Goal: Task Accomplishment & Management: Manage account settings

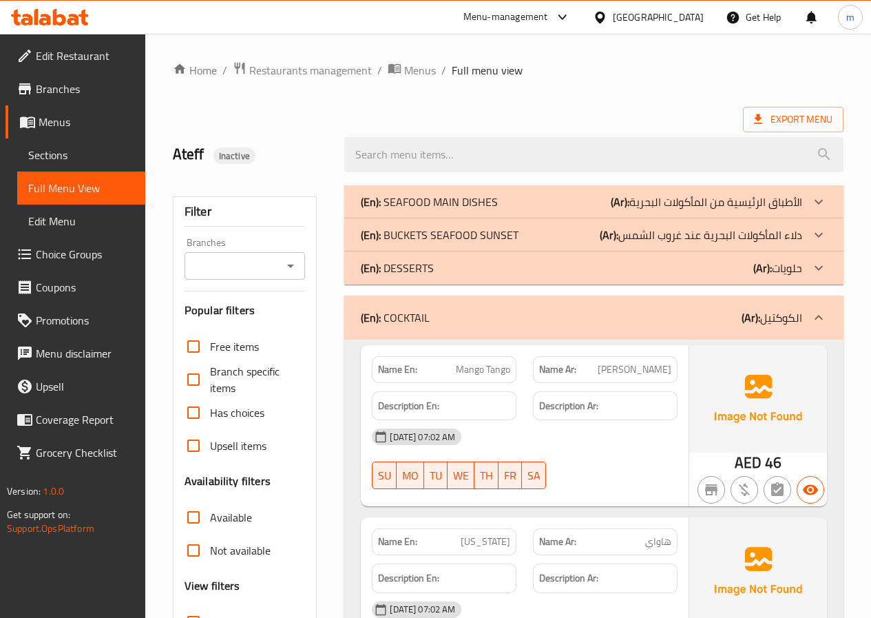
scroll to position [344, 0]
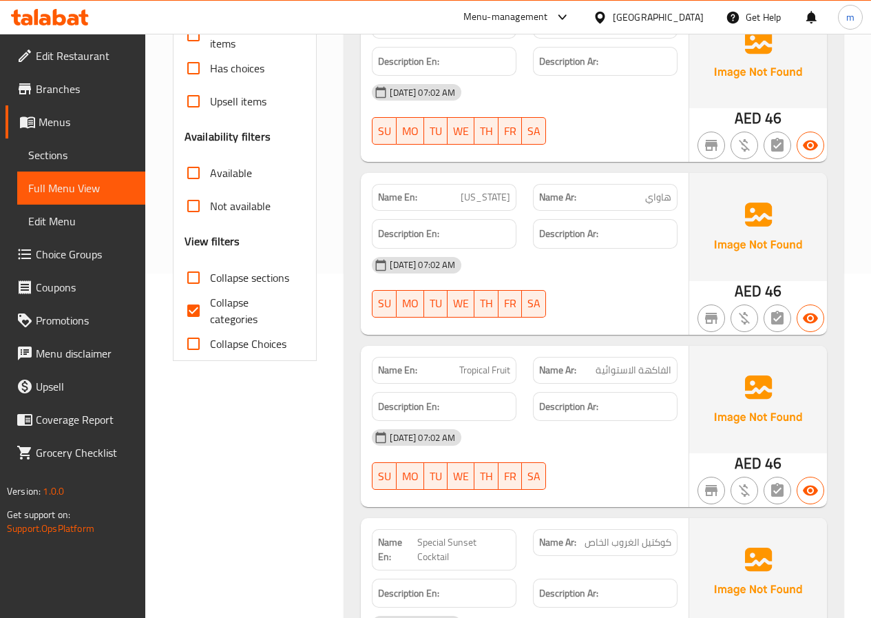
click at [595, 368] on p "Name Ar: الفاكهة الاستوائية" at bounding box center [605, 370] width 132 height 14
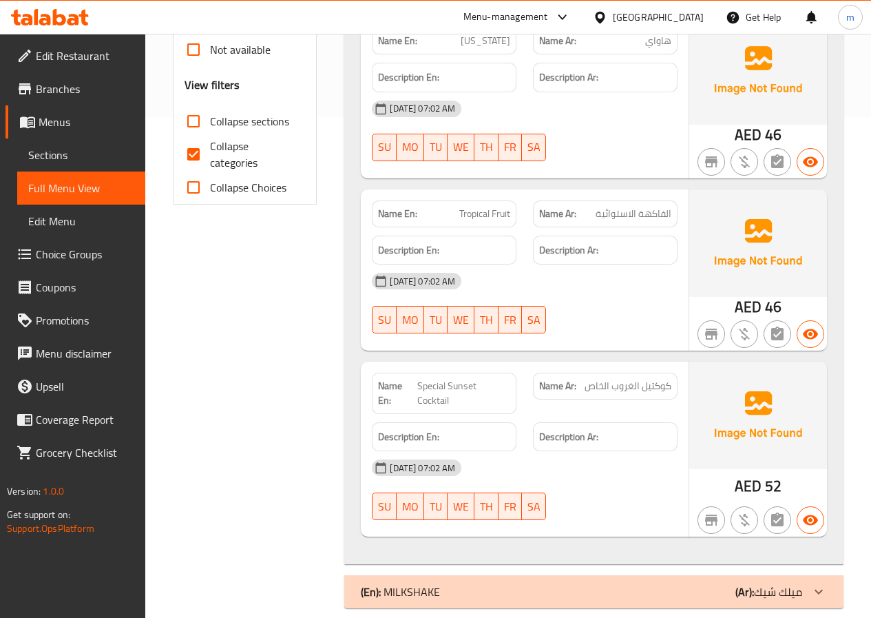
scroll to position [505, 0]
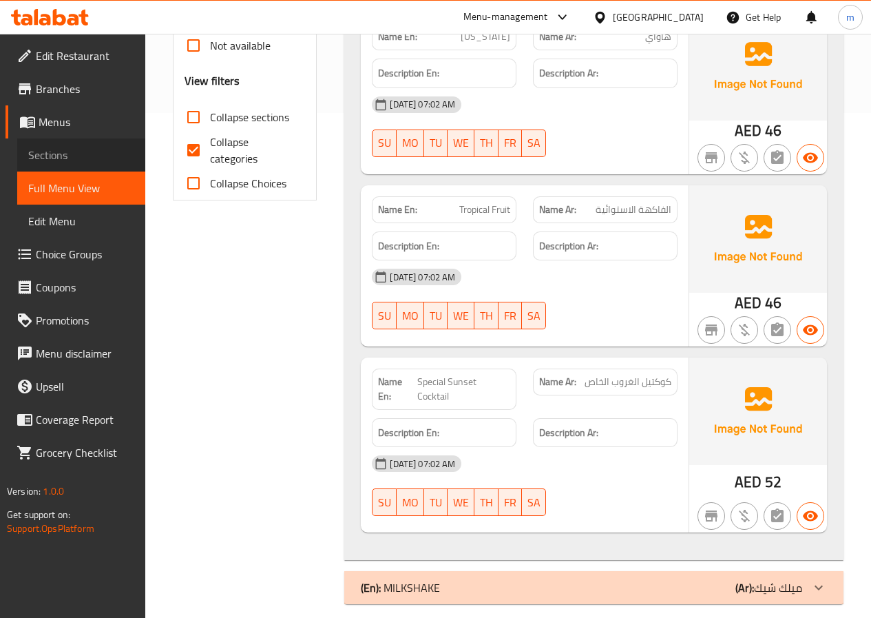
click at [110, 158] on span "Sections" at bounding box center [81, 155] width 106 height 17
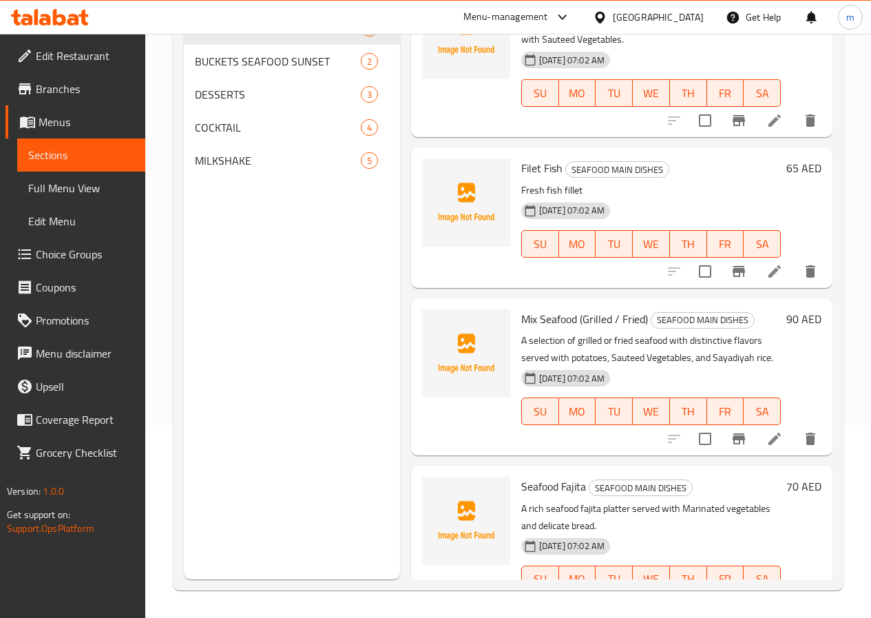
scroll to position [69, 0]
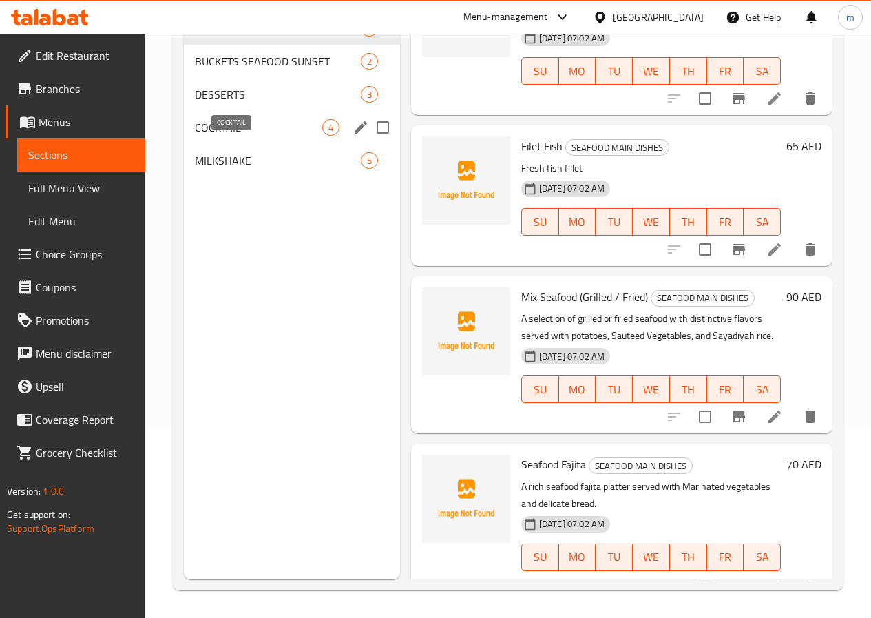
click at [250, 136] on span "COCKTAIL" at bounding box center [258, 127] width 127 height 17
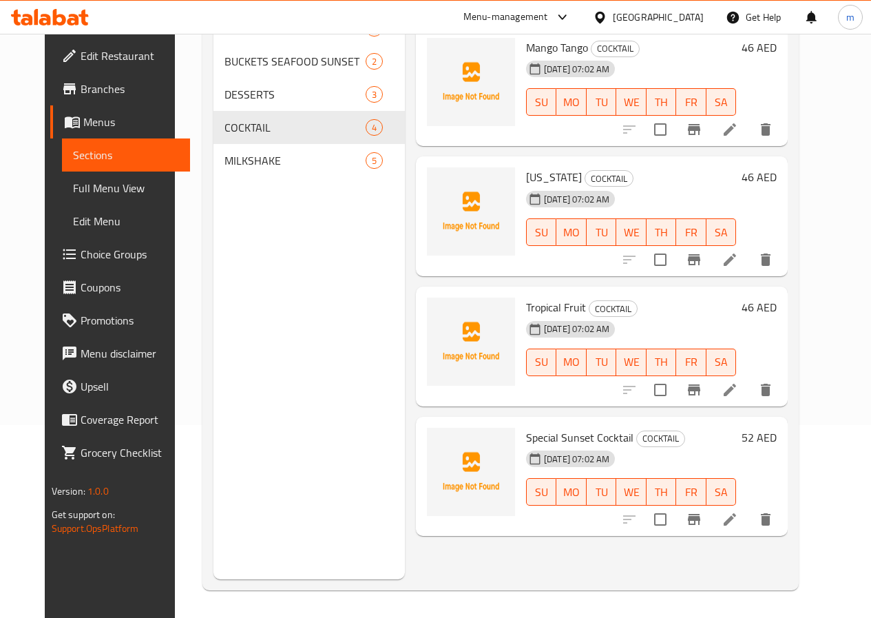
click at [749, 380] on li at bounding box center [730, 389] width 39 height 25
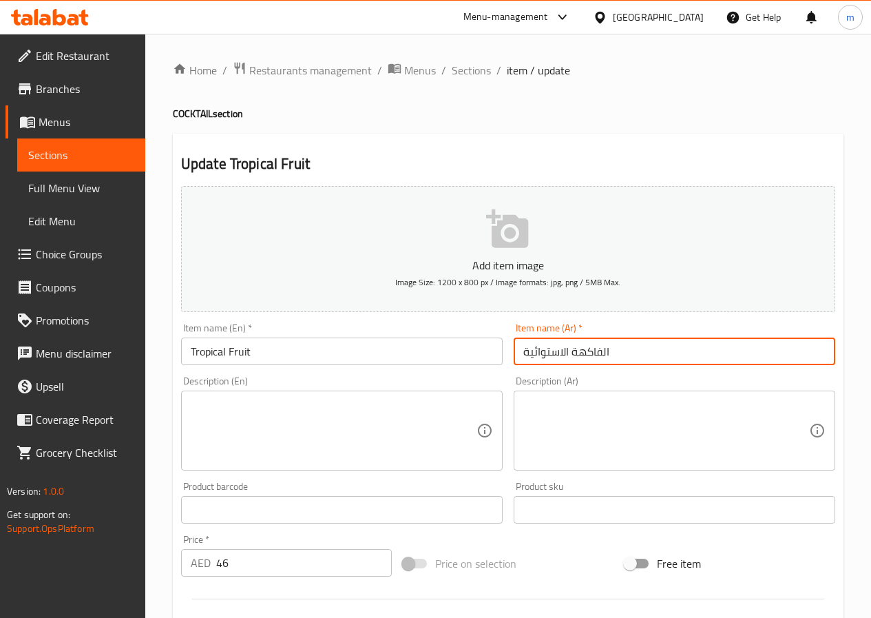
drag, startPoint x: 609, startPoint y: 348, endPoint x: 430, endPoint y: 330, distance: 179.8
click at [430, 330] on div "Add item image Image Size: 1200 x 800 px / Image formats: jpg, png / 5MB Max. I…" at bounding box center [508, 476] width 665 height 593
type input "t"
type input "فاكهة التروبيكال"
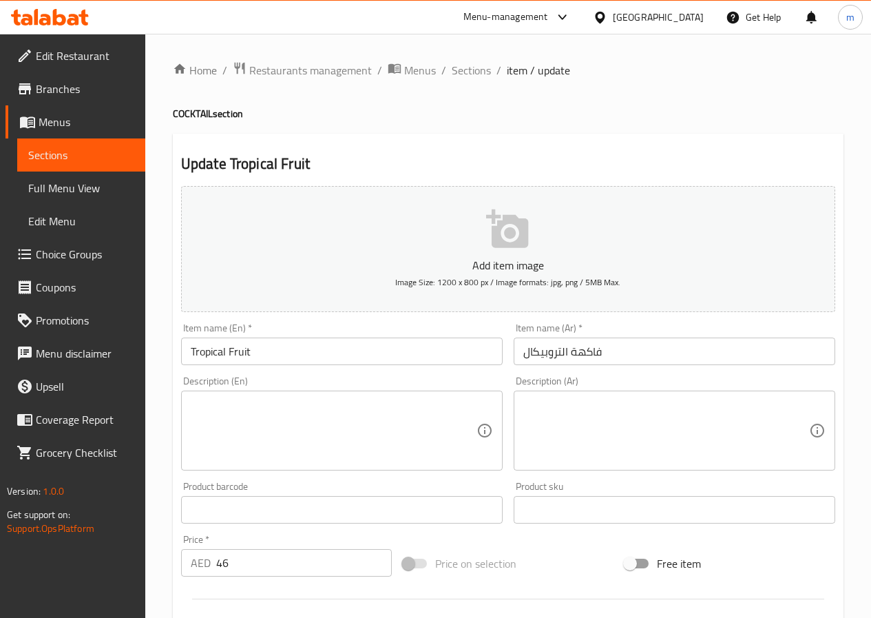
click at [464, 377] on div "Description (En) Description (En)" at bounding box center [342, 423] width 322 height 94
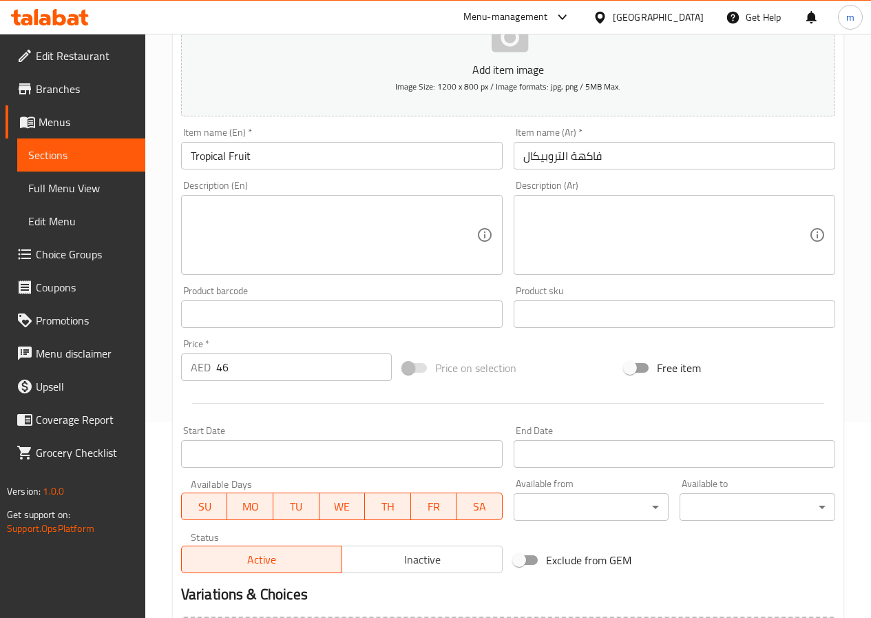
scroll to position [355, 0]
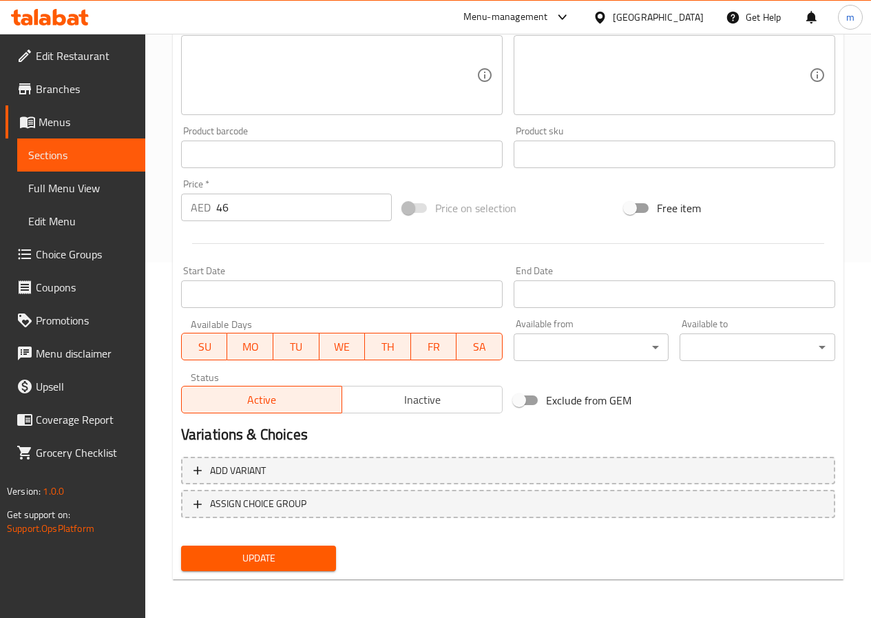
click at [297, 560] on span "Update" at bounding box center [259, 557] width 134 height 17
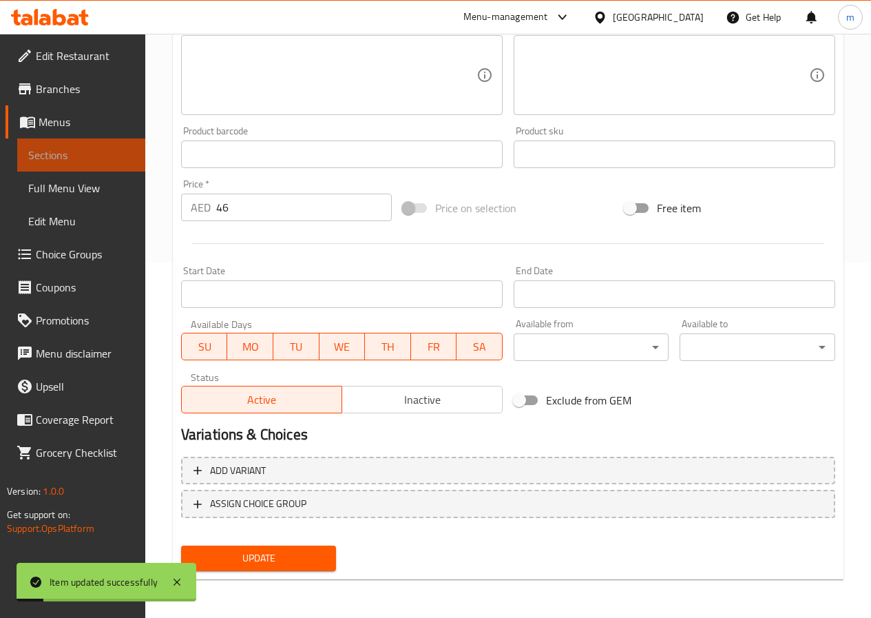
click at [87, 149] on span "Sections" at bounding box center [81, 155] width 106 height 17
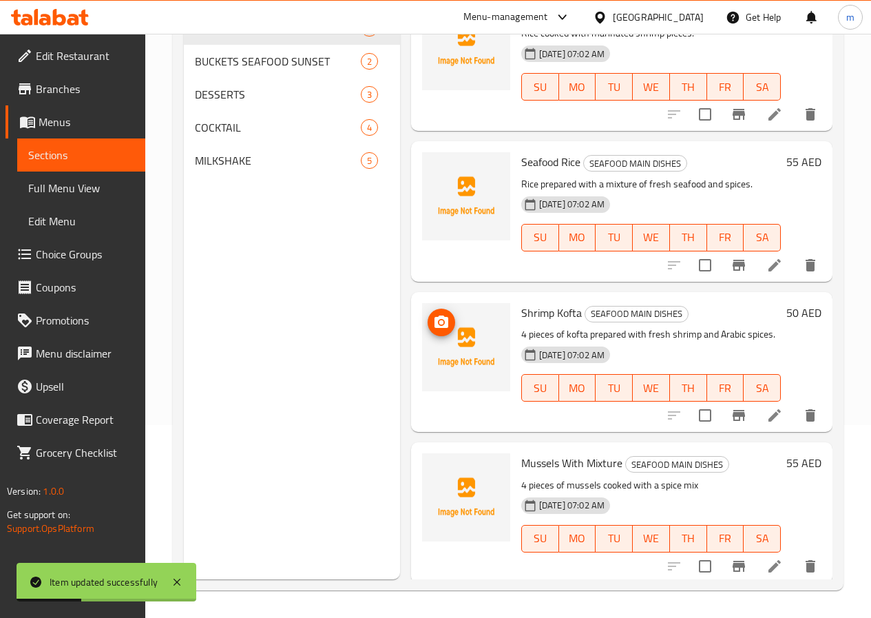
scroll to position [693, 0]
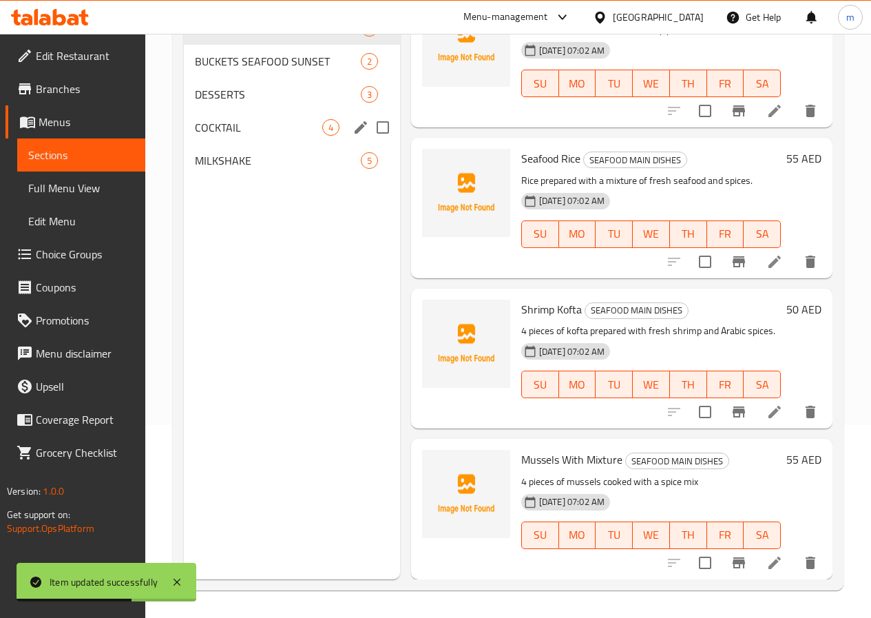
click at [242, 136] on span "COCKTAIL" at bounding box center [258, 127] width 127 height 17
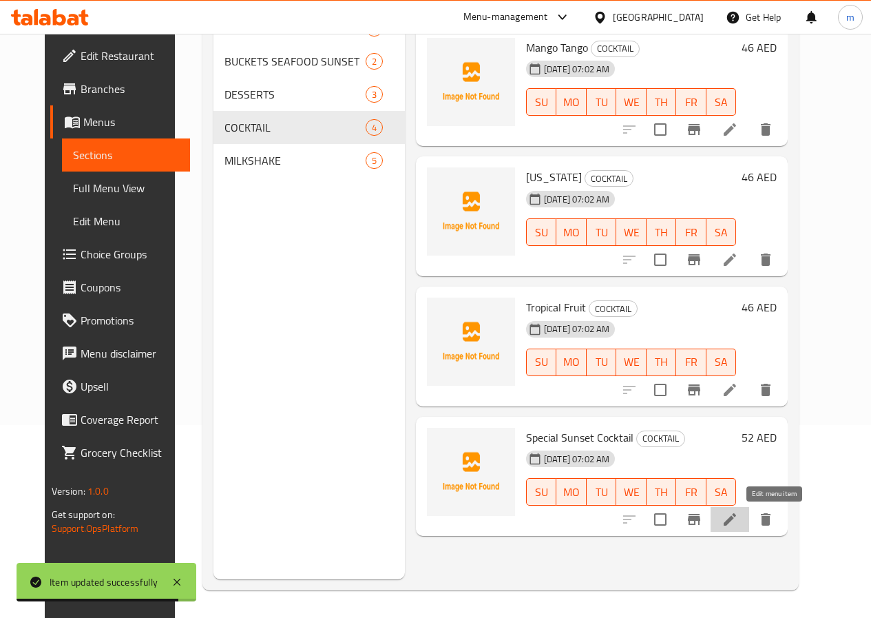
click at [736, 516] on icon at bounding box center [730, 519] width 12 height 12
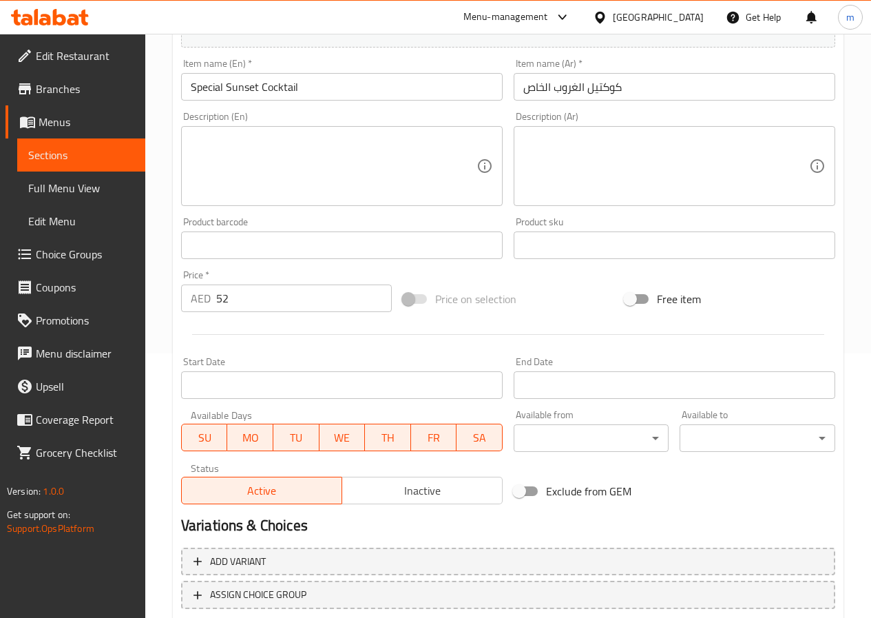
scroll to position [138, 0]
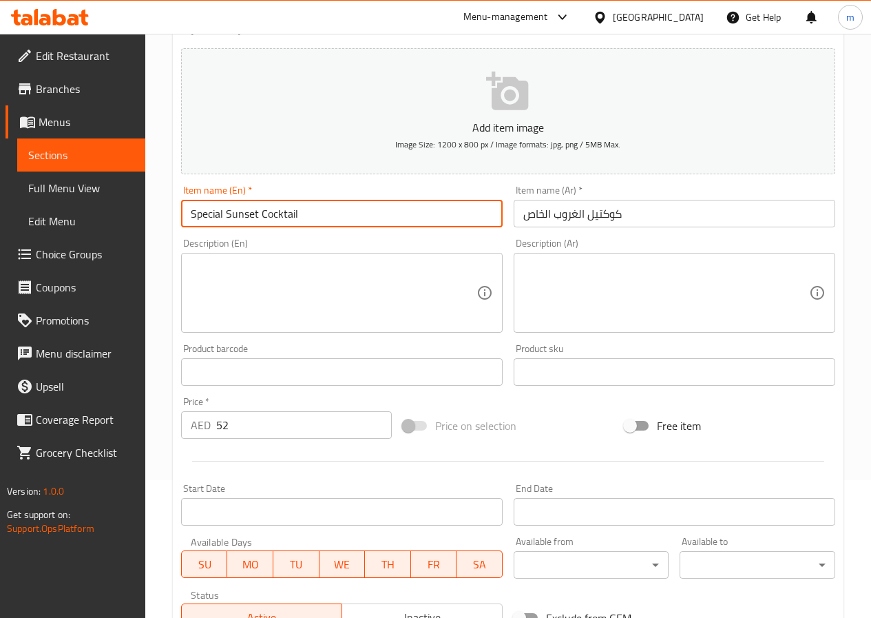
drag, startPoint x: 258, startPoint y: 209, endPoint x: 228, endPoint y: 207, distance: 30.4
click at [228, 207] on input "Special Sunset Cocktail" at bounding box center [342, 214] width 322 height 28
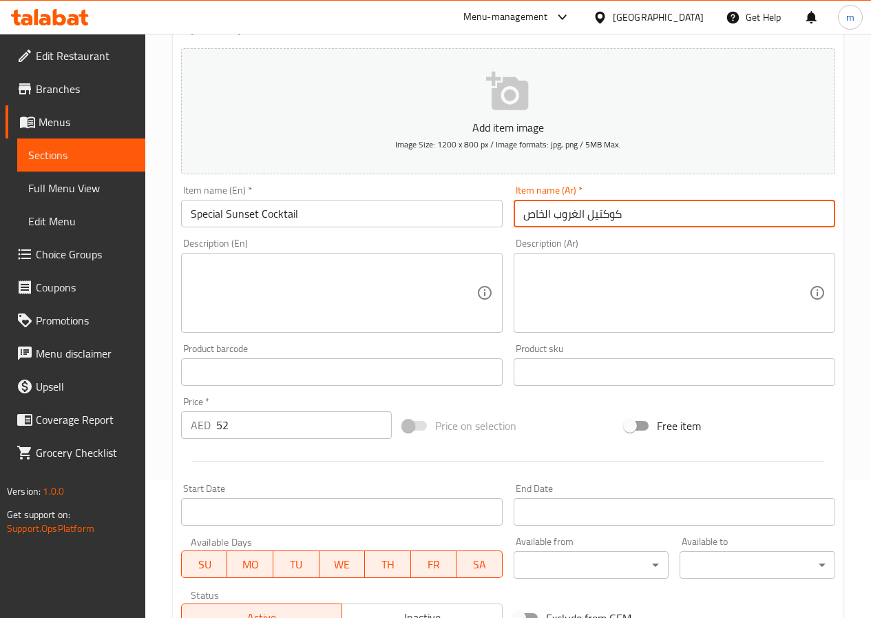
drag, startPoint x: 582, startPoint y: 212, endPoint x: 575, endPoint y: 213, distance: 7.6
click at [575, 213] on input "كوكتيل الغروب الخاص" at bounding box center [675, 214] width 322 height 28
click at [580, 211] on input "كوكتيل الغروب الخاص" at bounding box center [675, 214] width 322 height 28
click at [578, 209] on input "كوكتيل الغروب الخاص" at bounding box center [675, 214] width 322 height 28
drag, startPoint x: 584, startPoint y: 209, endPoint x: 524, endPoint y: 212, distance: 60.0
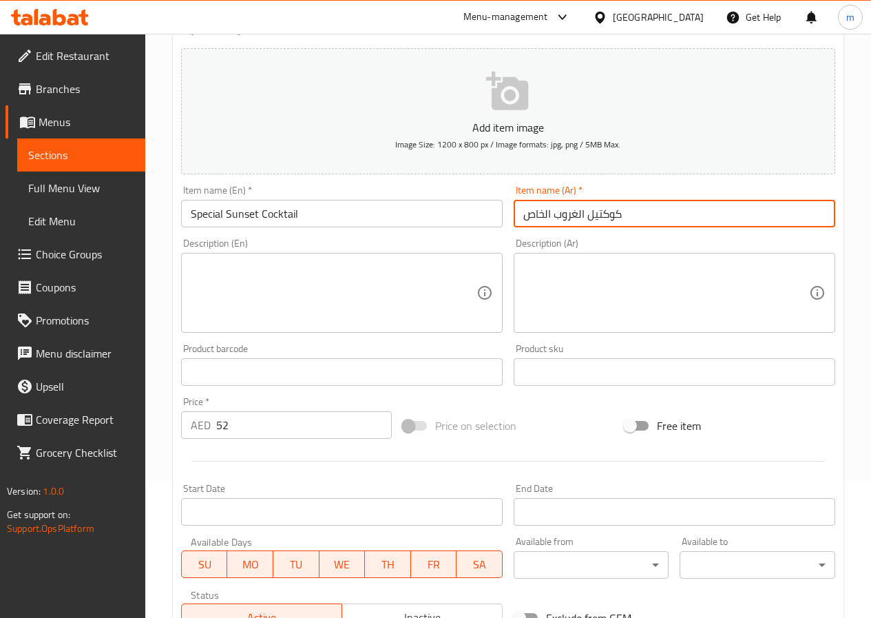
click at [524, 212] on input "كوكتيل الغروب الخاص" at bounding box center [675, 214] width 322 height 28
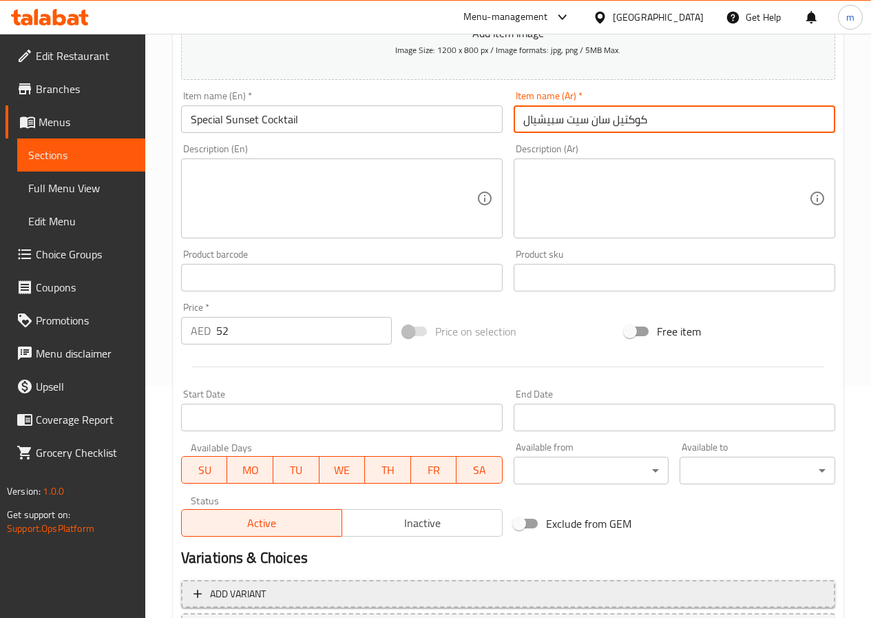
scroll to position [355, 0]
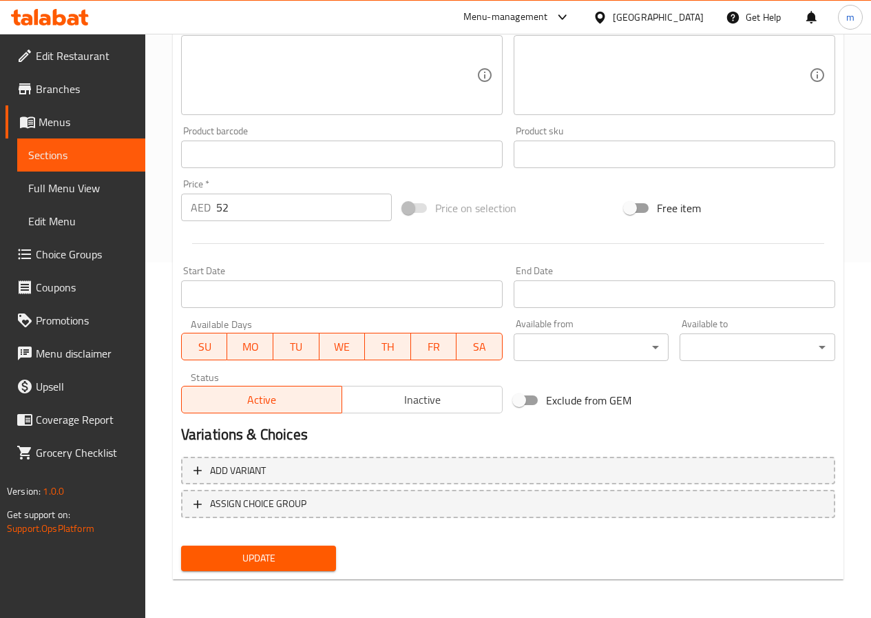
type input "كوكتيل سان سيت سبيشيال"
click at [284, 561] on span "Update" at bounding box center [259, 557] width 134 height 17
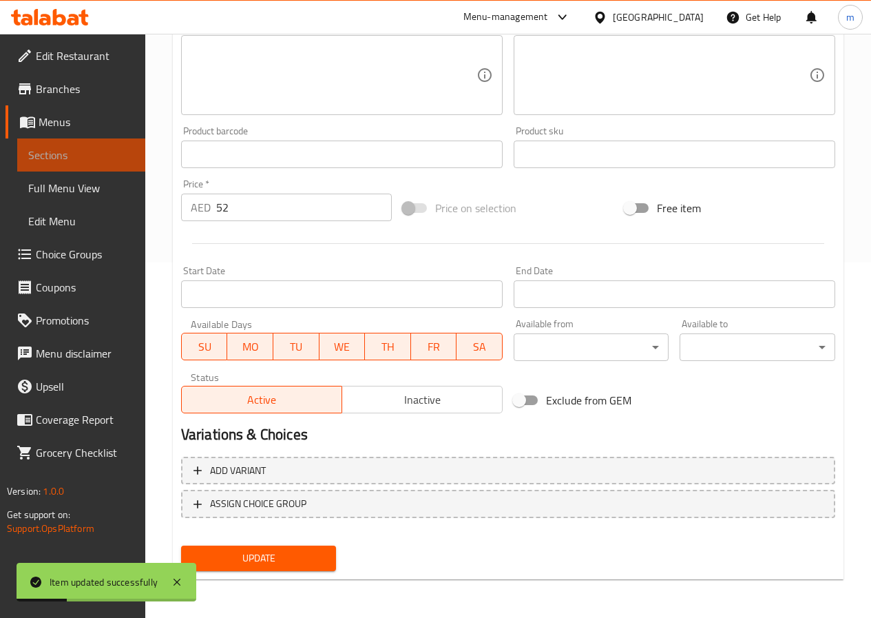
click at [92, 162] on span "Sections" at bounding box center [81, 155] width 106 height 17
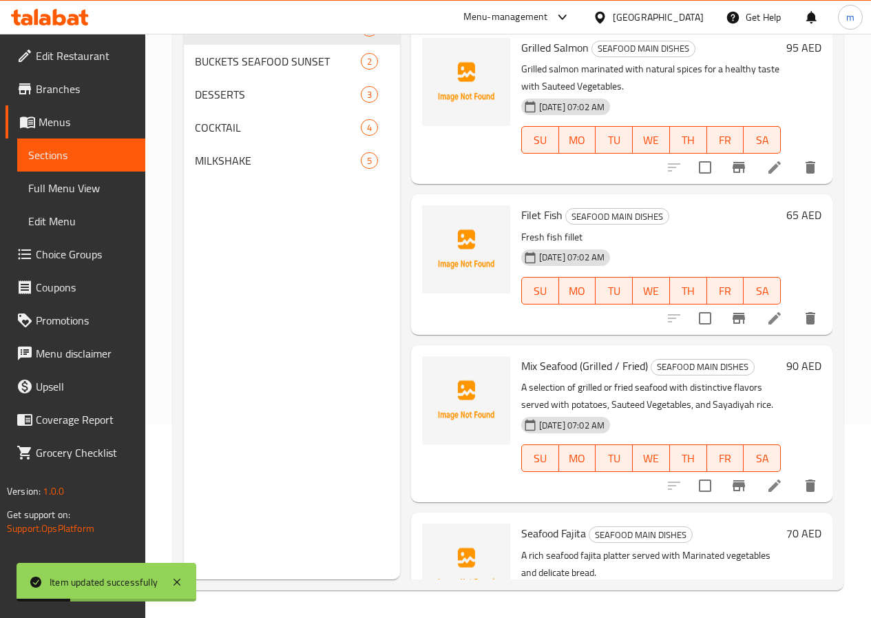
scroll to position [193, 0]
click at [250, 136] on span "COCKTAIL" at bounding box center [258, 127] width 127 height 17
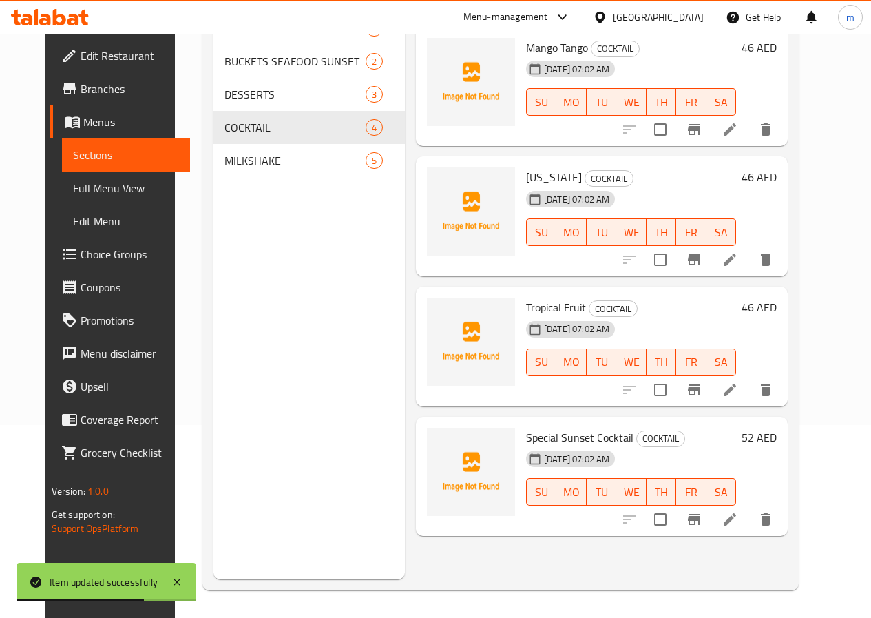
click at [749, 398] on li at bounding box center [730, 389] width 39 height 25
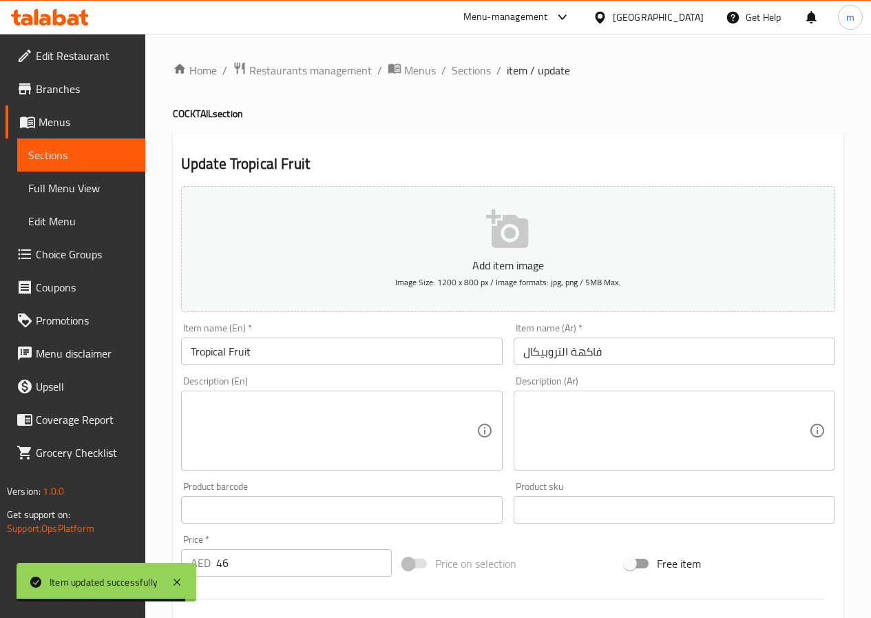
click at [78, 154] on span "Sections" at bounding box center [81, 155] width 106 height 17
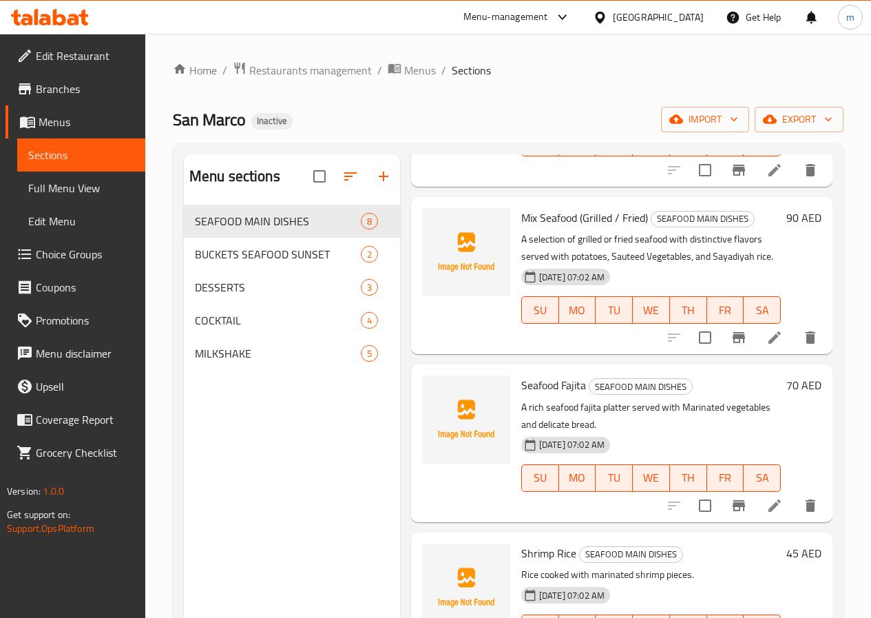
scroll to position [344, 0]
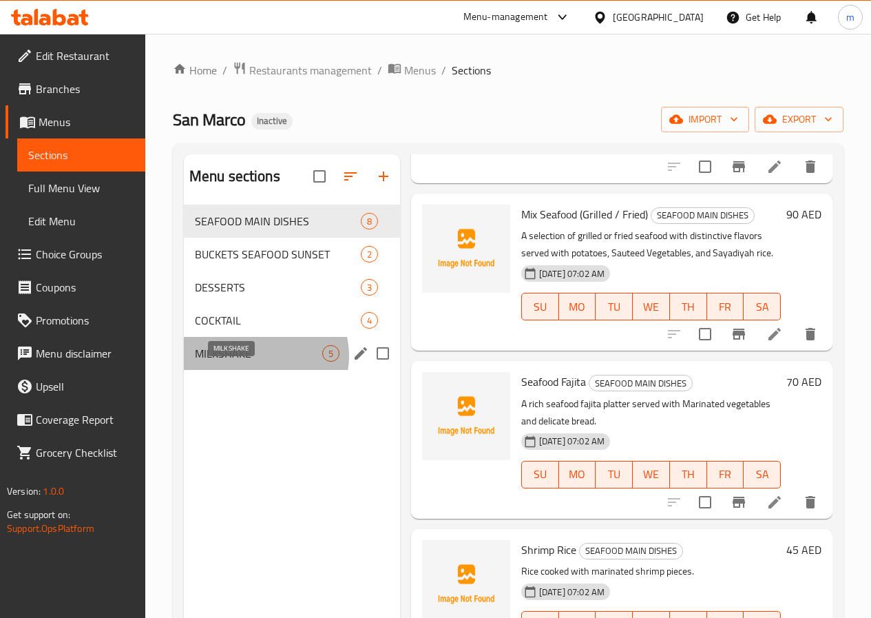
click at [262, 361] on span "MILKSHAKE" at bounding box center [258, 353] width 127 height 17
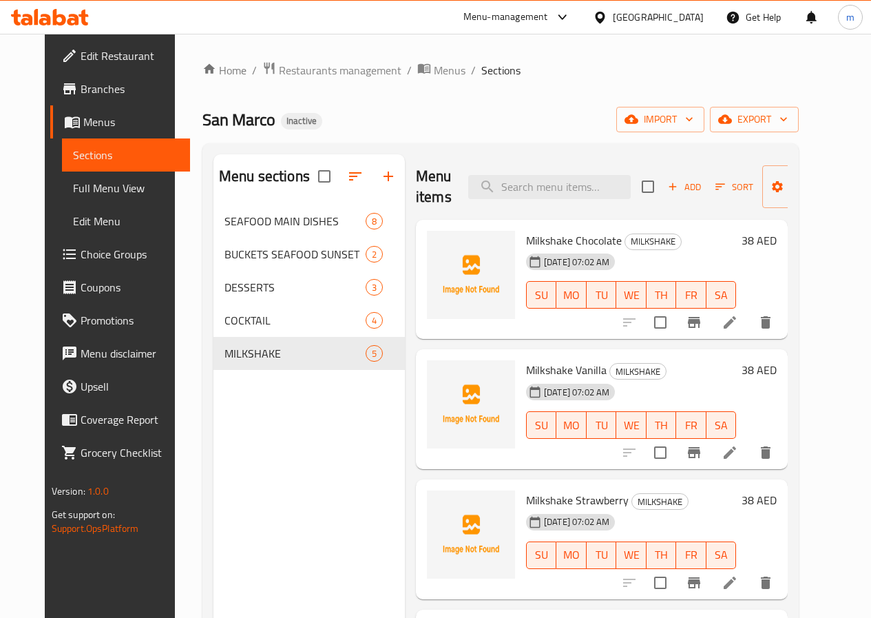
click at [87, 180] on span "Full Menu View" at bounding box center [126, 188] width 106 height 17
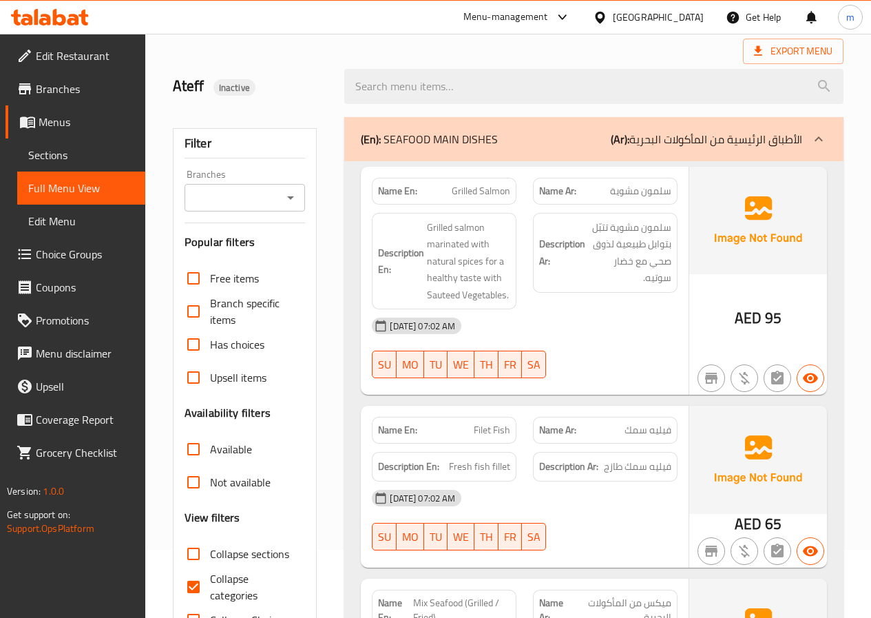
scroll to position [69, 0]
click at [813, 142] on icon at bounding box center [818, 138] width 17 height 17
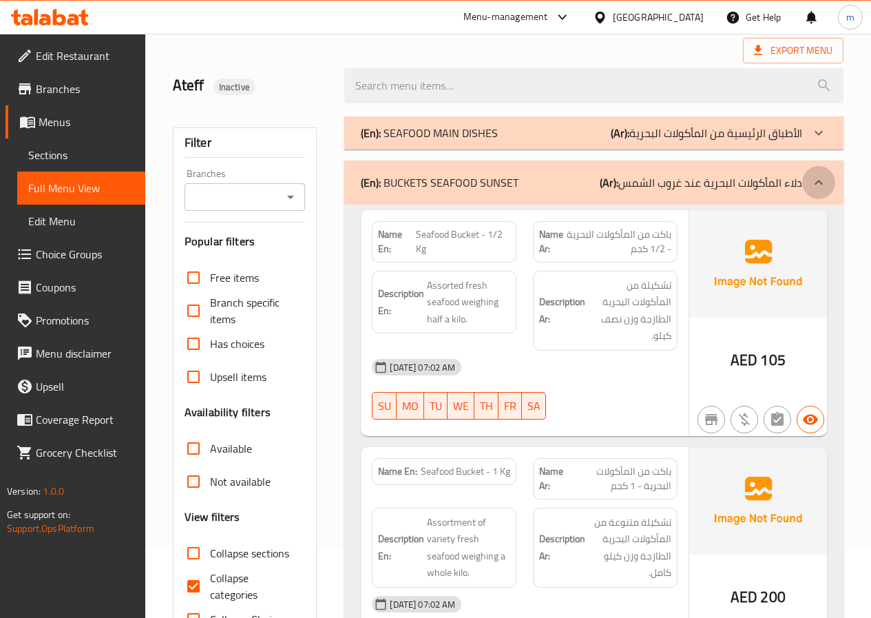
click at [817, 173] on div at bounding box center [818, 182] width 33 height 33
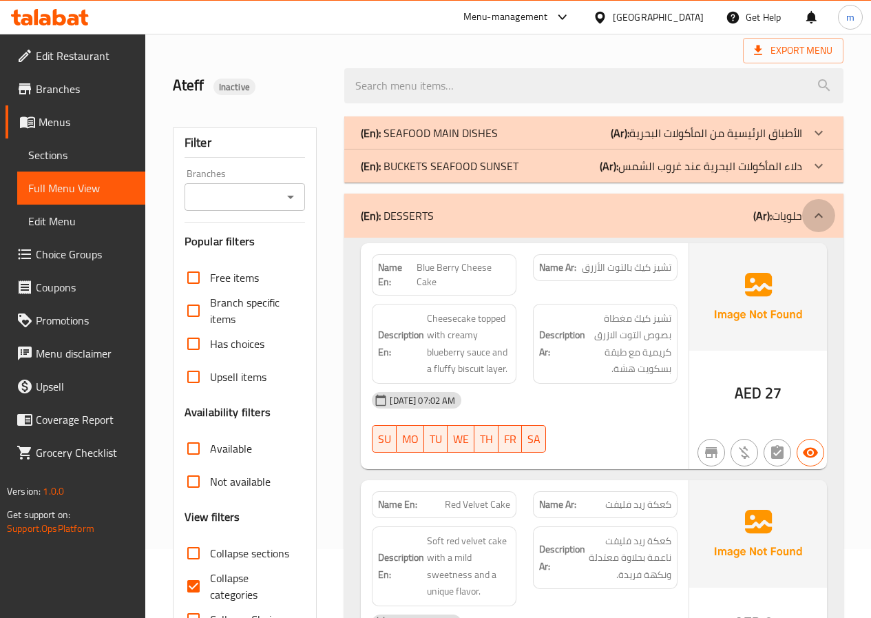
click at [819, 225] on div at bounding box center [818, 215] width 33 height 33
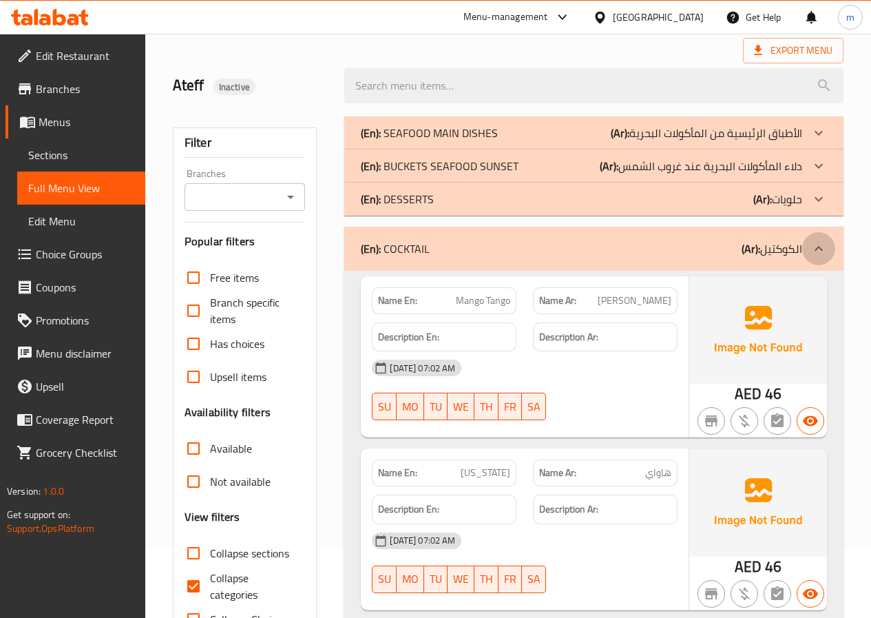
click at [823, 252] on icon at bounding box center [818, 248] width 17 height 17
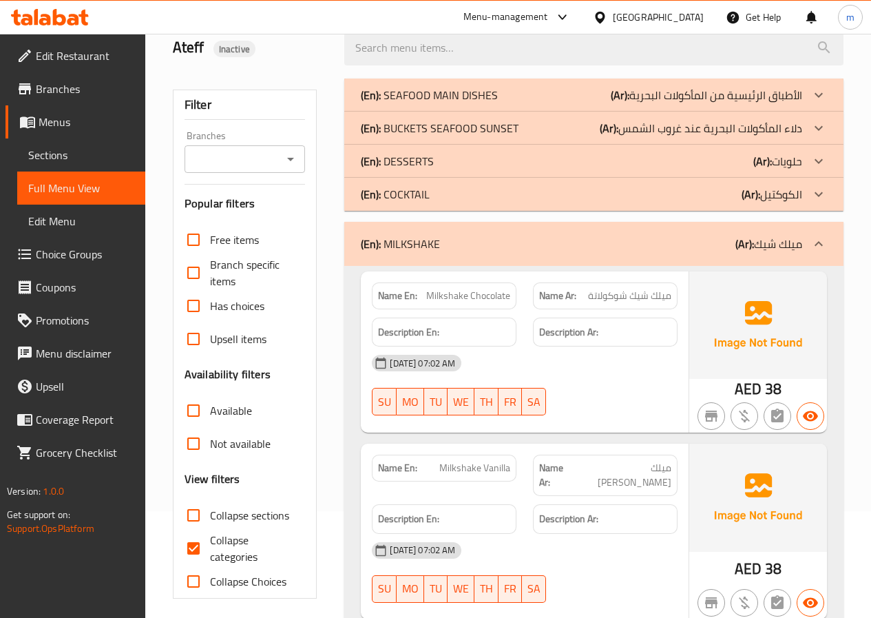
scroll to position [138, 0]
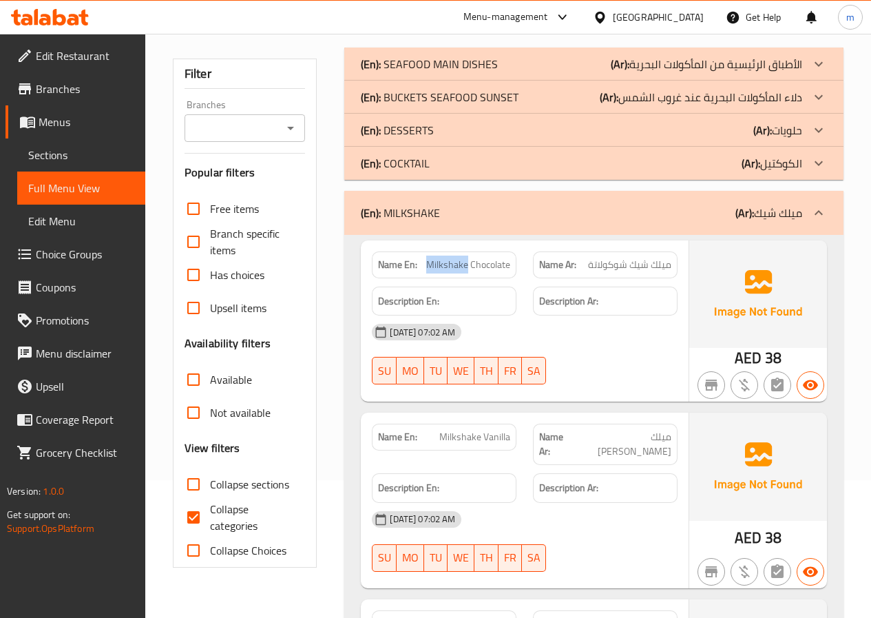
drag, startPoint x: 467, startPoint y: 264, endPoint x: 428, endPoint y: 263, distance: 39.3
click at [428, 263] on span "Milkshake Chocolate" at bounding box center [468, 264] width 84 height 14
copy span "Milkshake"
drag, startPoint x: 471, startPoint y: 262, endPoint x: 509, endPoint y: 260, distance: 37.9
click at [509, 260] on span "Milkshake Chocolate" at bounding box center [468, 264] width 84 height 14
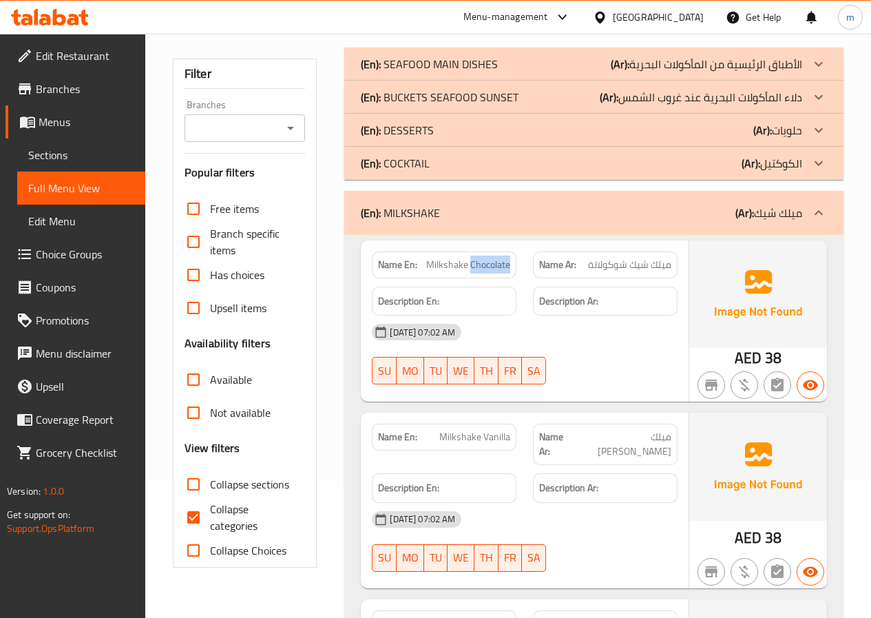
copy span "Chocolate"
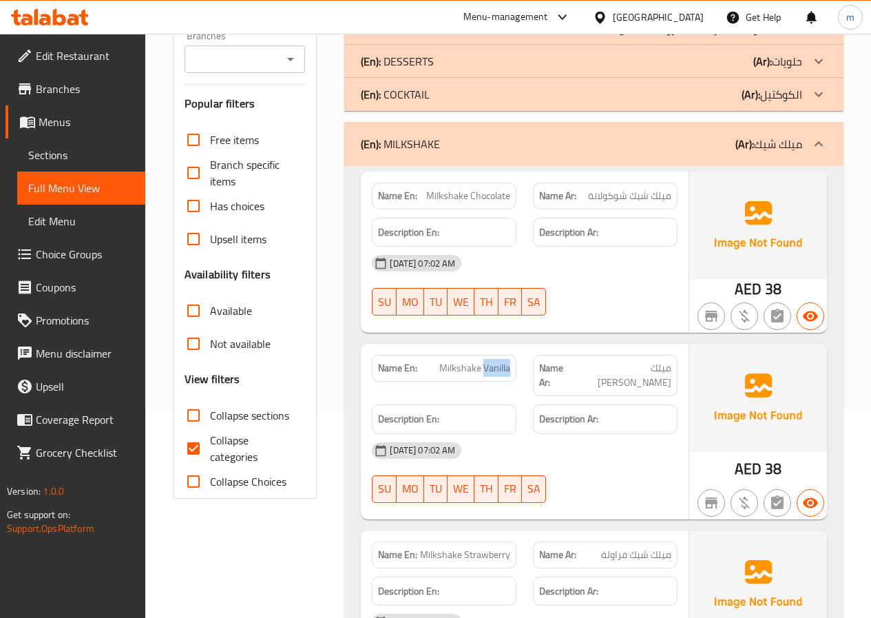
drag, startPoint x: 485, startPoint y: 369, endPoint x: 509, endPoint y: 364, distance: 23.9
click at [509, 364] on span "Milkshake Vanilla" at bounding box center [474, 368] width 71 height 14
copy span "Vanilla"
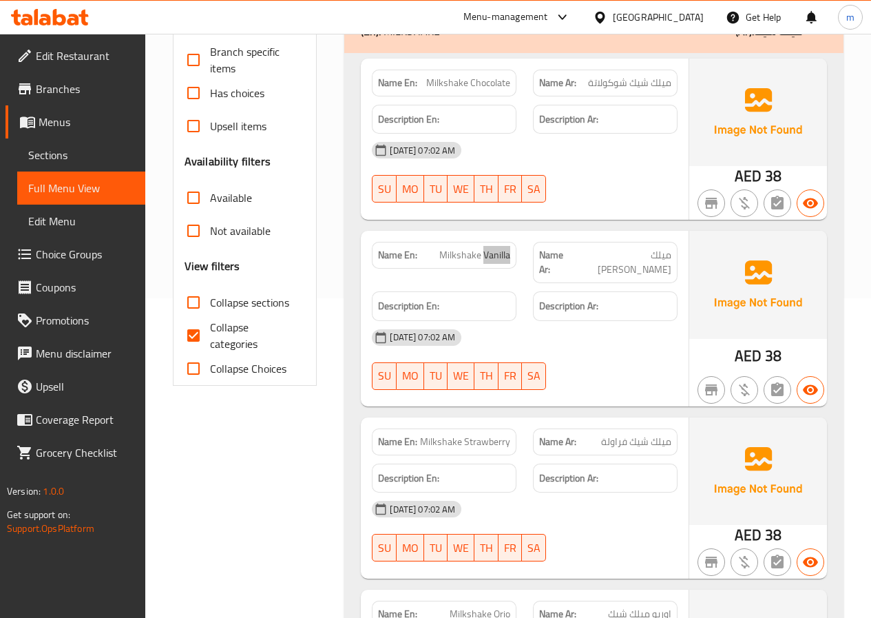
scroll to position [344, 0]
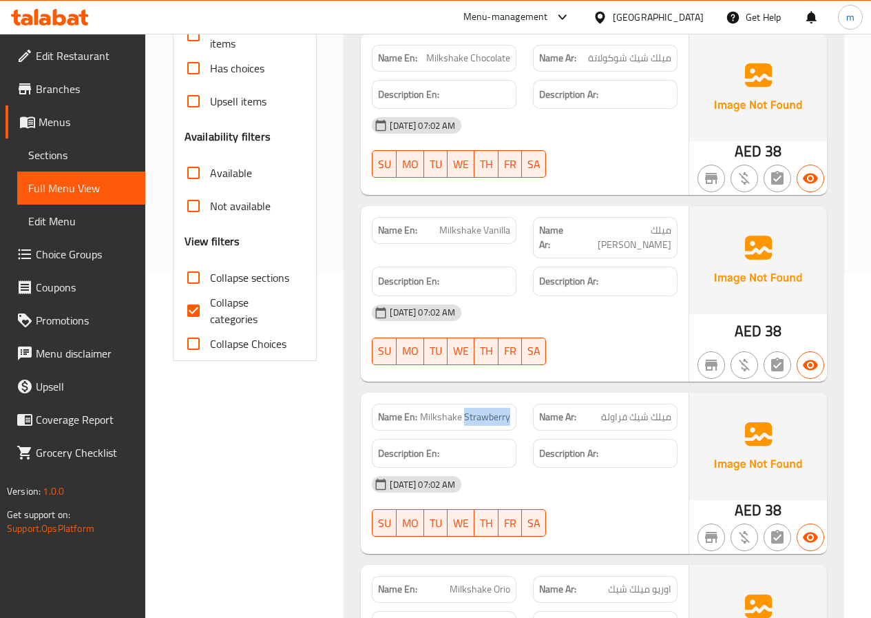
drag, startPoint x: 467, startPoint y: 400, endPoint x: 519, endPoint y: 397, distance: 52.4
click at [519, 397] on div "Name En: Milkshake Strawberry" at bounding box center [444, 416] width 161 height 43
copy span "Strawberry"
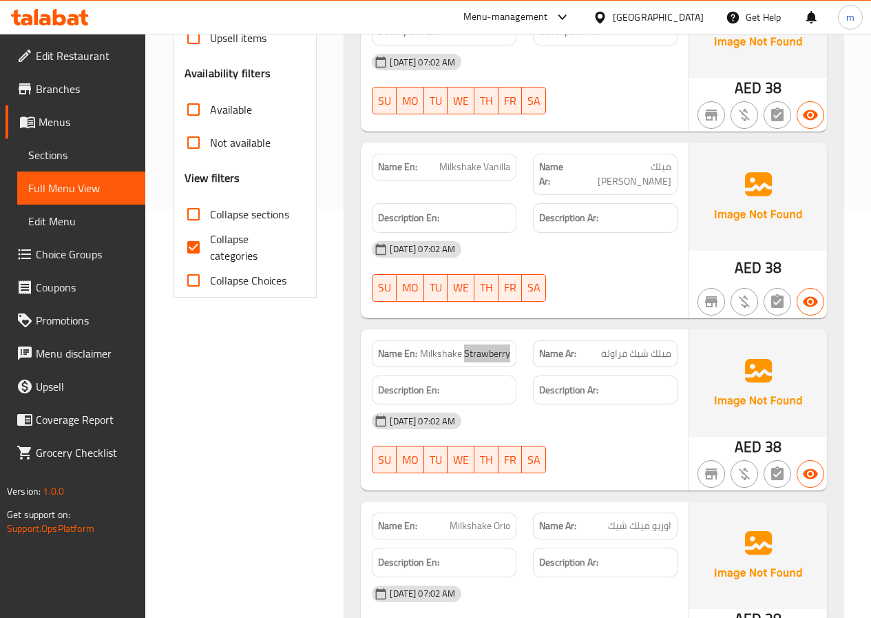
scroll to position [482, 0]
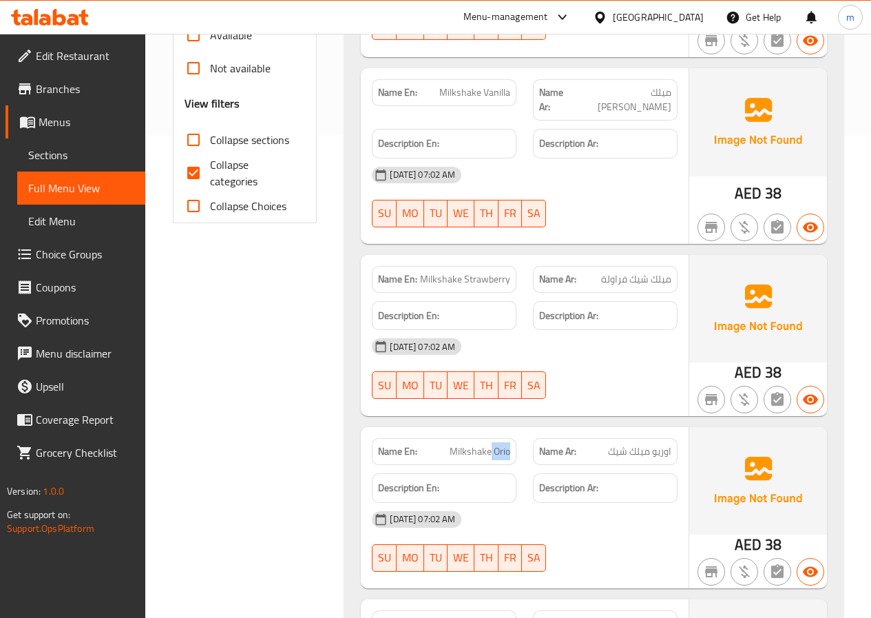
drag, startPoint x: 492, startPoint y: 433, endPoint x: 512, endPoint y: 428, distance: 20.0
click at [512, 438] on div "Name En: Milkshake Orio" at bounding box center [444, 451] width 145 height 27
copy span "Orio"
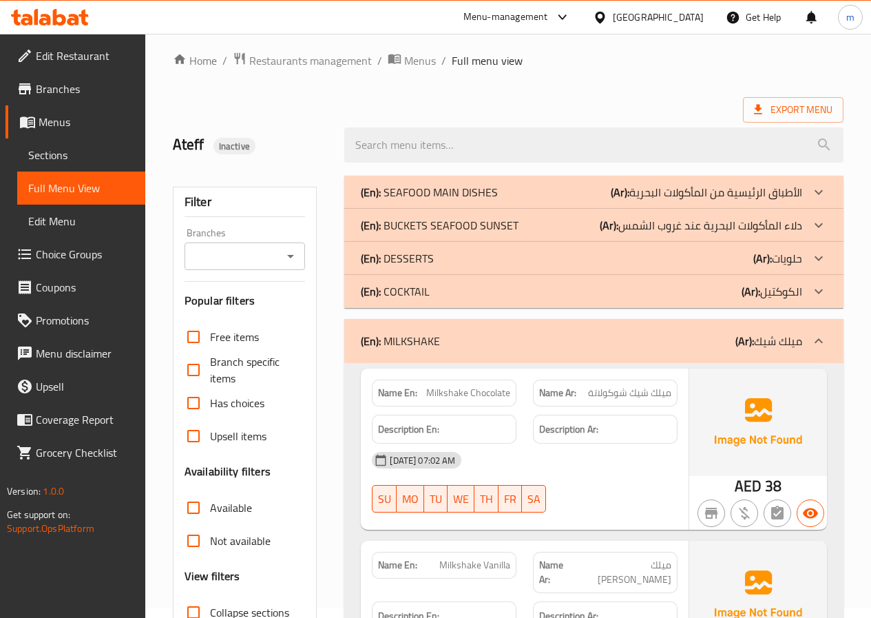
scroll to position [0, 0]
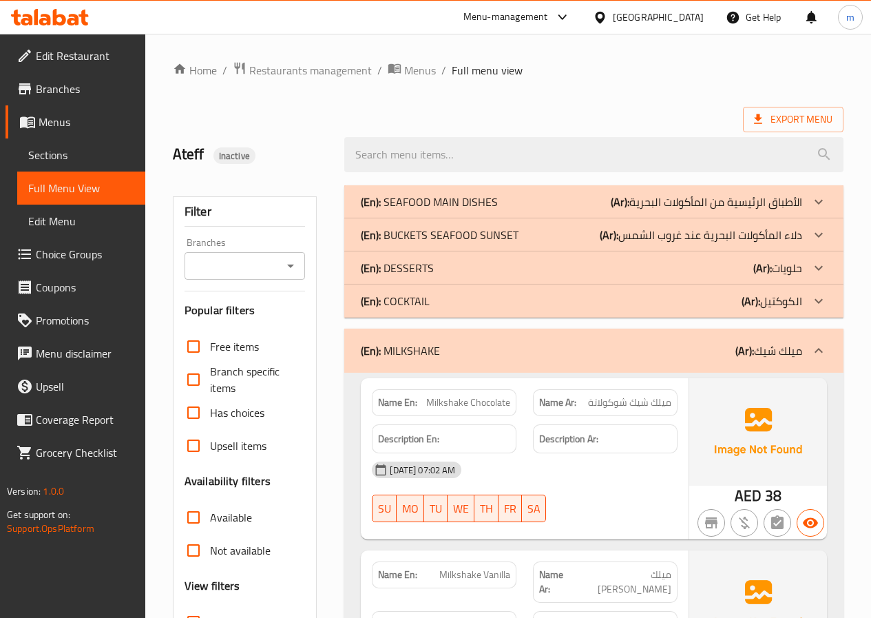
click at [664, 339] on div "(En): MILKSHAKE (Ar): ميلك شيك" at bounding box center [593, 350] width 499 height 44
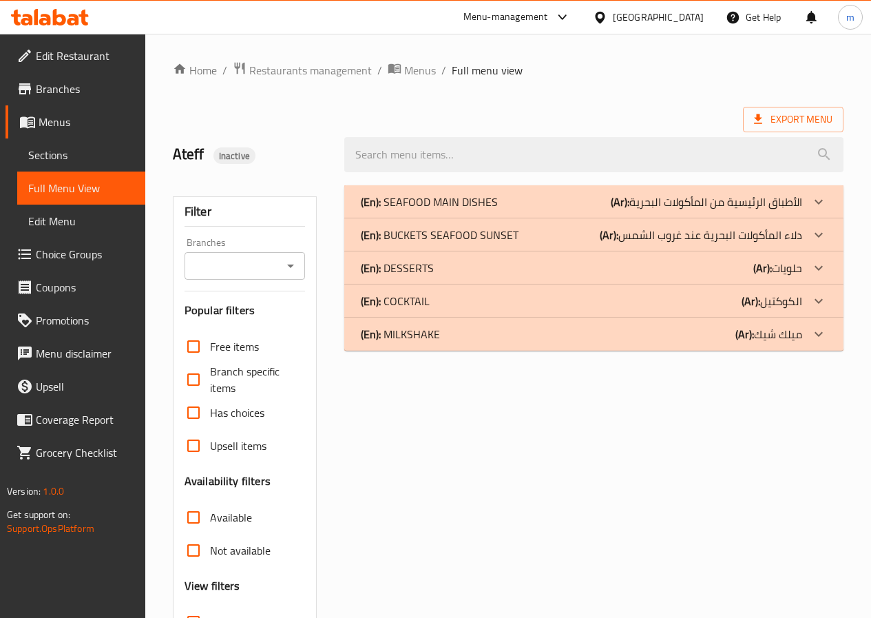
click at [700, 218] on div "(En): MILKSHAKE (Ar): ميلك شيك" at bounding box center [593, 201] width 499 height 33
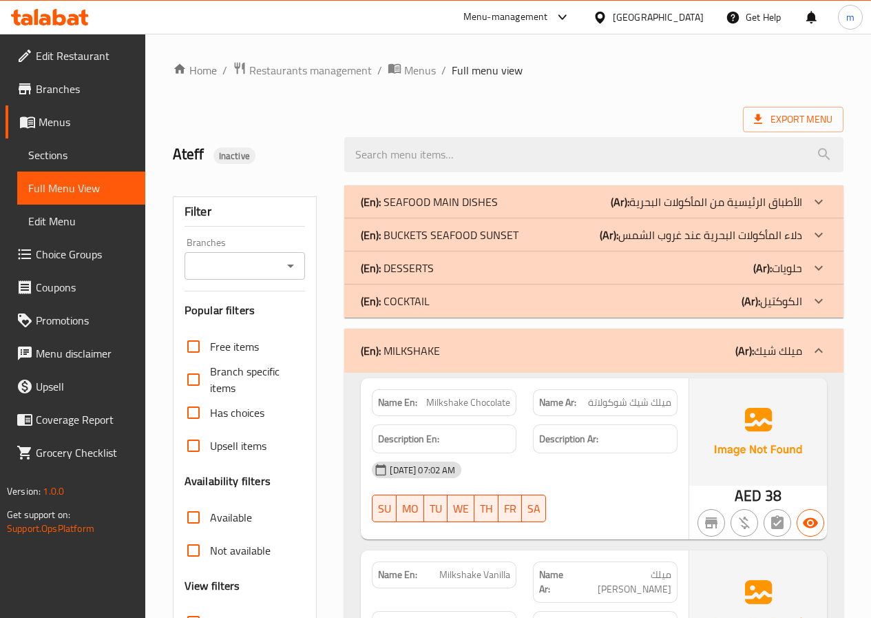
click at [700, 343] on div "(En): MILKSHAKE (Ar): ميلك شيك" at bounding box center [581, 350] width 441 height 17
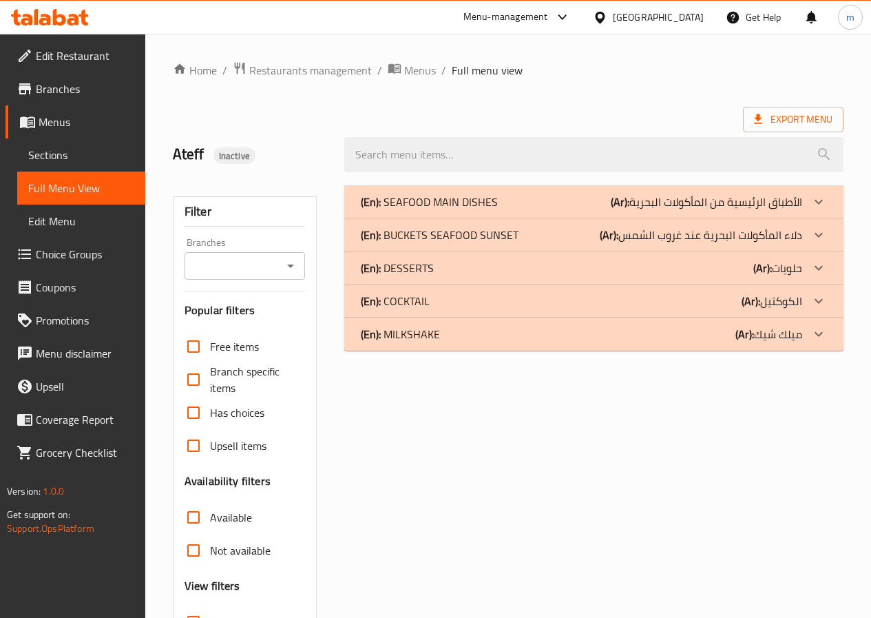
click at [682, 199] on p "(Ar): الأطباق الرئيسية من المأكولات البحرية" at bounding box center [706, 201] width 191 height 17
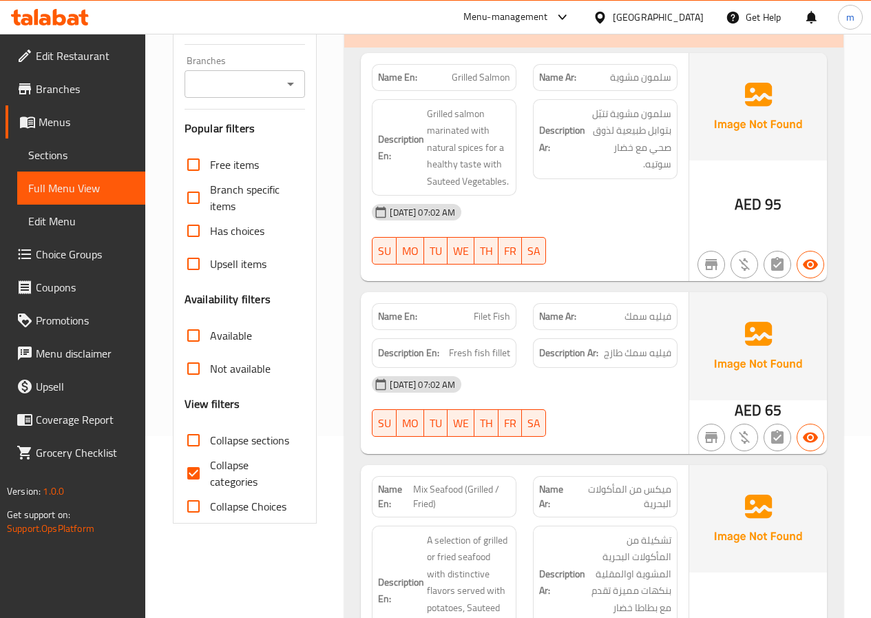
scroll to position [207, 0]
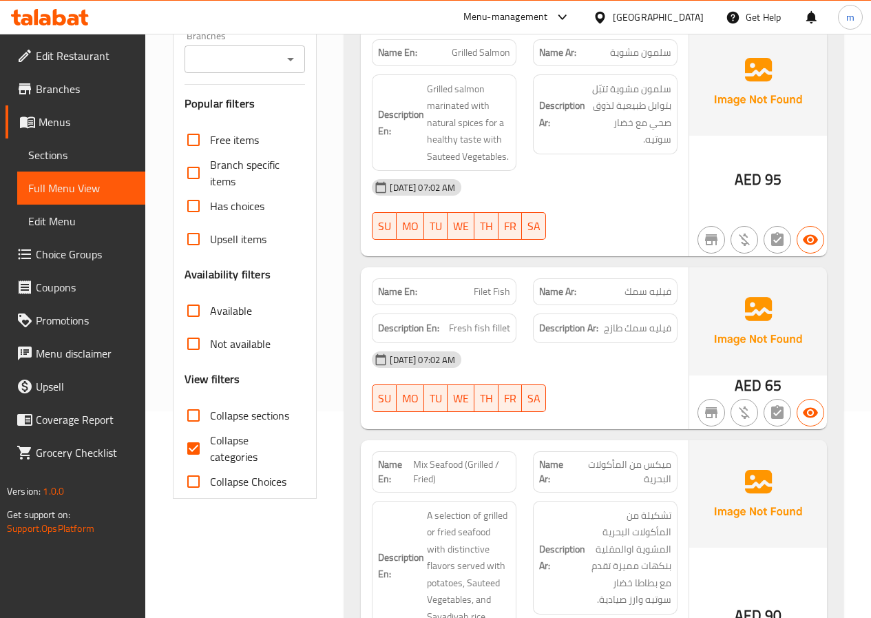
click at [53, 147] on span "Sections" at bounding box center [81, 155] width 106 height 17
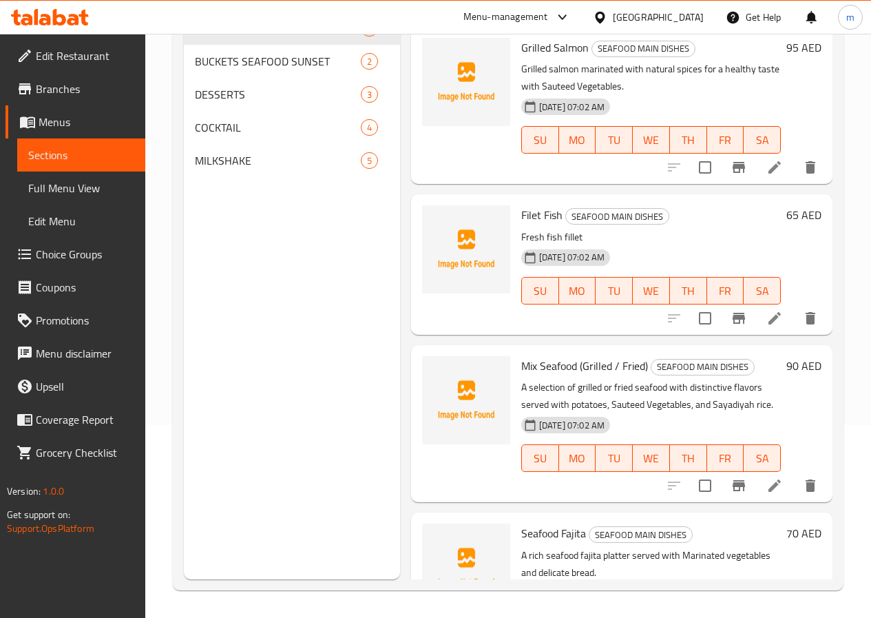
scroll to position [193, 0]
click at [255, 36] on span "SEAFOOD MAIN DISHES" at bounding box center [258, 28] width 127 height 17
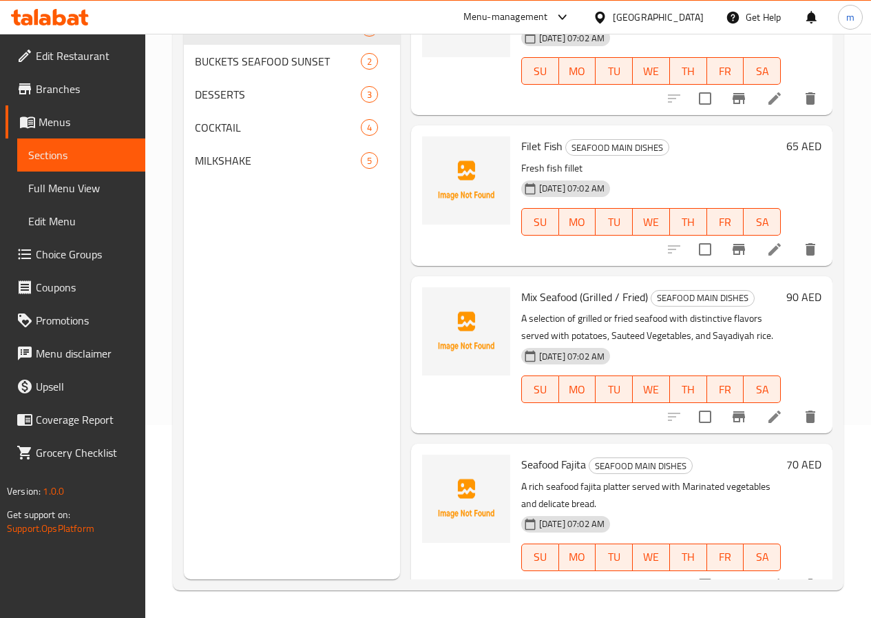
click at [768, 415] on icon at bounding box center [774, 416] width 12 height 12
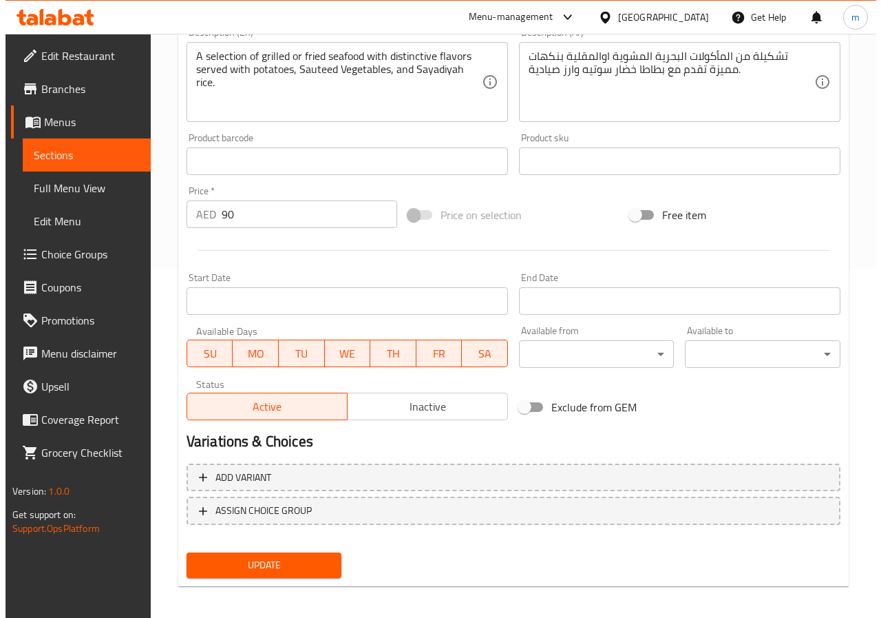
scroll to position [355, 0]
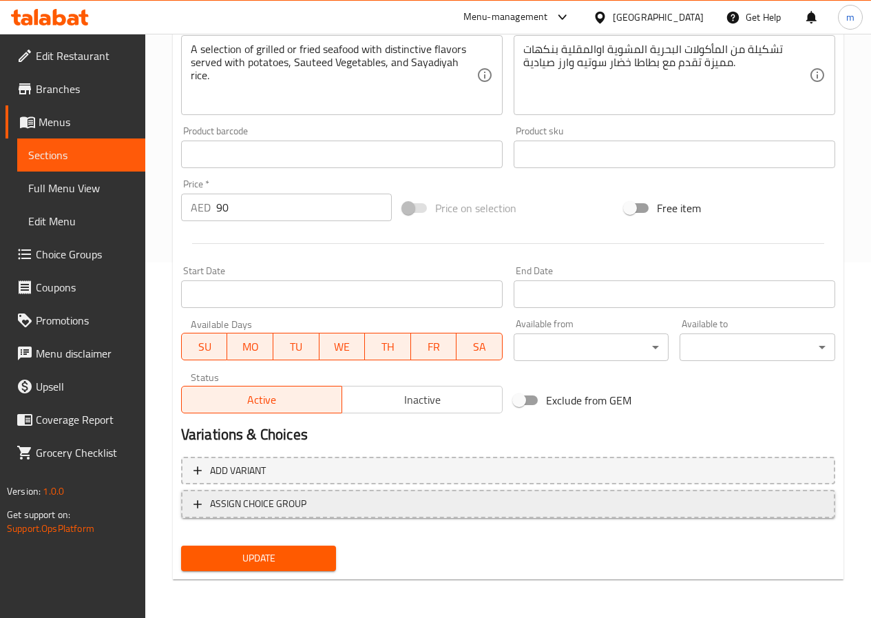
click at [306, 499] on span "ASSIGN CHOICE GROUP" at bounding box center [258, 503] width 96 height 17
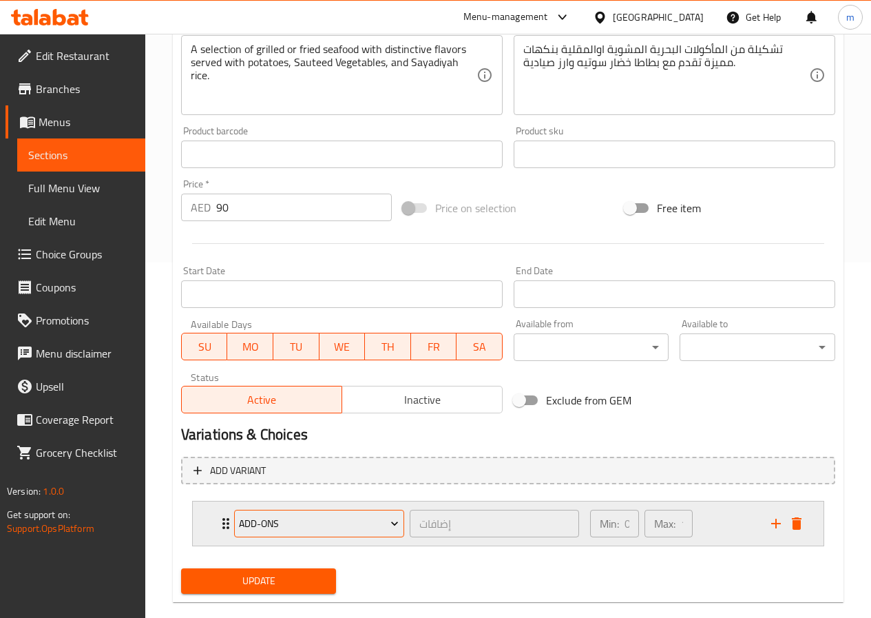
click at [319, 526] on span "Add-ons" at bounding box center [319, 523] width 160 height 17
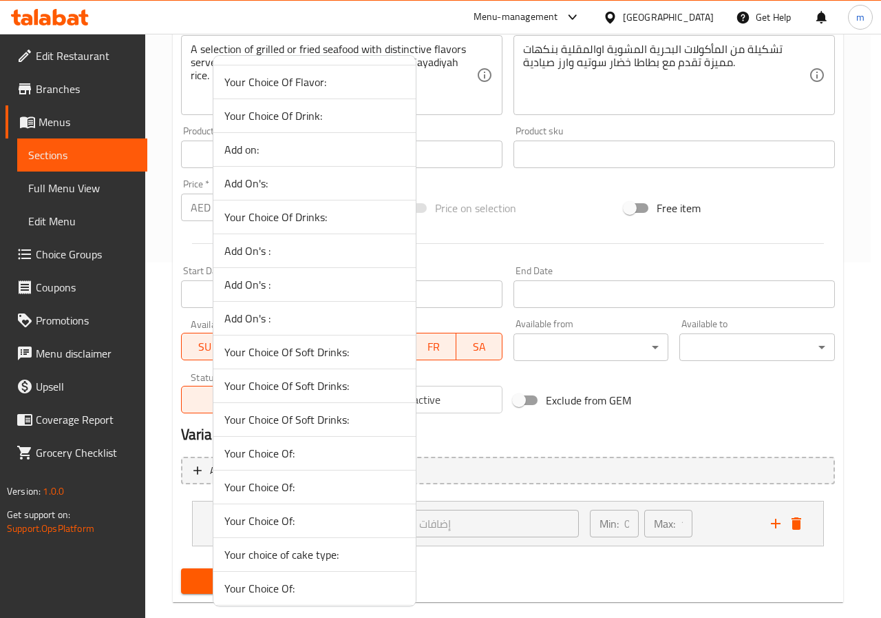
scroll to position [1515, 0]
click at [539, 590] on div at bounding box center [440, 309] width 881 height 618
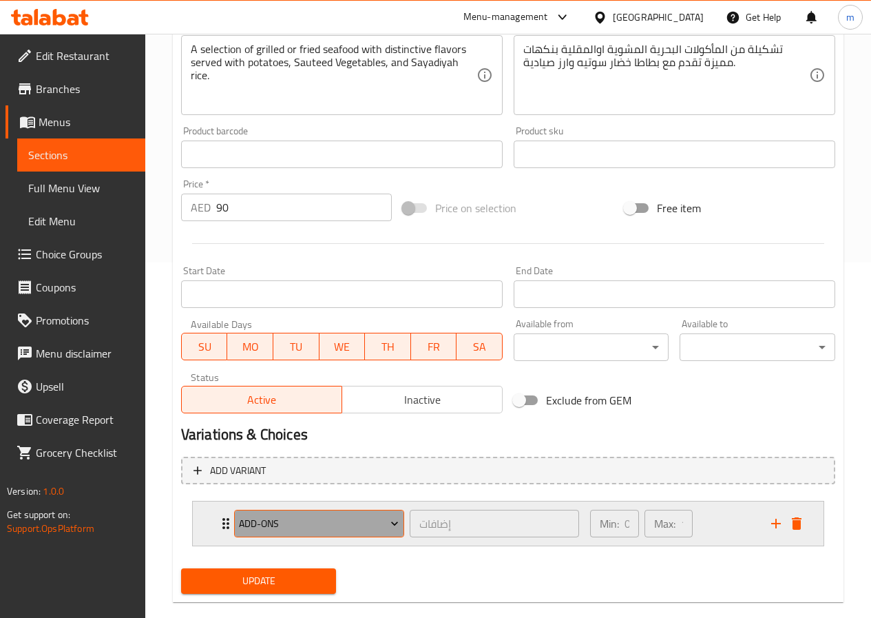
click at [383, 514] on button "Add-ons" at bounding box center [319, 523] width 170 height 28
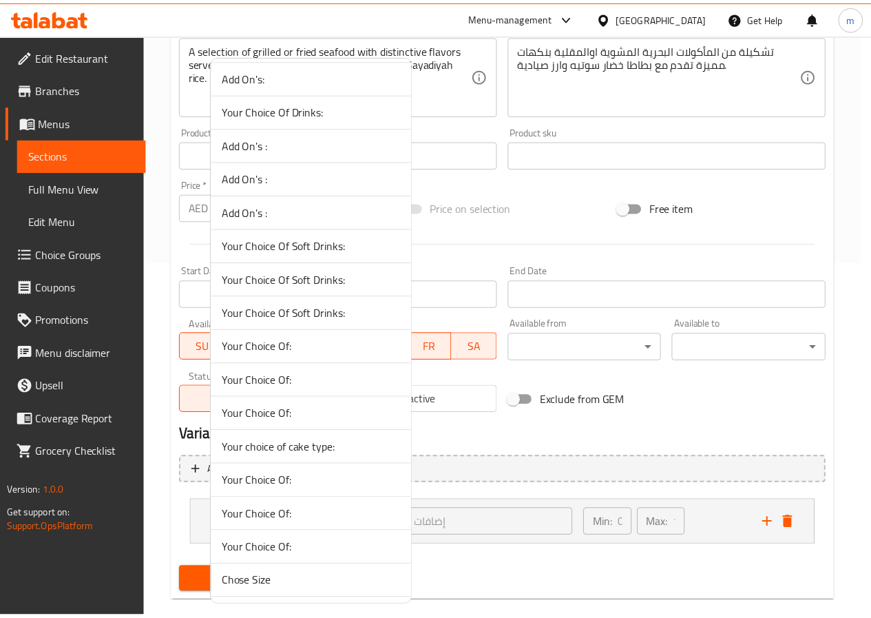
scroll to position [1721, 0]
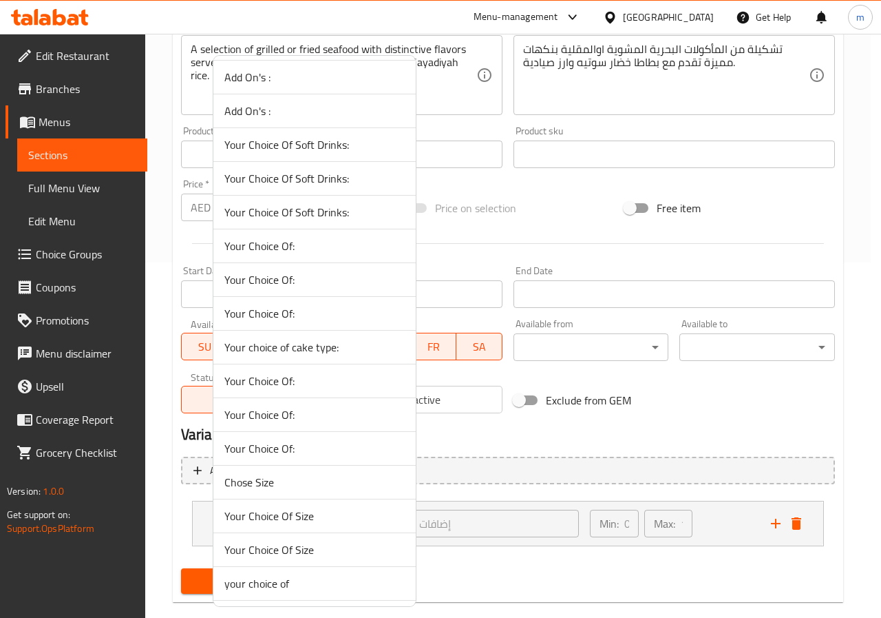
click at [592, 430] on div at bounding box center [440, 309] width 881 height 618
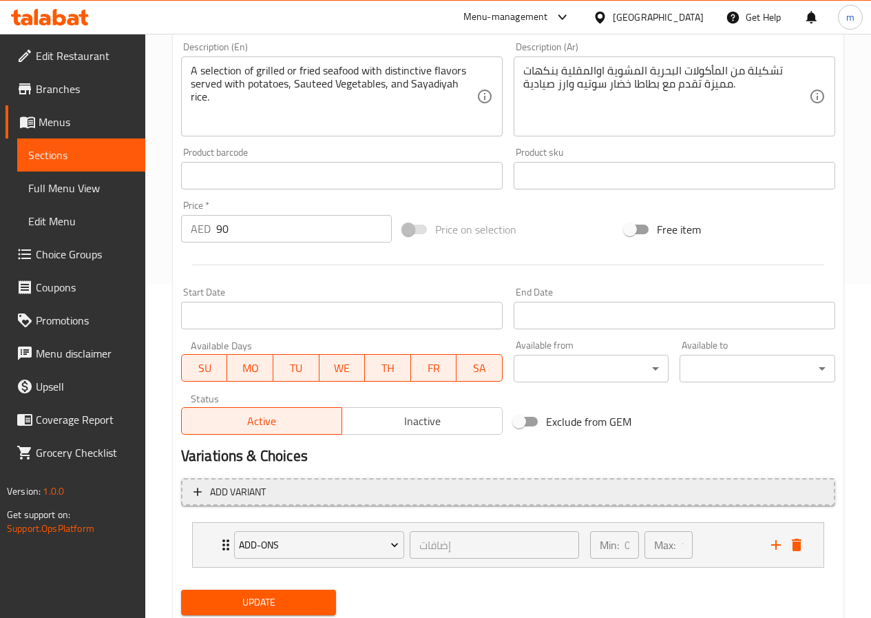
scroll to position [378, 0]
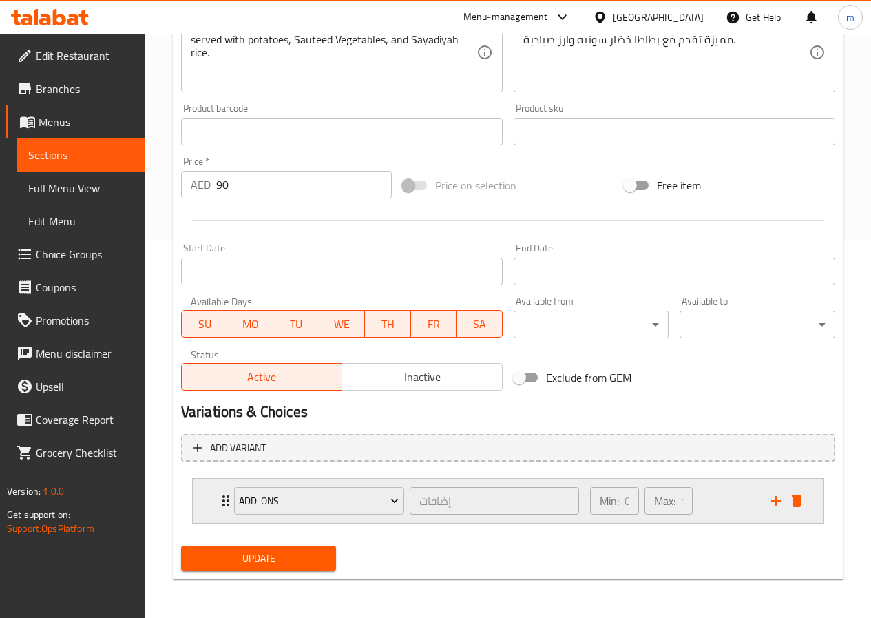
click at [795, 501] on icon "delete" at bounding box center [797, 500] width 10 height 12
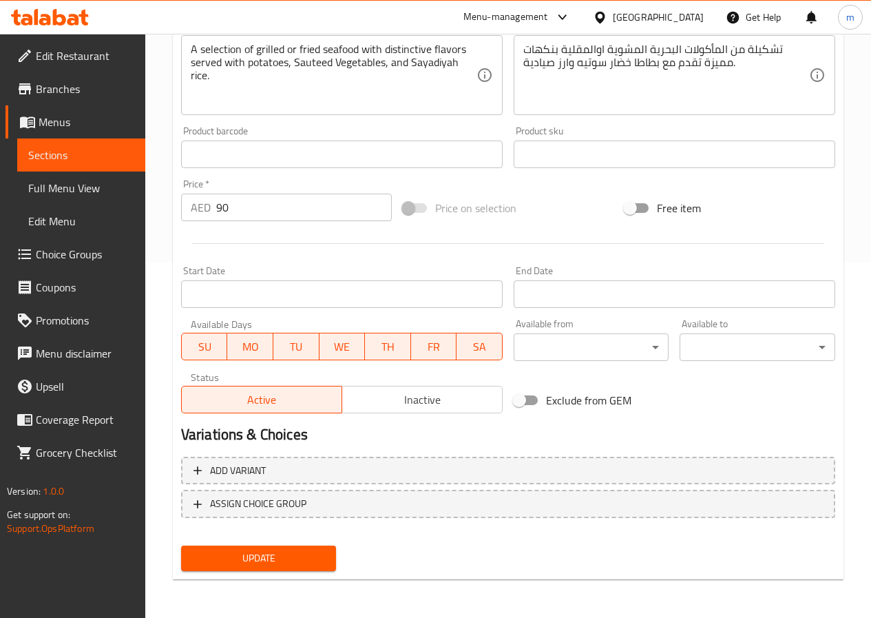
scroll to position [355, 0]
click at [206, 501] on span "ASSIGN CHOICE GROUP" at bounding box center [507, 503] width 629 height 17
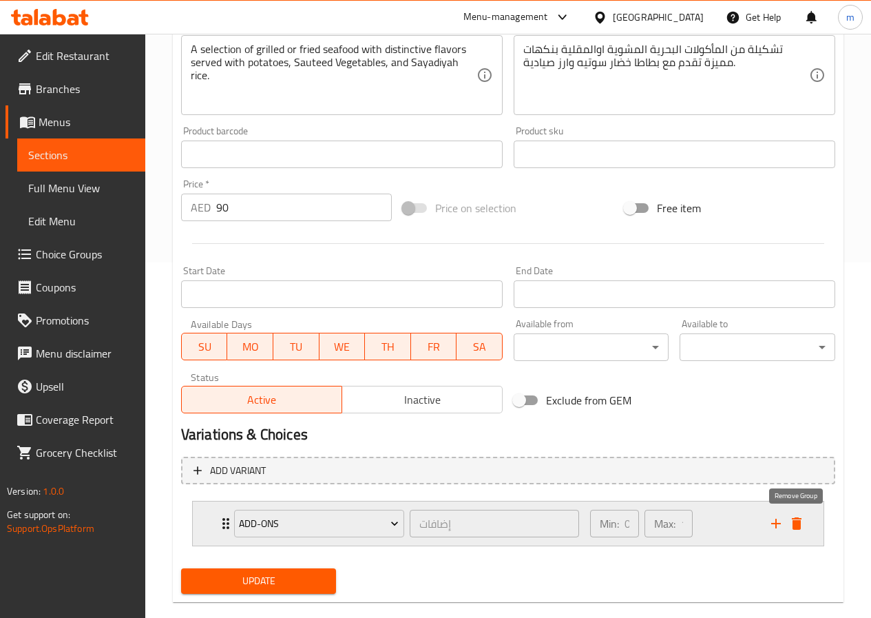
click at [798, 528] on icon "delete" at bounding box center [797, 523] width 10 height 12
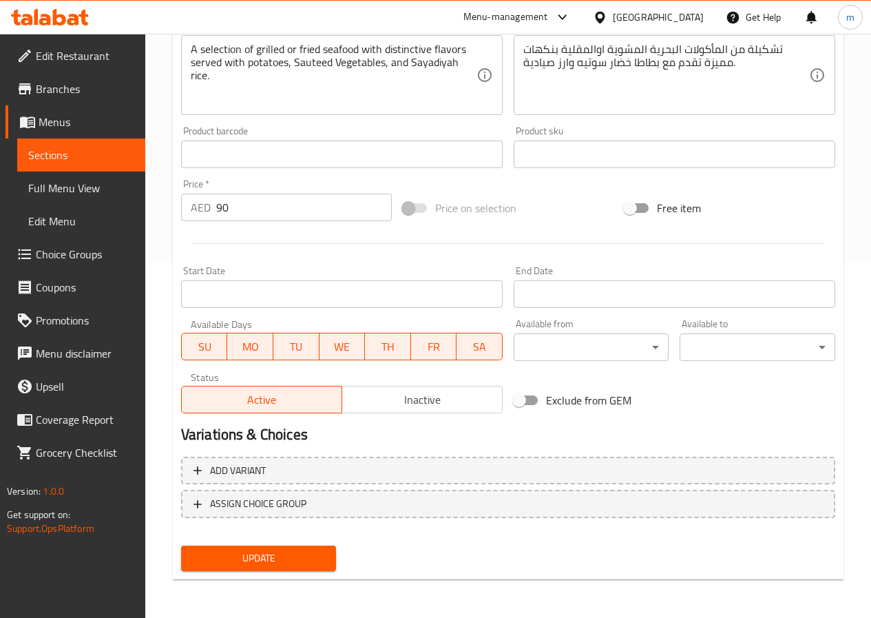
click at [77, 160] on span "Sections" at bounding box center [81, 155] width 106 height 17
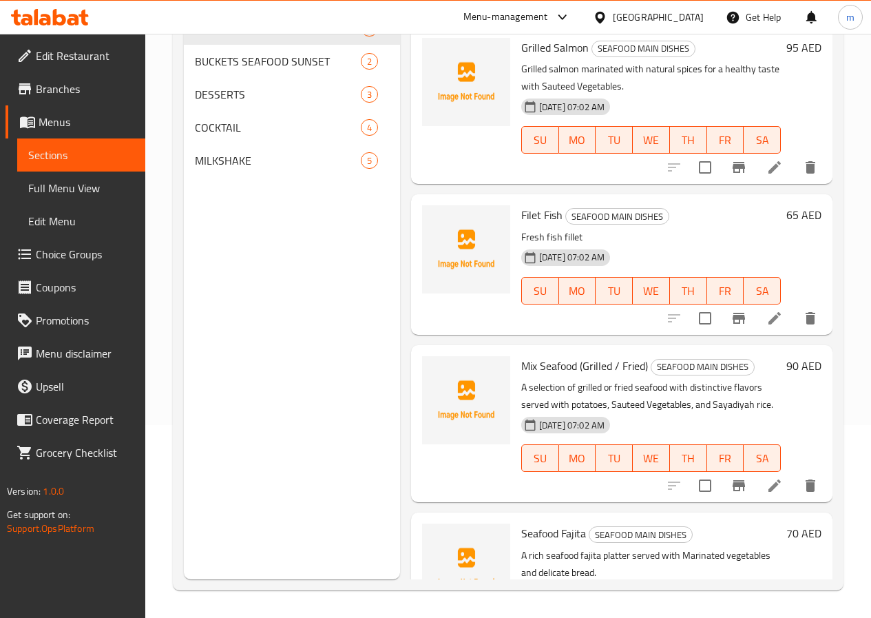
scroll to position [193, 0]
click at [93, 250] on span "Choice Groups" at bounding box center [85, 254] width 98 height 17
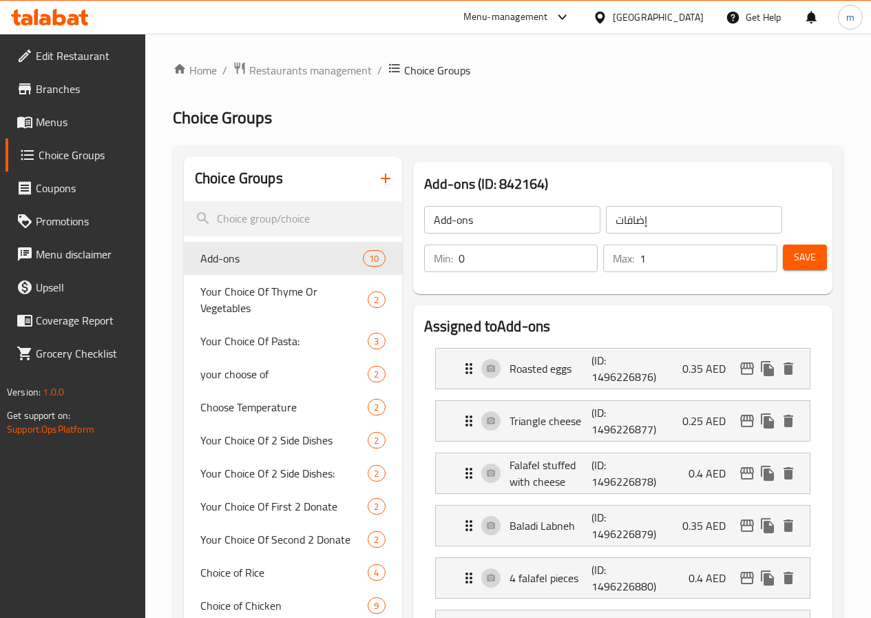
drag, startPoint x: 319, startPoint y: 169, endPoint x: 298, endPoint y: 165, distance: 21.1
click at [312, 167] on div "Choice Groups" at bounding box center [293, 178] width 218 height 45
click at [377, 180] on icon "button" at bounding box center [385, 178] width 17 height 17
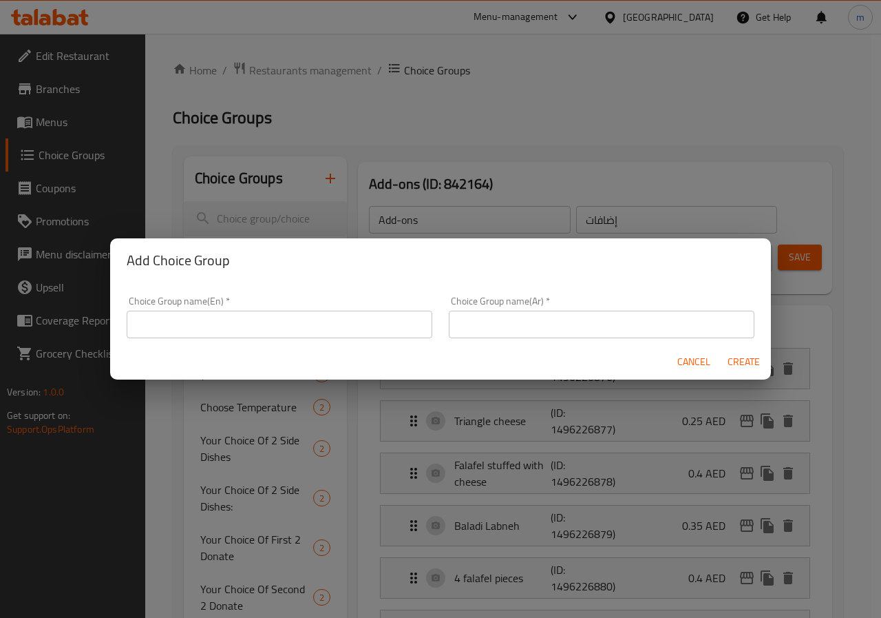
click at [385, 322] on input "text" at bounding box center [280, 325] width 306 height 28
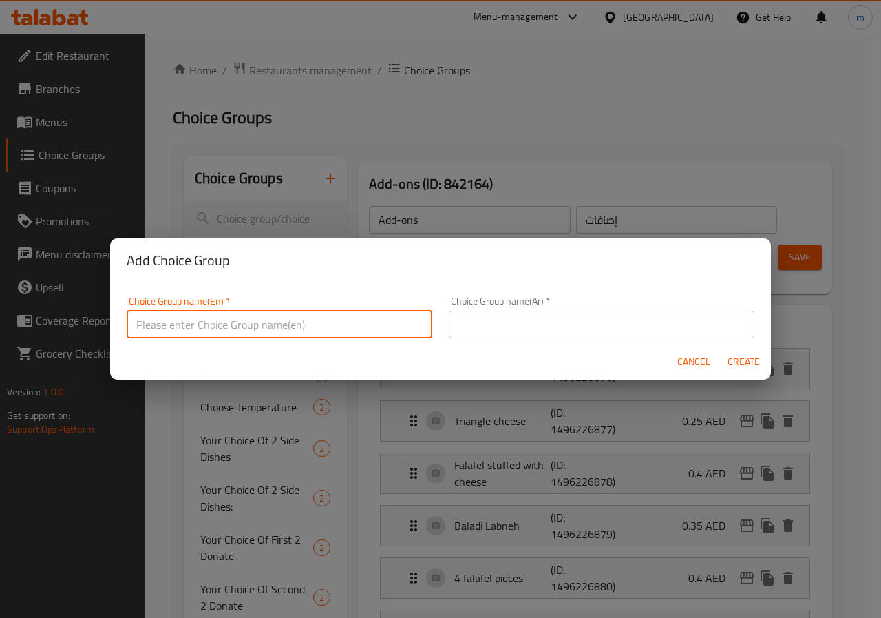
click at [278, 324] on input "text" at bounding box center [280, 325] width 306 height 28
type input "your choose of"
click at [472, 313] on input "text" at bounding box center [602, 325] width 306 height 28
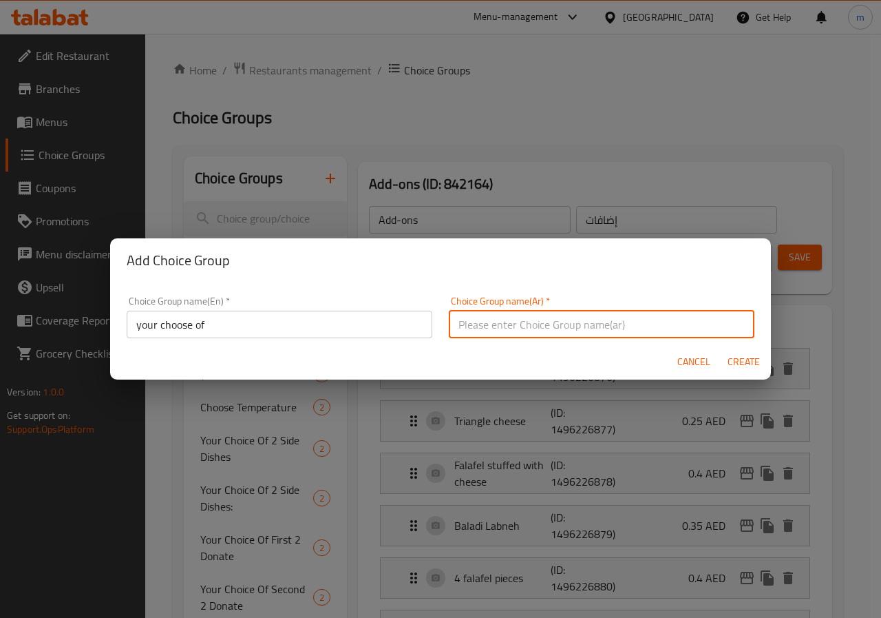
type input "h"
type input "اختيارك من :"
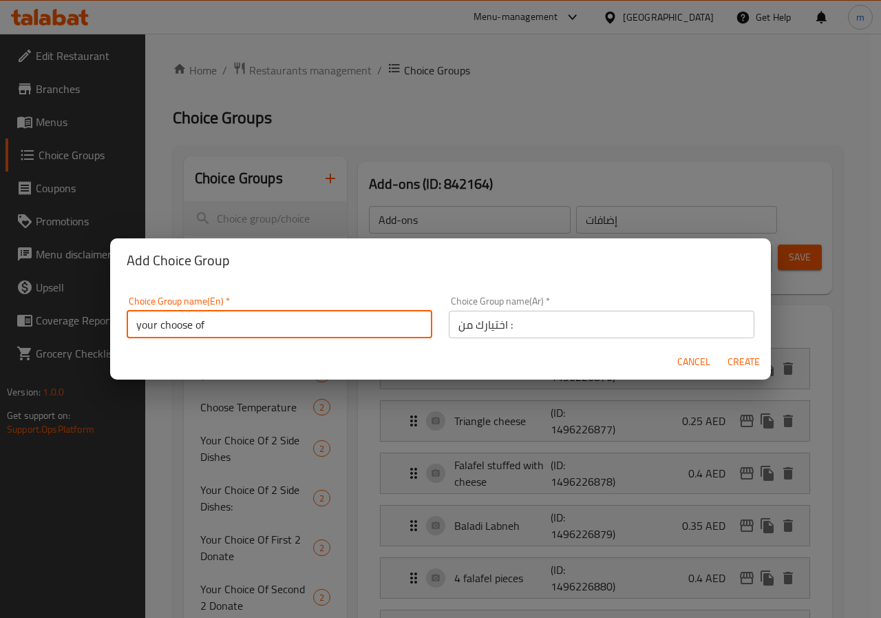
click at [288, 326] on input "your choose of" at bounding box center [280, 325] width 306 height 28
type input "your choose of :"
click at [748, 359] on span "Create" at bounding box center [743, 361] width 33 height 17
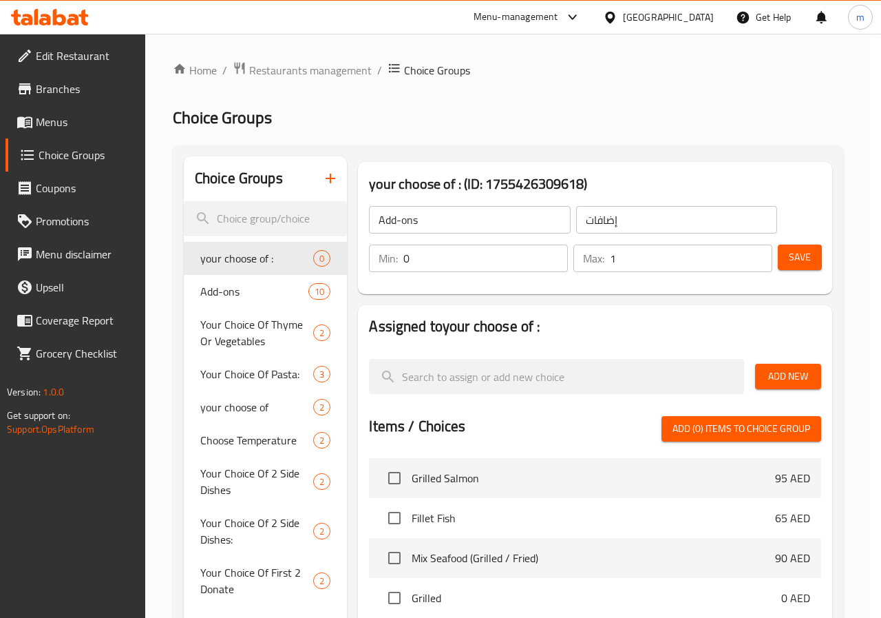
type input "your choose of :"
type input "اختيارك من :"
type input "0"
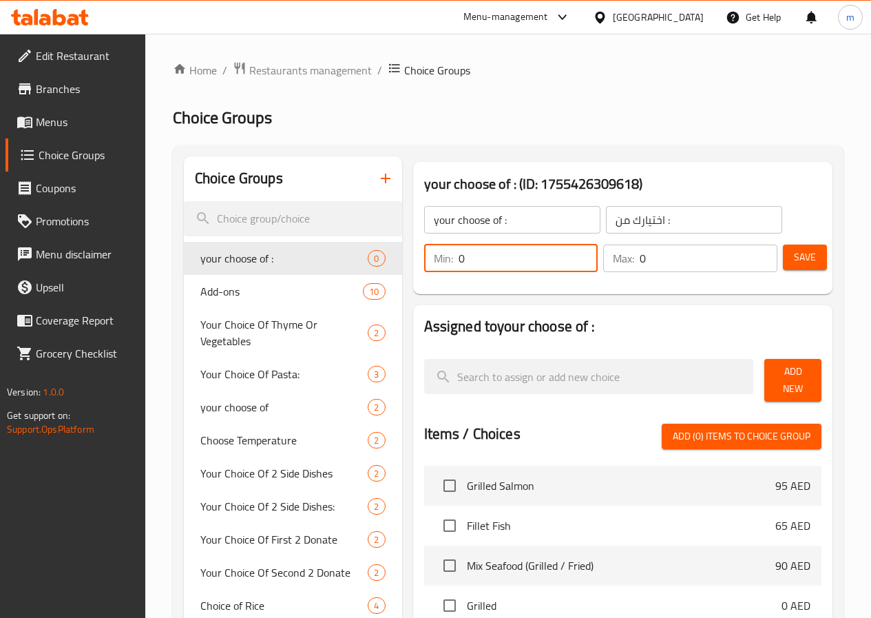
drag, startPoint x: 448, startPoint y: 257, endPoint x: 368, endPoint y: 268, distance: 80.6
click at [421, 268] on div "Min: 0 ​" at bounding box center [511, 258] width 180 height 33
type input "1"
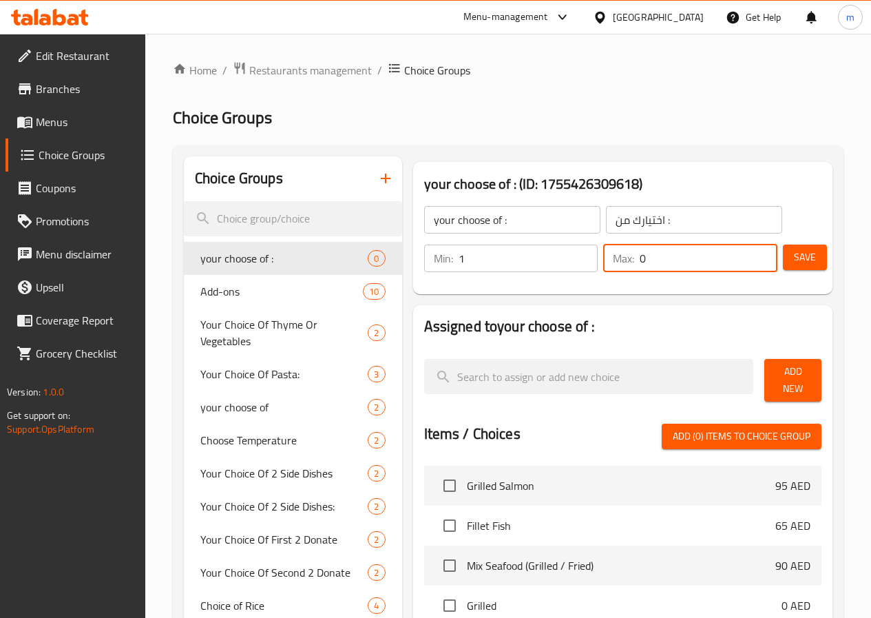
drag, startPoint x: 667, startPoint y: 256, endPoint x: 601, endPoint y: 266, distance: 66.9
click at [603, 266] on div "Max: 0 ​" at bounding box center [690, 258] width 174 height 28
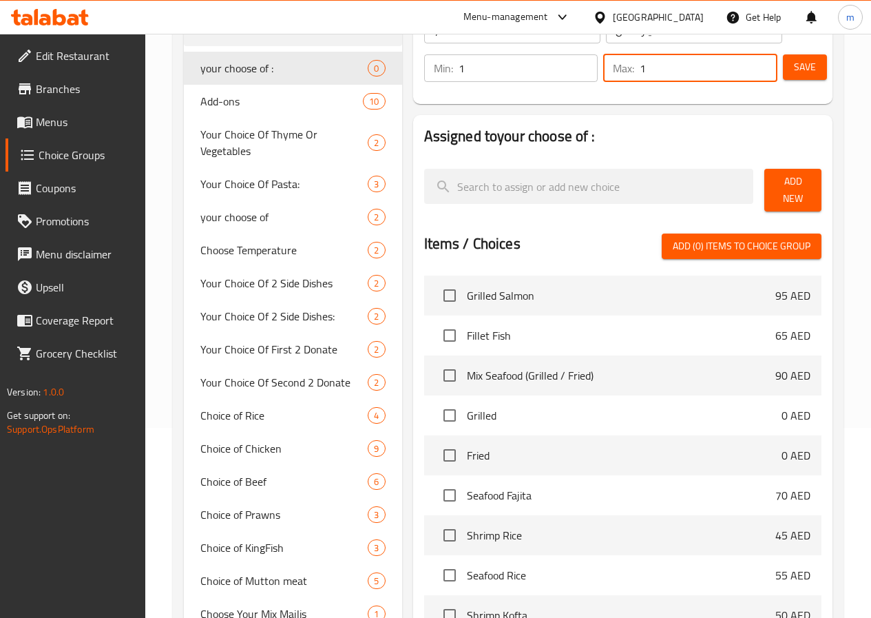
scroll to position [207, 0]
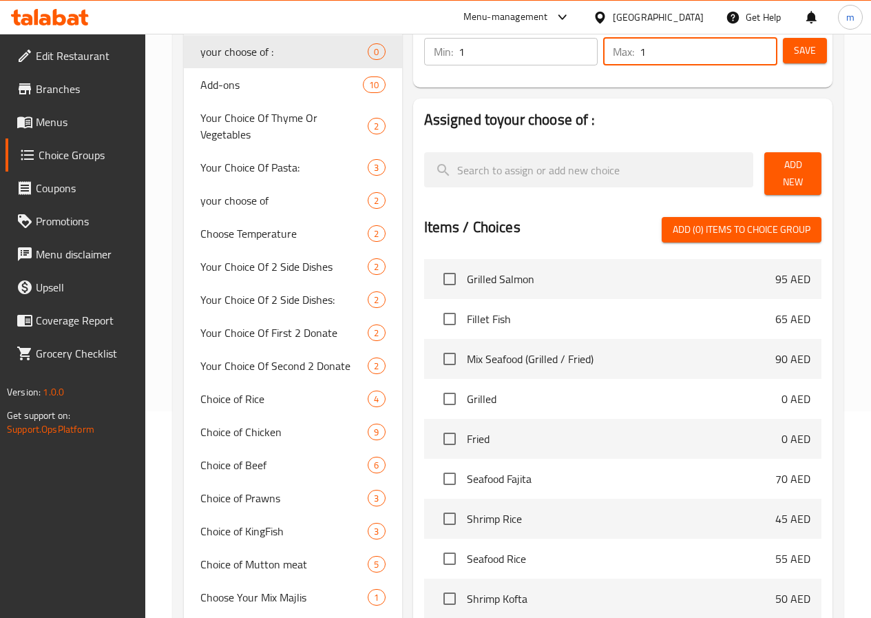
type input "1"
click at [789, 60] on button "Save" at bounding box center [805, 50] width 44 height 25
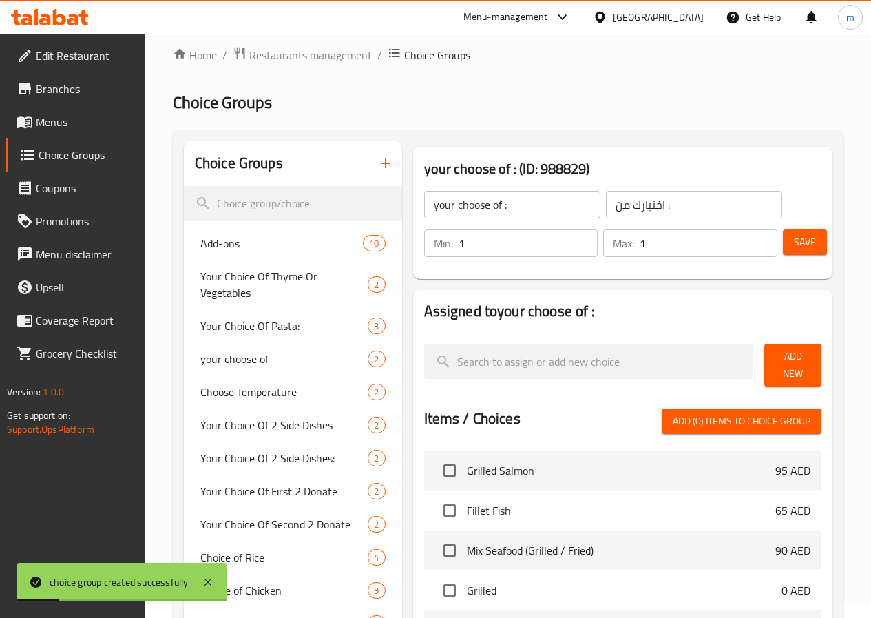
scroll to position [0, 0]
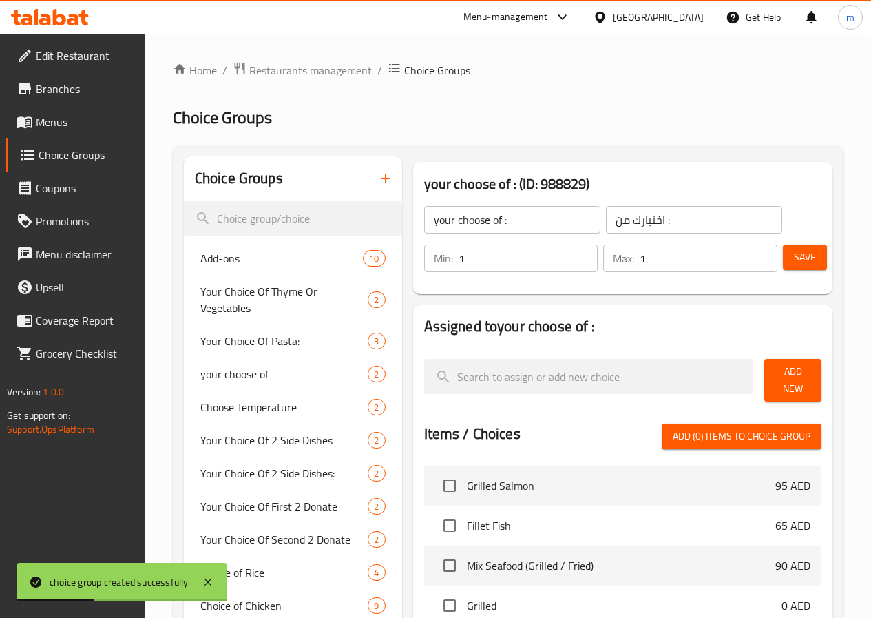
click at [781, 383] on span "Add New" at bounding box center [792, 380] width 35 height 34
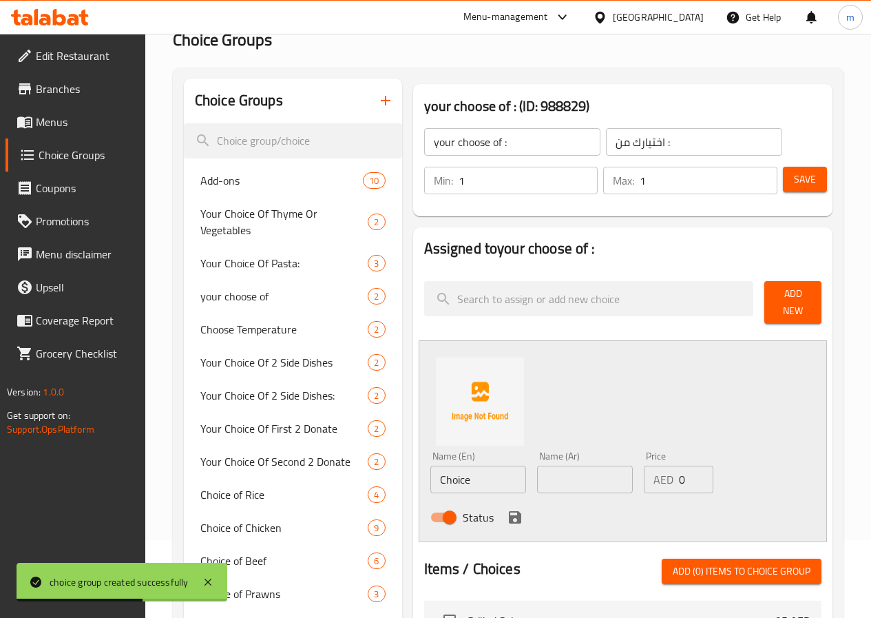
scroll to position [138, 0]
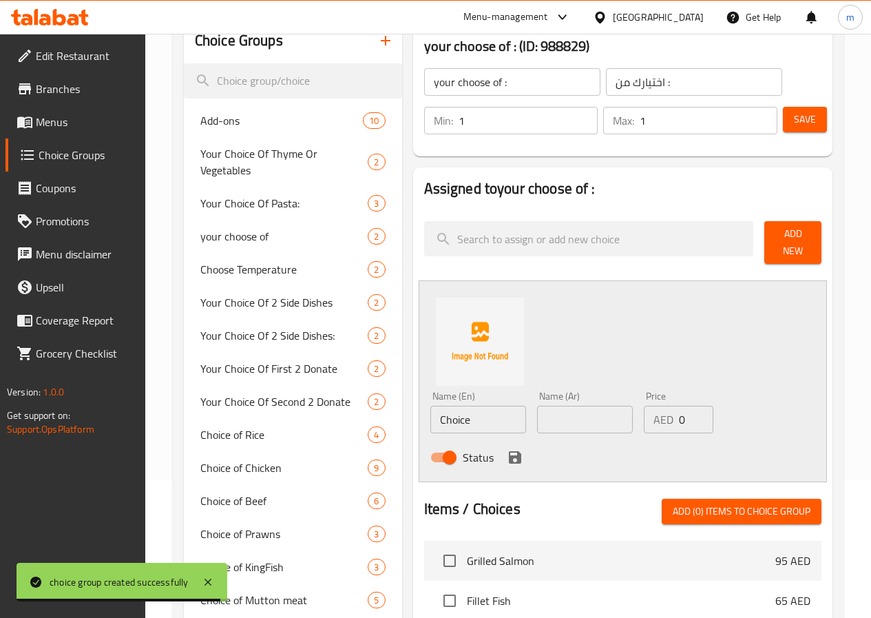
click at [477, 406] on input "Choice" at bounding box center [478, 420] width 96 height 28
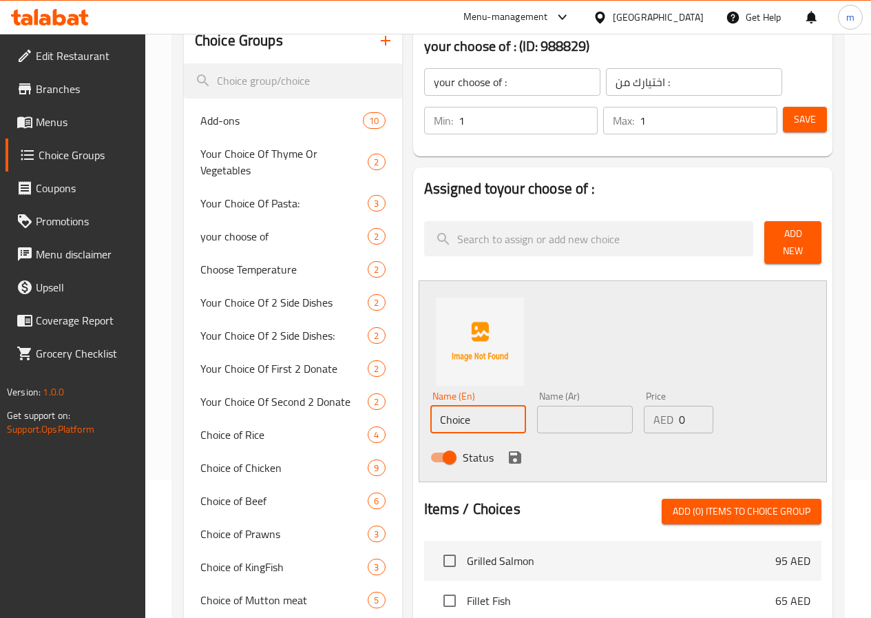
click at [477, 406] on input "Choice" at bounding box center [478, 420] width 96 height 28
type input "ل"
type input "grilled"
click at [562, 419] on input "text" at bounding box center [585, 420] width 96 height 28
type input "l"
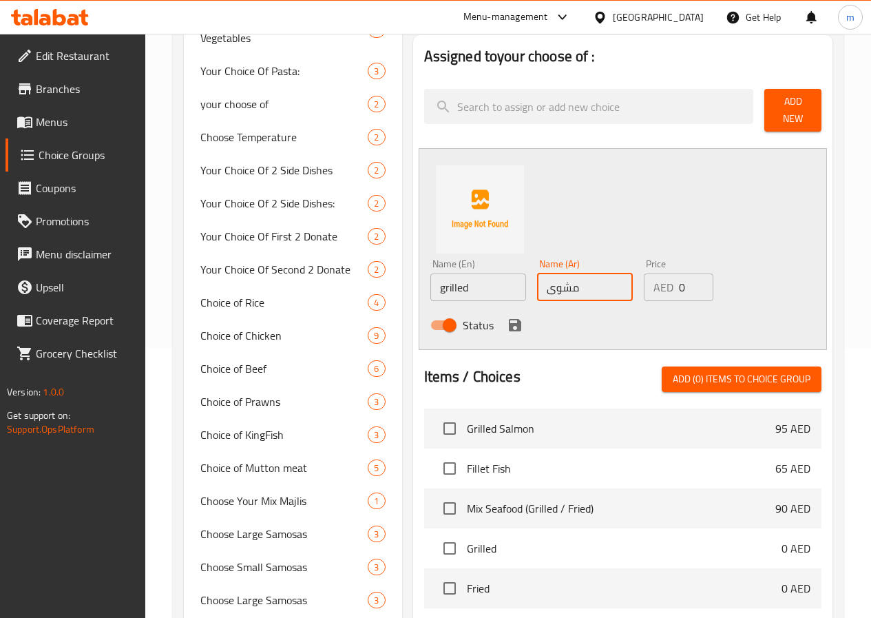
scroll to position [275, 0]
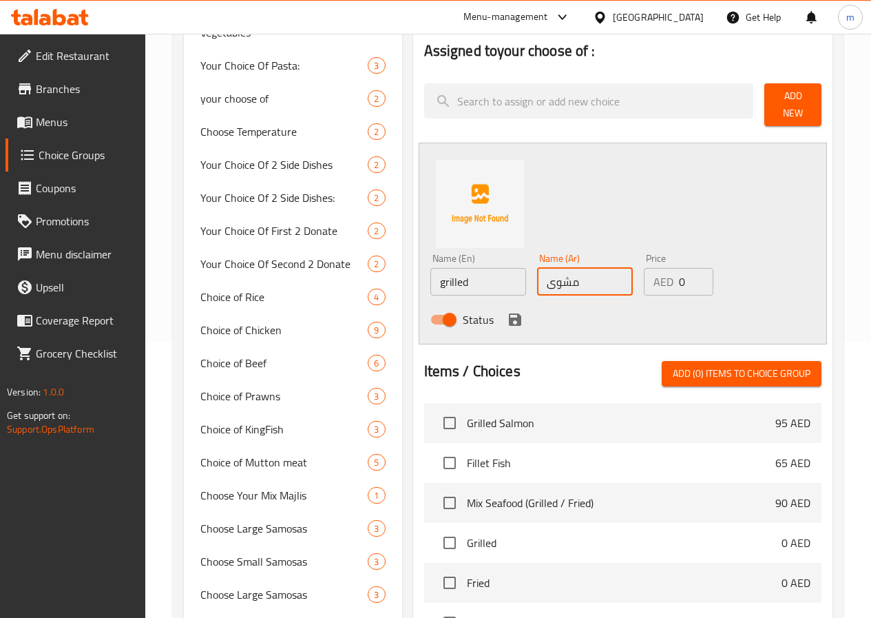
type input "مشوى"
click at [771, 284] on div "Name (En) grilled Name (En) Name (Ar) مشوى Name (Ar) Price AED 0 Price Status" at bounding box center [623, 244] width 408 height 202
click at [509, 313] on icon "save" at bounding box center [515, 319] width 12 height 12
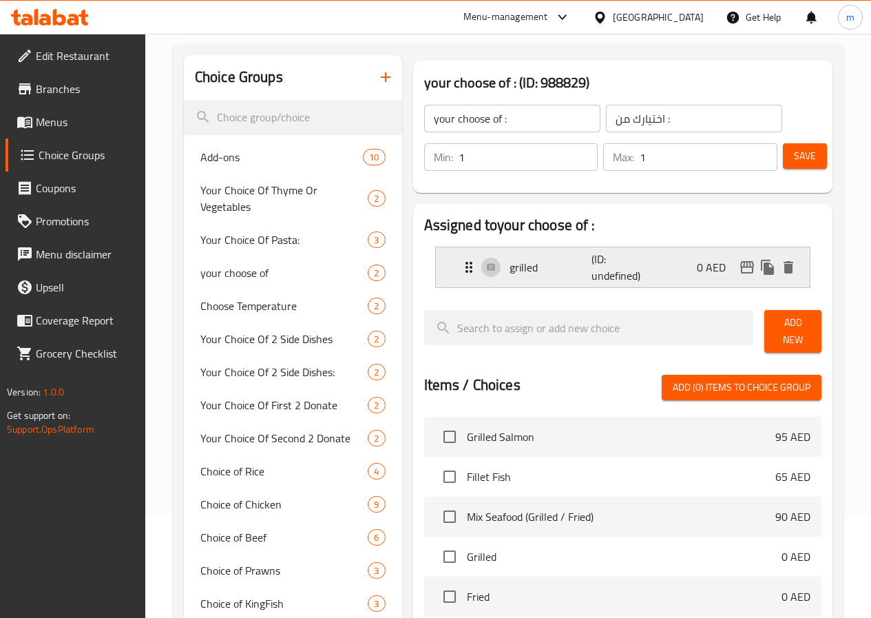
scroll to position [69, 0]
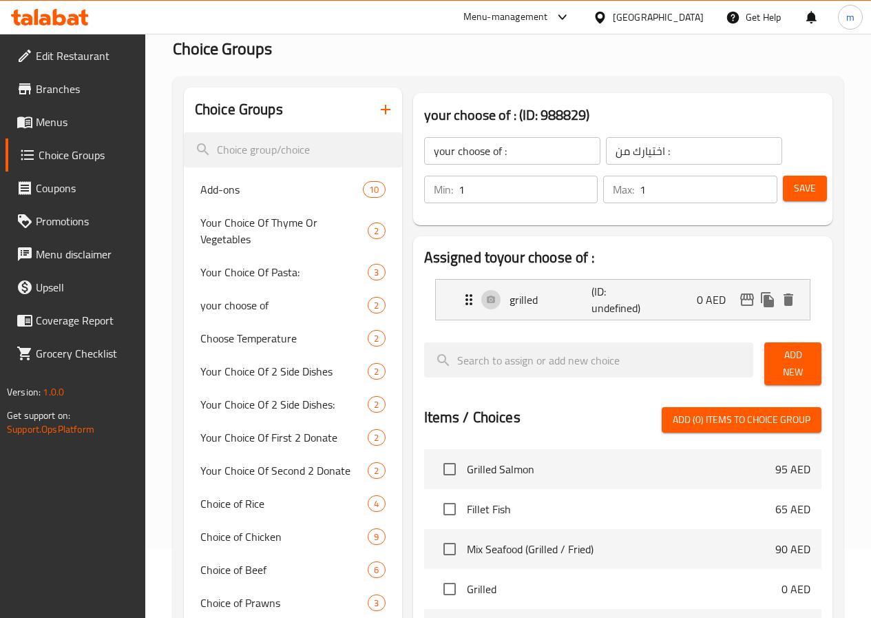
click at [798, 349] on button "Add New" at bounding box center [792, 363] width 57 height 43
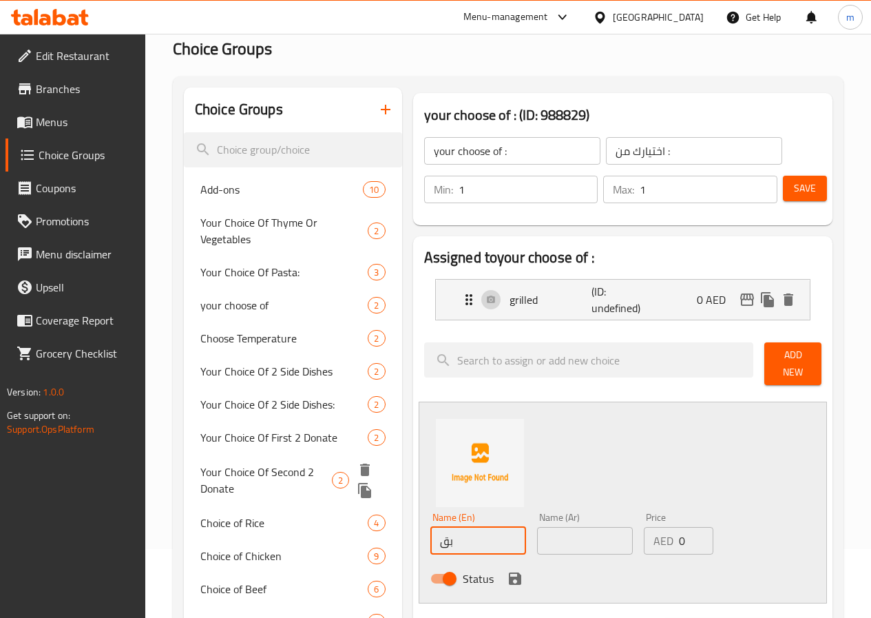
type input "ب"
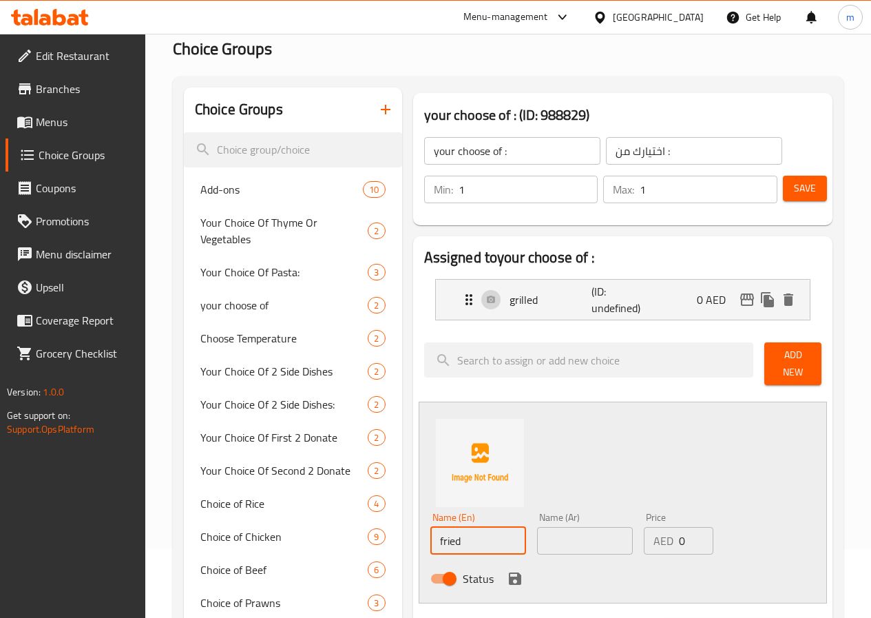
type input "fried"
click at [537, 537] on input "text" at bounding box center [585, 541] width 96 height 28
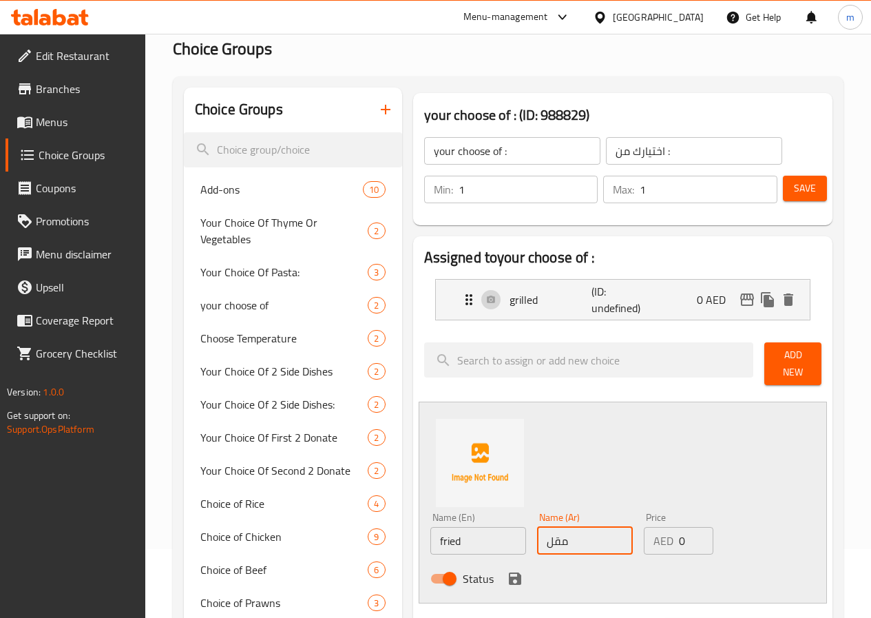
type input "مقلي"
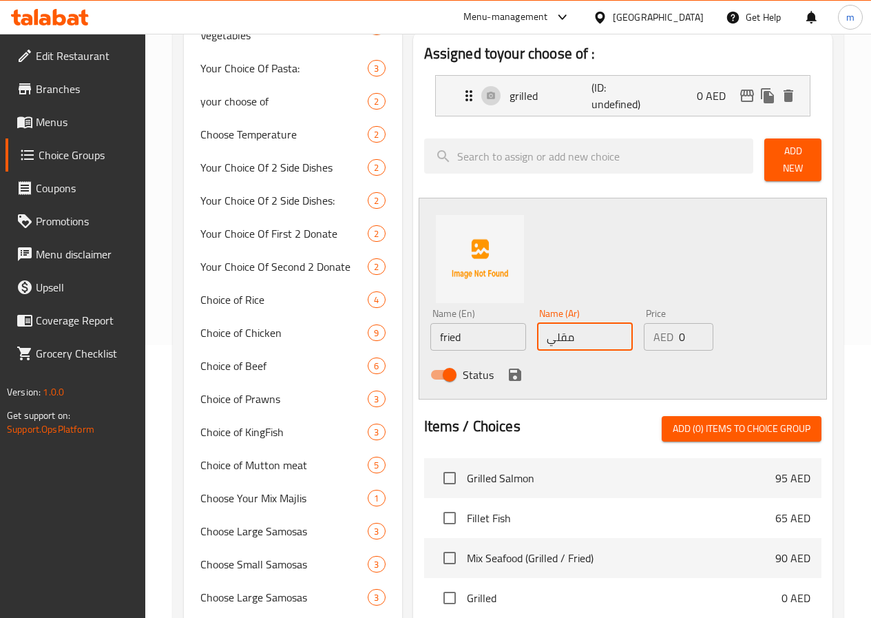
scroll to position [275, 0]
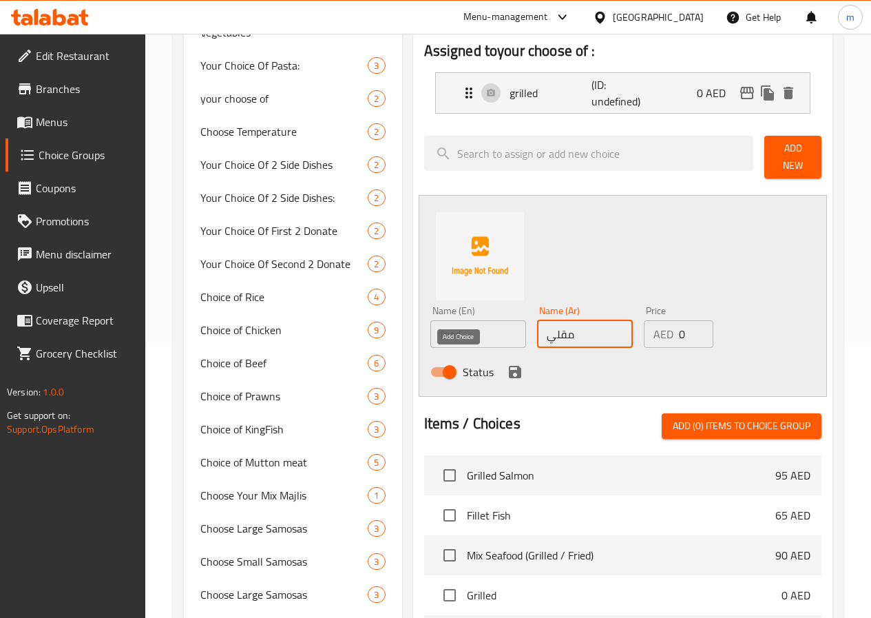
click at [509, 366] on icon "save" at bounding box center [515, 372] width 12 height 12
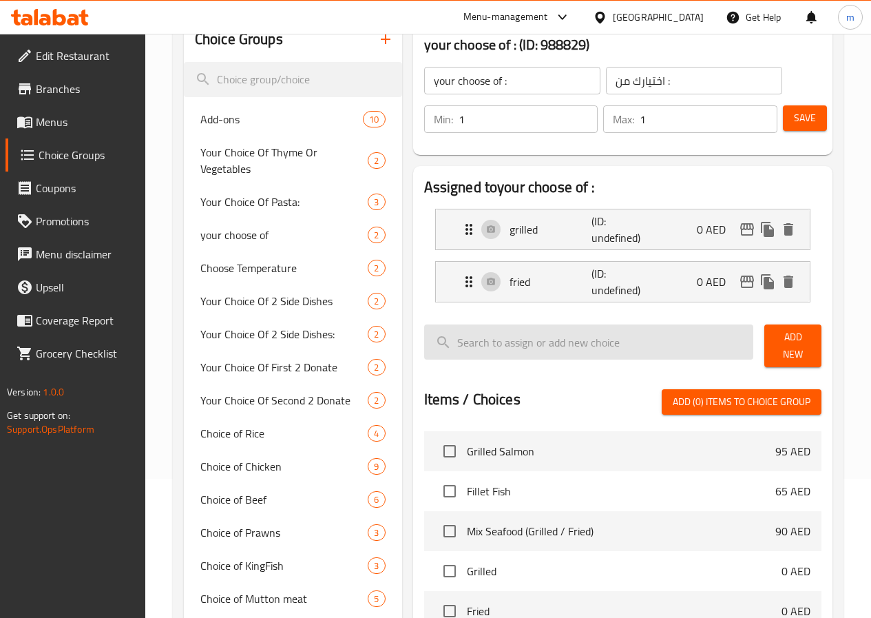
scroll to position [138, 0]
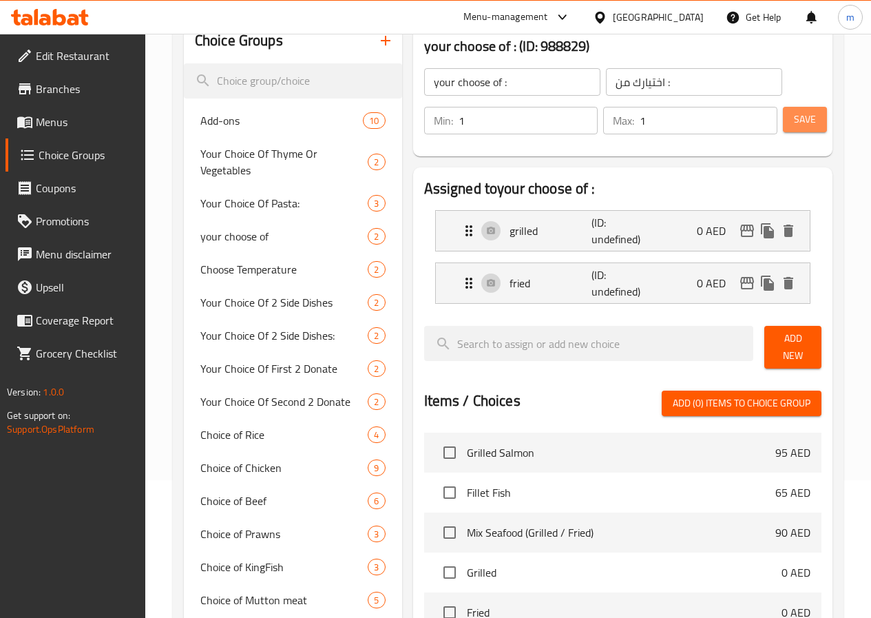
click at [809, 118] on span "Save" at bounding box center [805, 119] width 22 height 17
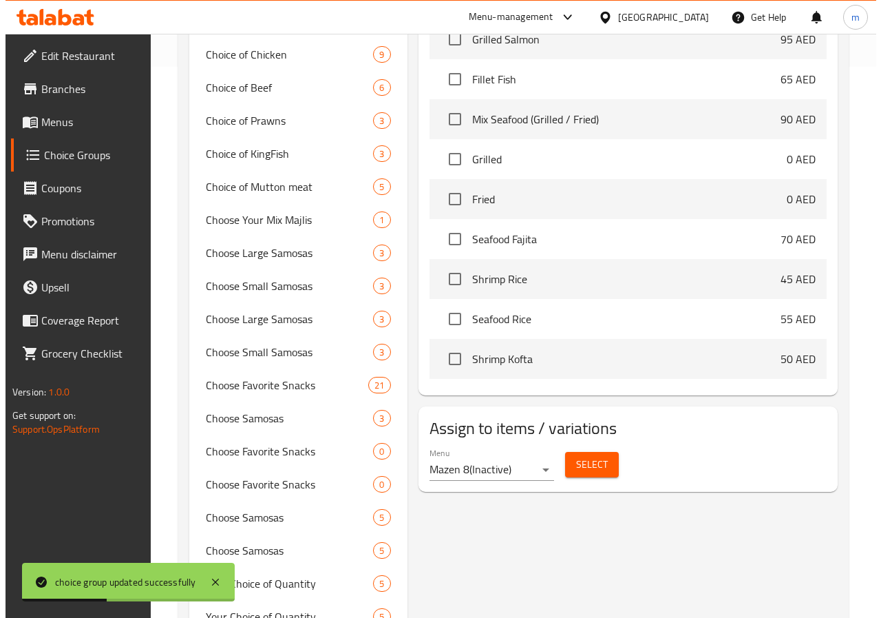
scroll to position [757, 0]
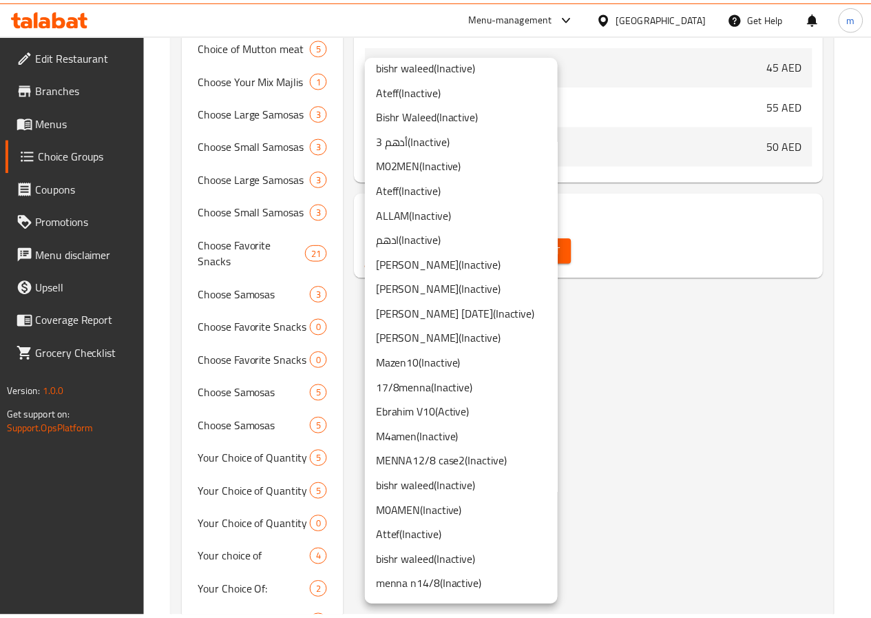
scroll to position [823, 0]
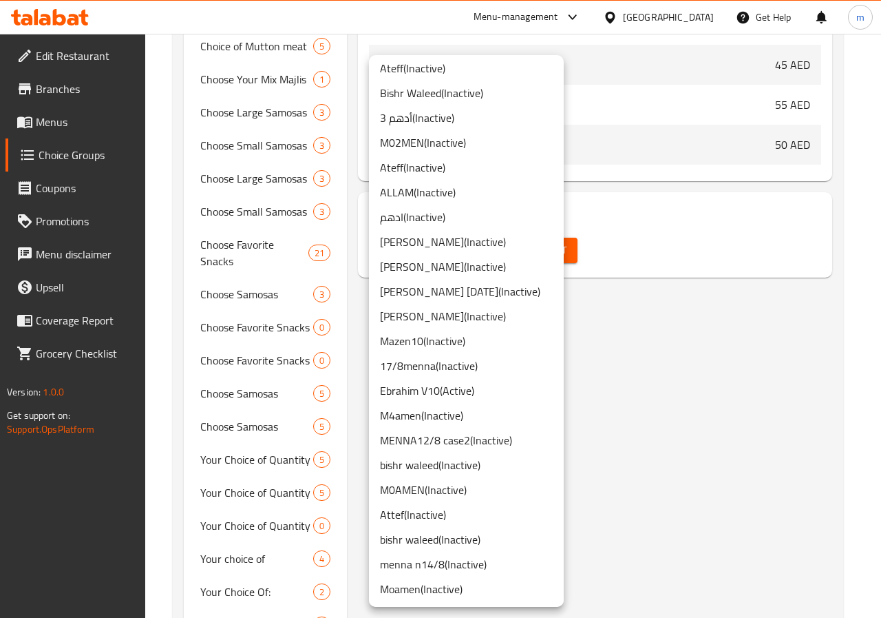
click at [658, 352] on div at bounding box center [440, 309] width 881 height 618
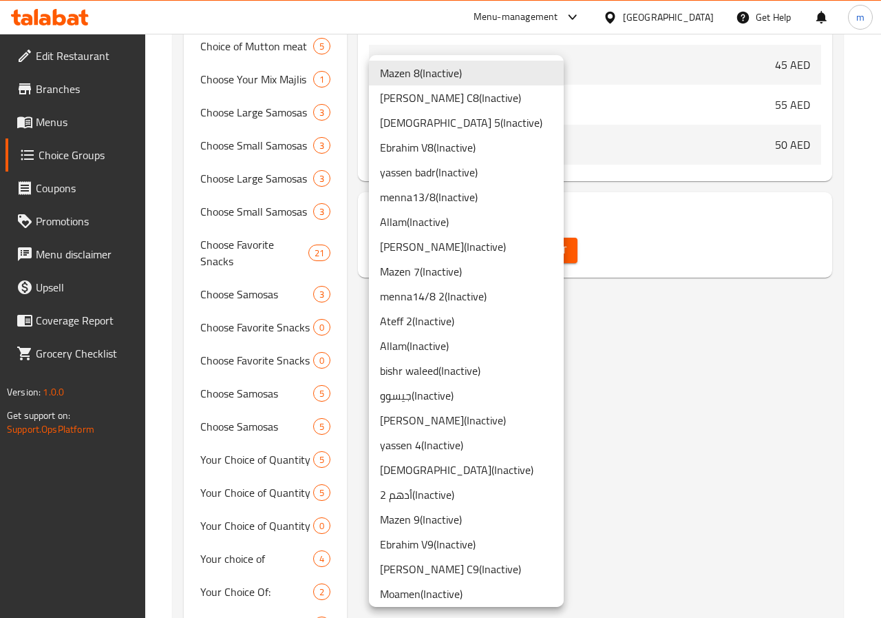
click at [656, 374] on div at bounding box center [440, 309] width 881 height 618
drag, startPoint x: 598, startPoint y: 412, endPoint x: 155, endPoint y: 544, distance: 461.8
click at [598, 413] on div at bounding box center [440, 309] width 881 height 618
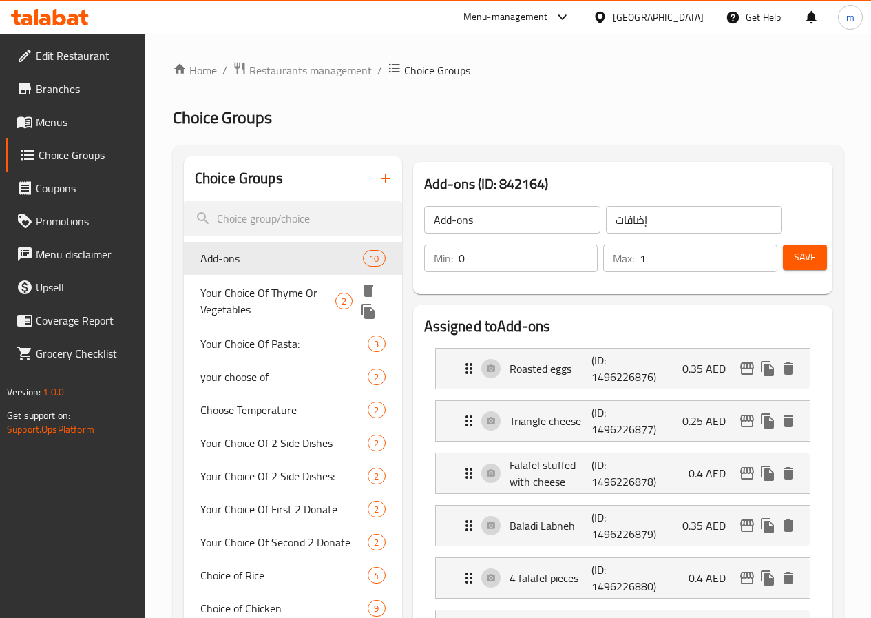
scroll to position [69, 0]
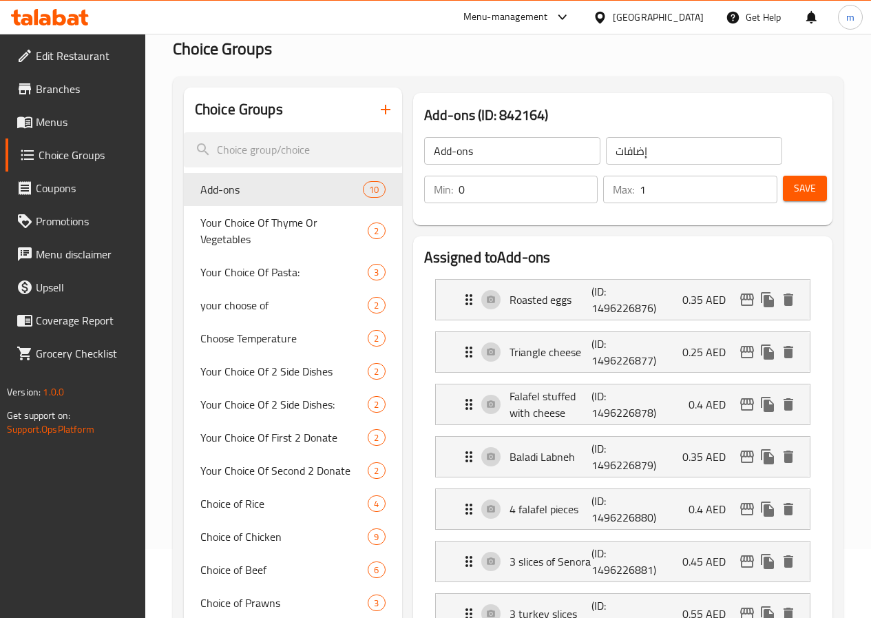
click at [69, 114] on span "Menus" at bounding box center [85, 122] width 98 height 17
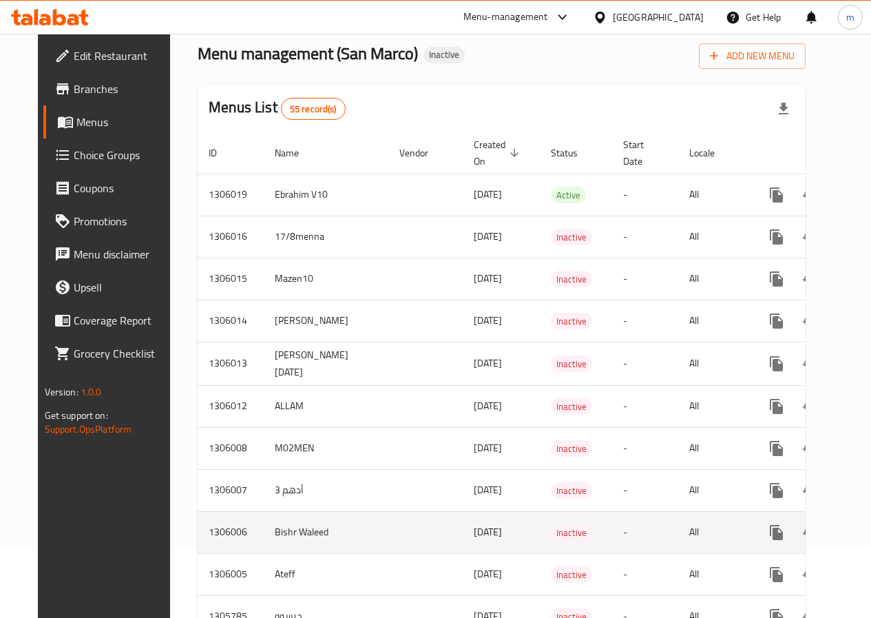
scroll to position [275, 0]
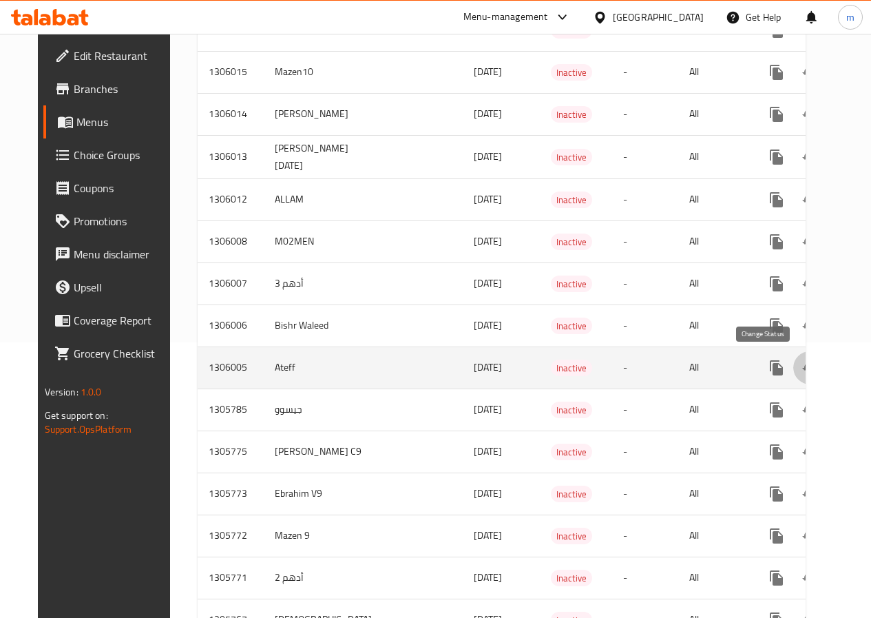
click at [802, 367] on icon "enhanced table" at bounding box center [809, 367] width 15 height 11
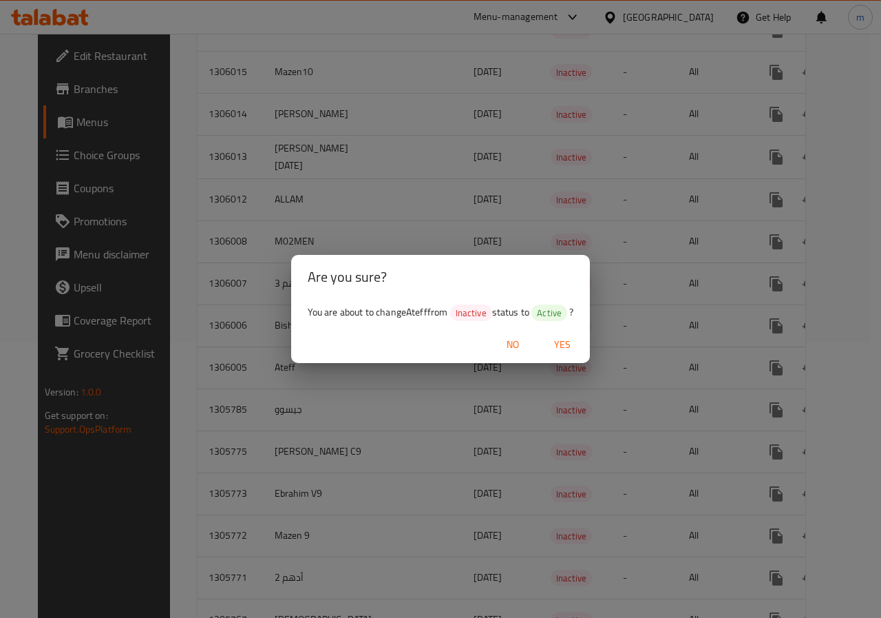
click at [571, 346] on span "Yes" at bounding box center [562, 344] width 33 height 17
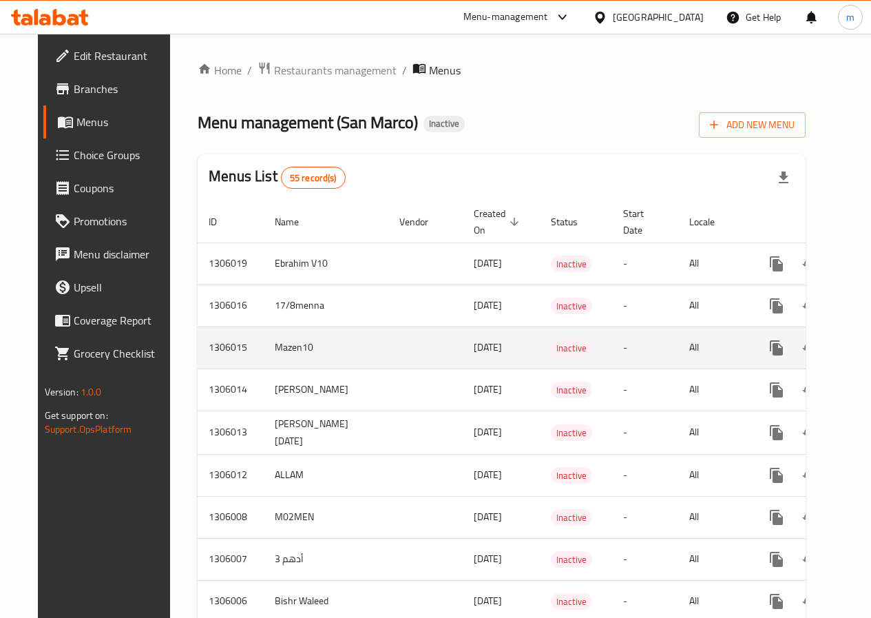
scroll to position [138, 0]
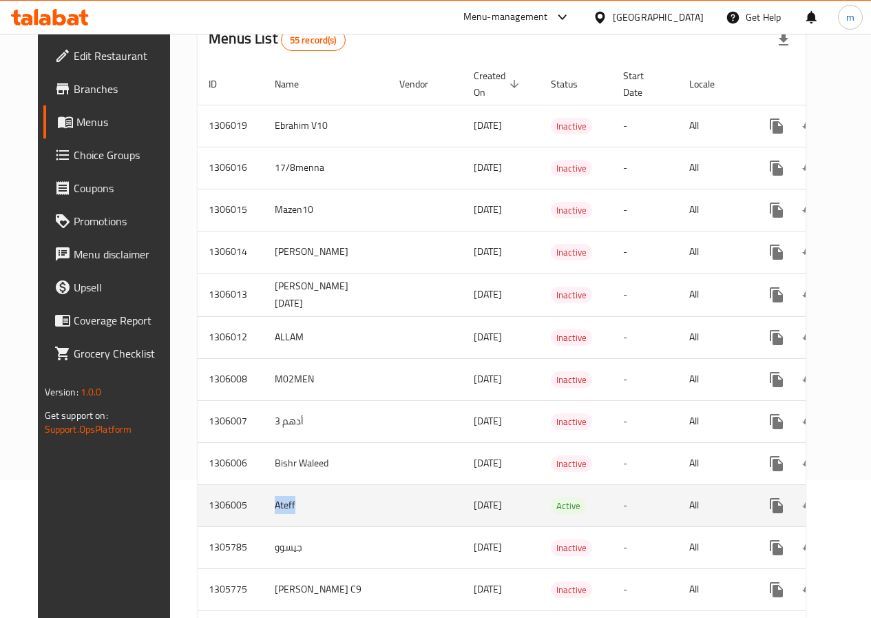
drag, startPoint x: 270, startPoint y: 509, endPoint x: 237, endPoint y: 512, distance: 33.2
click at [237, 512] on tr "1306005 Ateff 17/08/2025 Active - All" at bounding box center [551, 505] width 706 height 42
copy tr "Ateff"
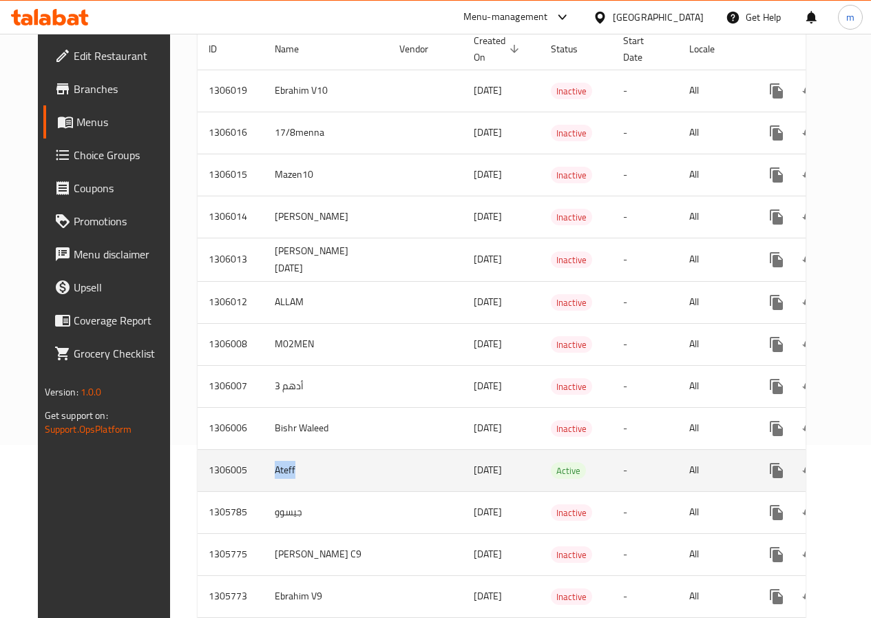
scroll to position [207, 0]
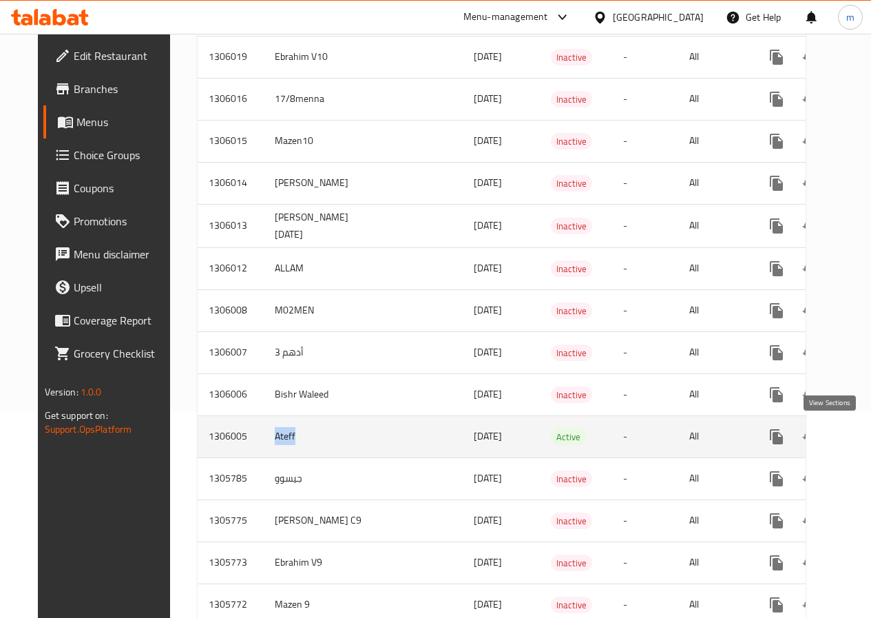
click at [870, 432] on icon "enhanced table" at bounding box center [876, 436] width 12 height 12
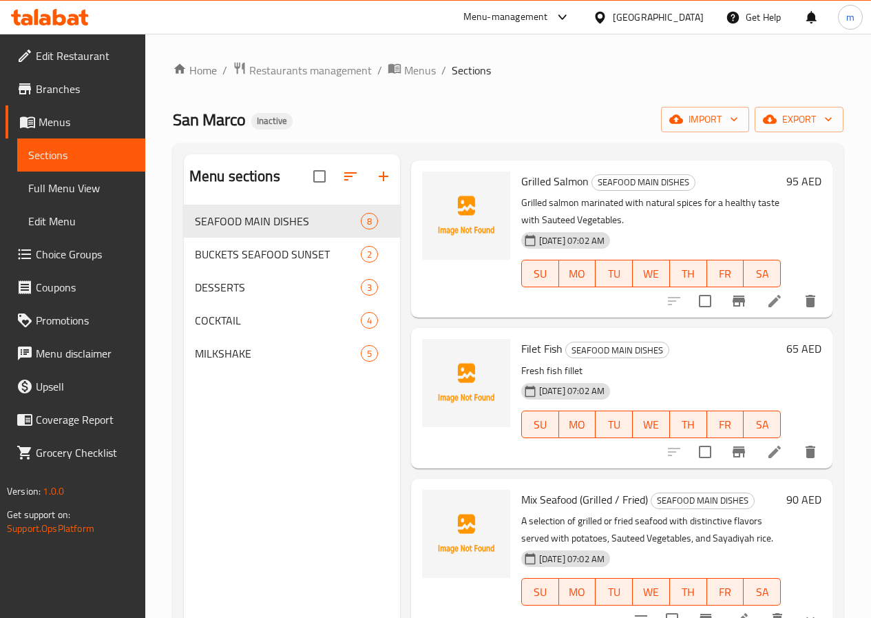
scroll to position [138, 0]
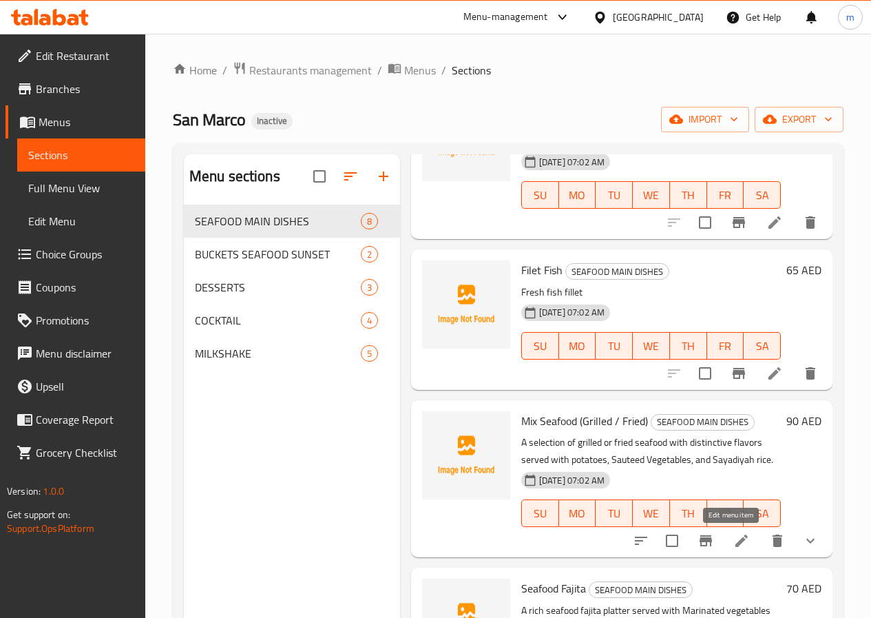
click at [735, 543] on icon at bounding box center [741, 540] width 17 height 17
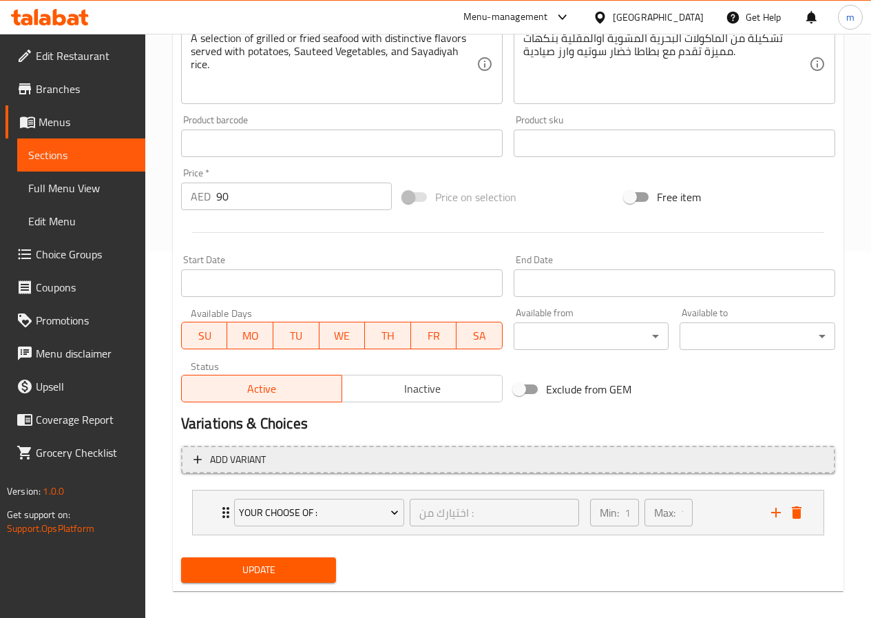
scroll to position [378, 0]
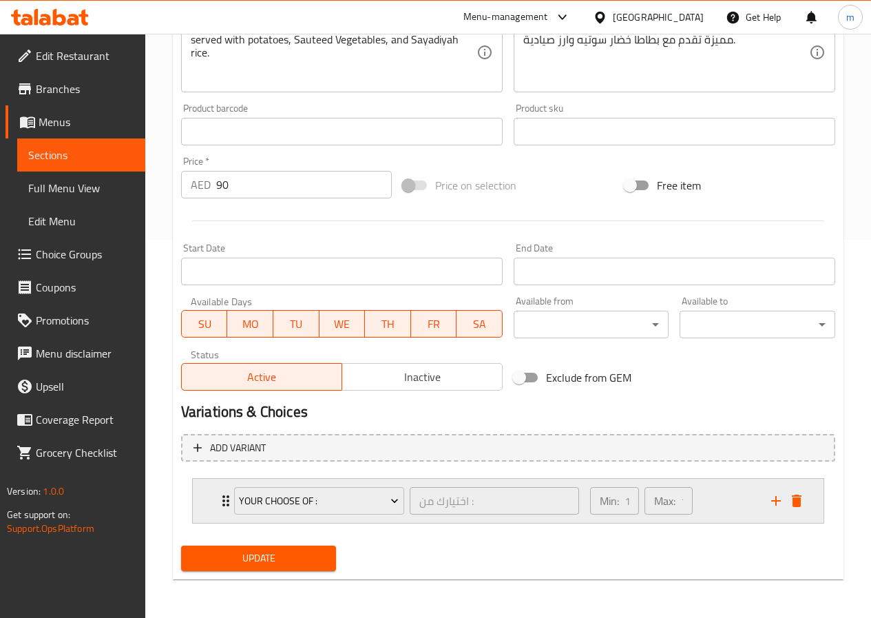
click at [724, 503] on div "Min: 1 ​ Max: 1 ​" at bounding box center [672, 501] width 181 height 44
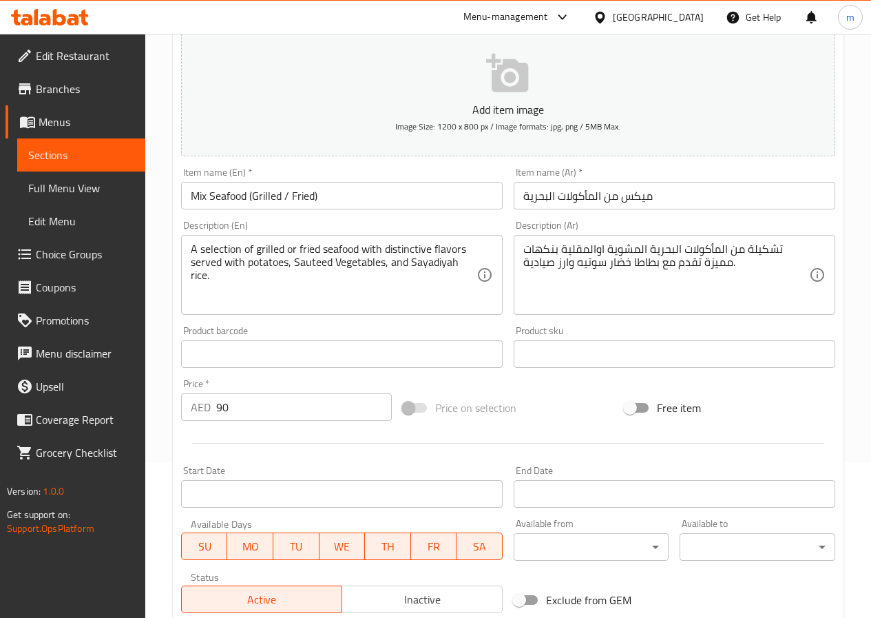
scroll to position [87, 0]
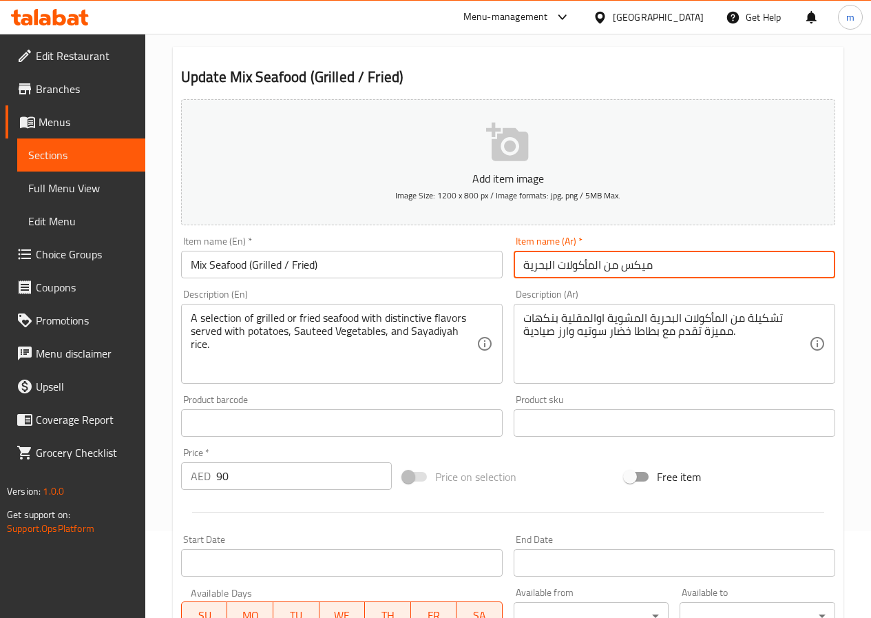
click at [529, 260] on input "ميكس من المأكولات البحرية" at bounding box center [675, 265] width 322 height 28
click at [525, 260] on input "ميكس من المأكولات البحرية" at bounding box center [675, 265] width 322 height 28
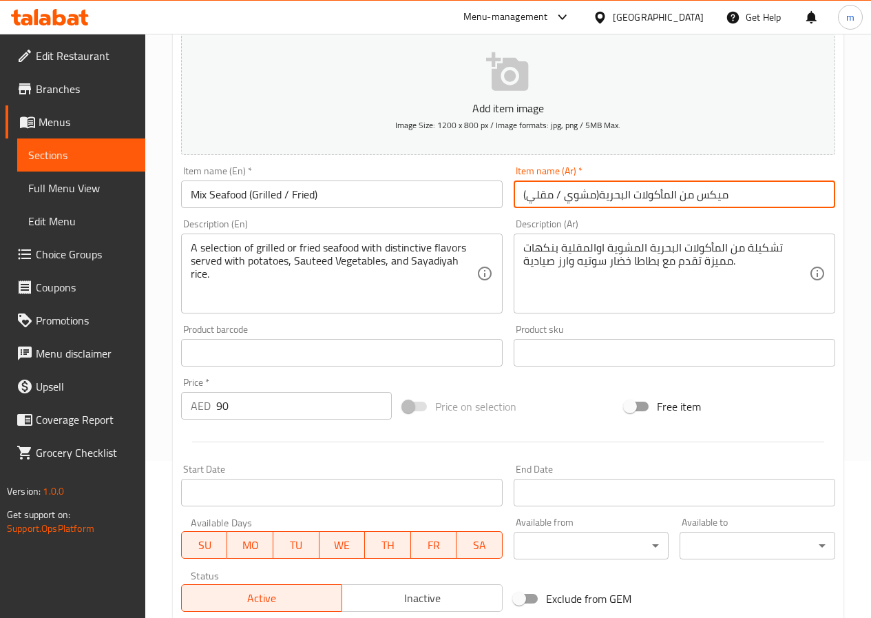
scroll to position [224, 0]
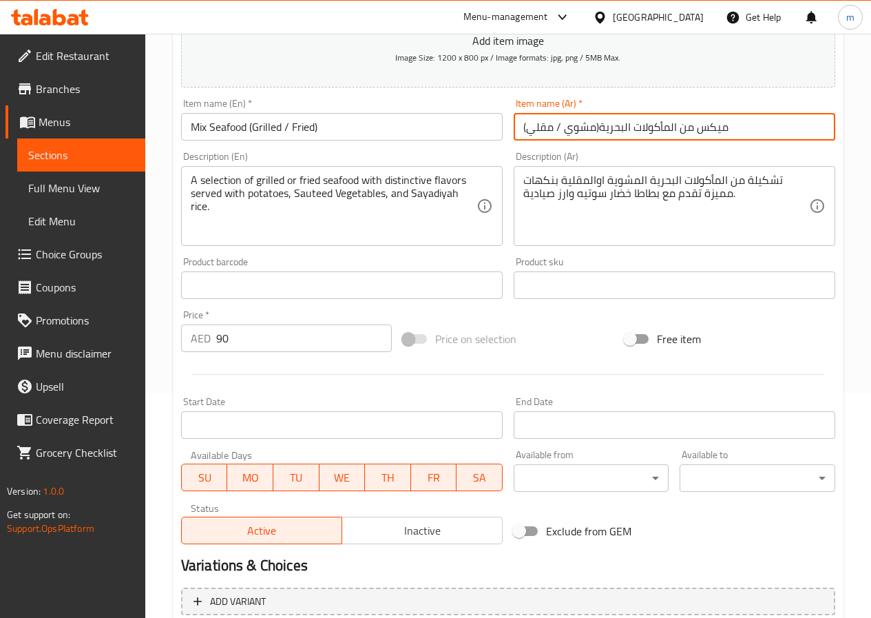
type input "(مشوي / مقلي)ميكس من المأكولات البحرية"
click at [543, 304] on div "Product sku Product sku" at bounding box center [674, 277] width 333 height 53
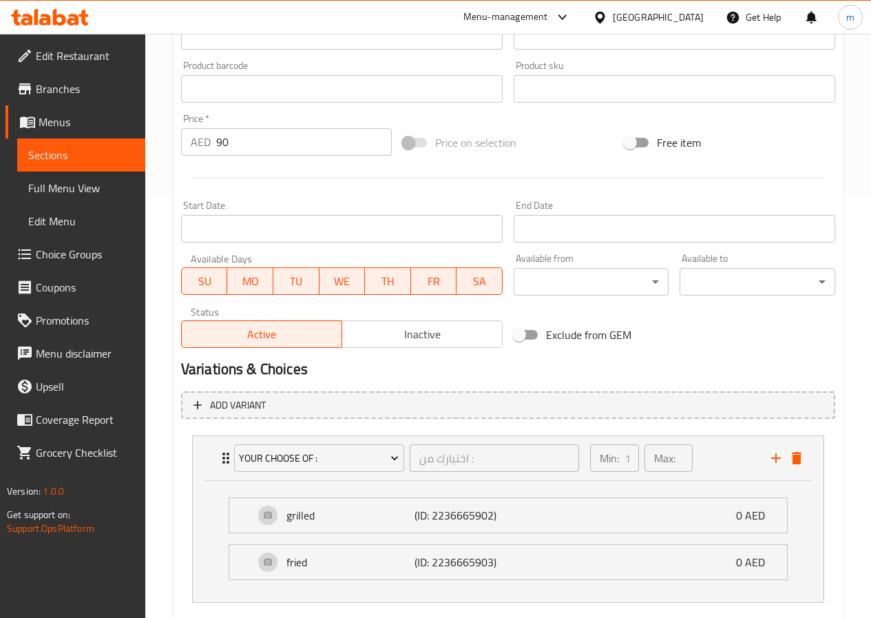
scroll to position [500, 0]
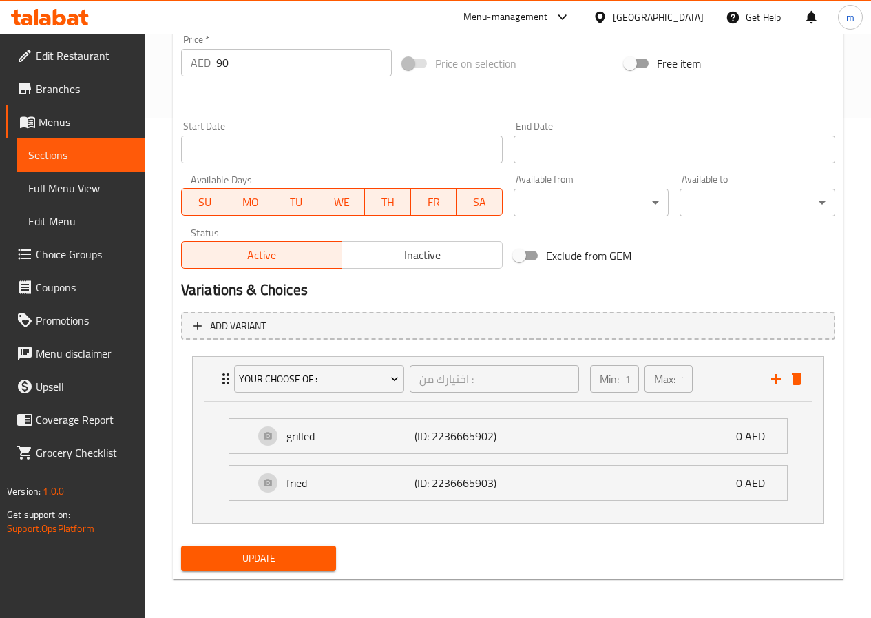
click at [306, 557] on span "Update" at bounding box center [259, 557] width 134 height 17
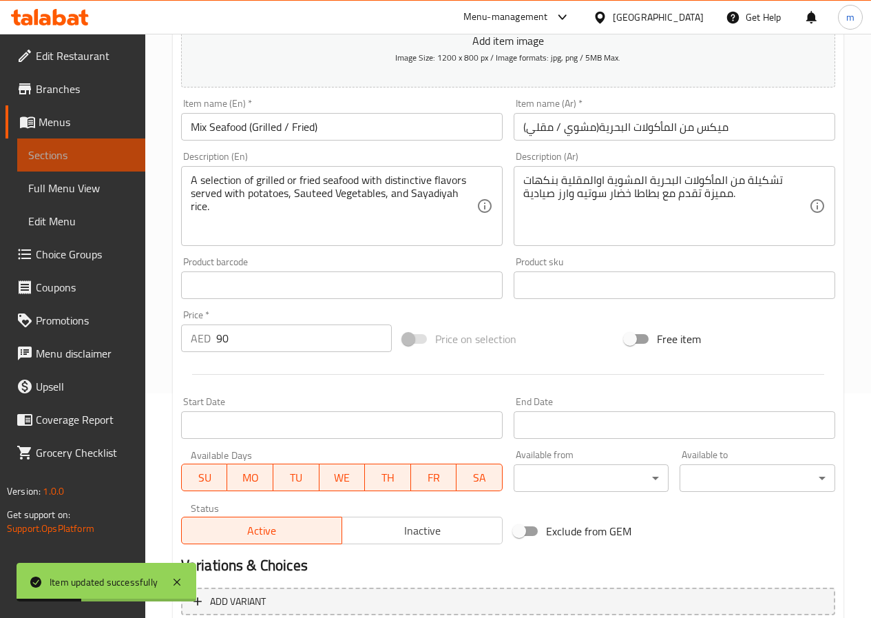
click at [69, 162] on span "Sections" at bounding box center [81, 155] width 106 height 17
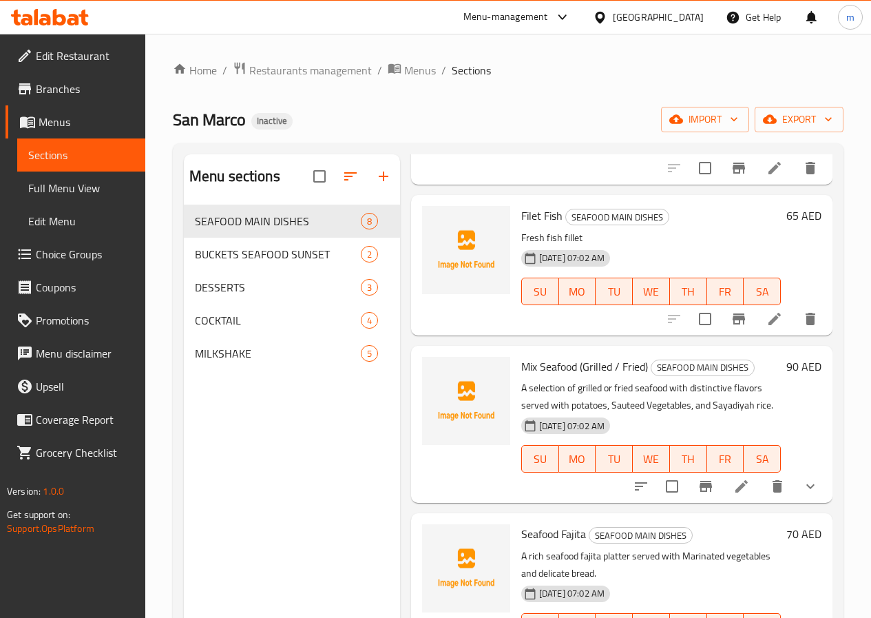
scroll to position [207, 0]
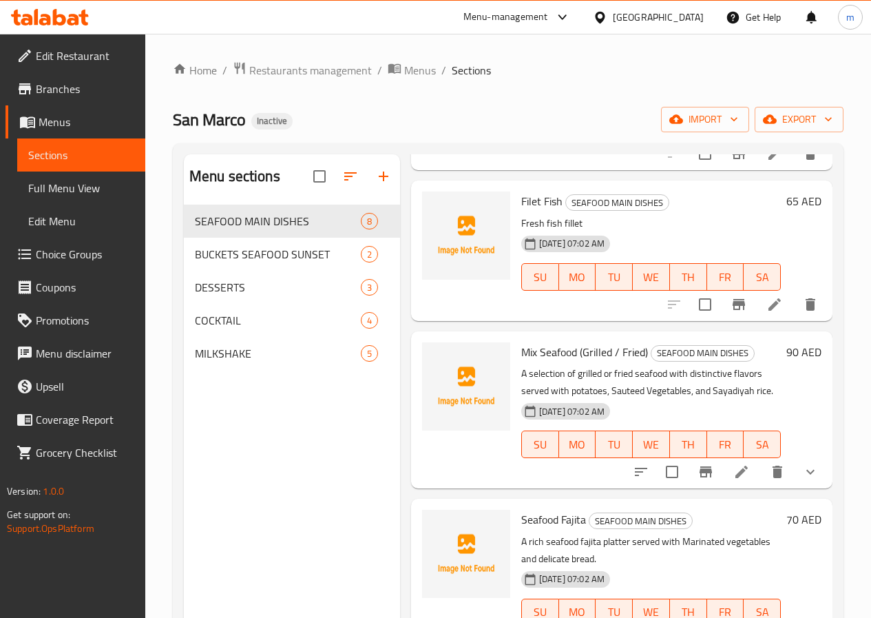
click at [739, 471] on li at bounding box center [741, 471] width 39 height 25
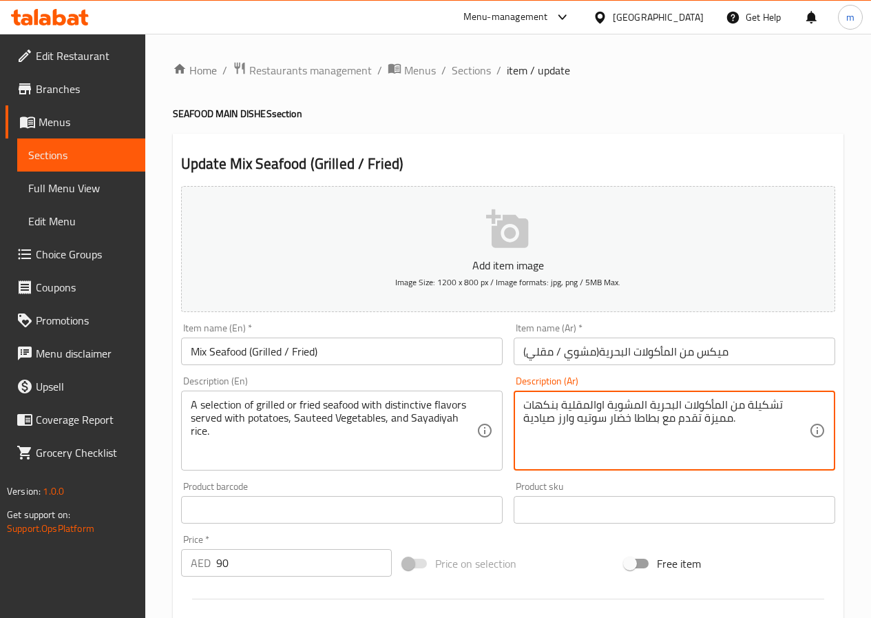
drag, startPoint x: 525, startPoint y: 414, endPoint x: 545, endPoint y: 417, distance: 20.3
click at [547, 418] on textarea "تشكيلة من المأكولات البحرية المشوية اوالمقلية بنكهات مميزة تقدم مع بطاطا خضار س…" at bounding box center [666, 430] width 286 height 65
drag, startPoint x: 553, startPoint y: 419, endPoint x: 520, endPoint y: 421, distance: 33.1
click at [520, 421] on div "تشكيلة من المأكولات البحرية المشوية اوالمقلية بنكهات مميزة تقدم مع بطاطا خضار س…" at bounding box center [675, 430] width 322 height 80
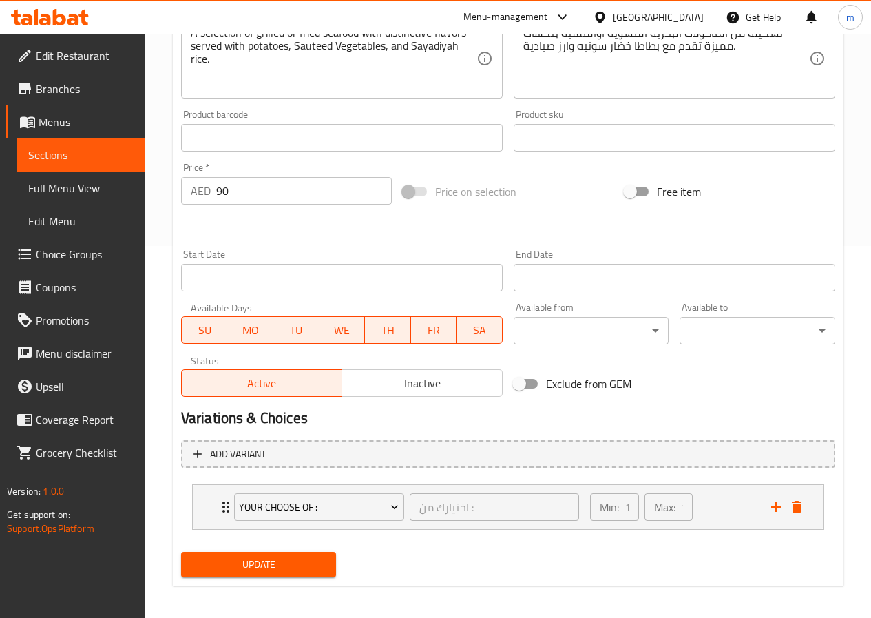
scroll to position [378, 0]
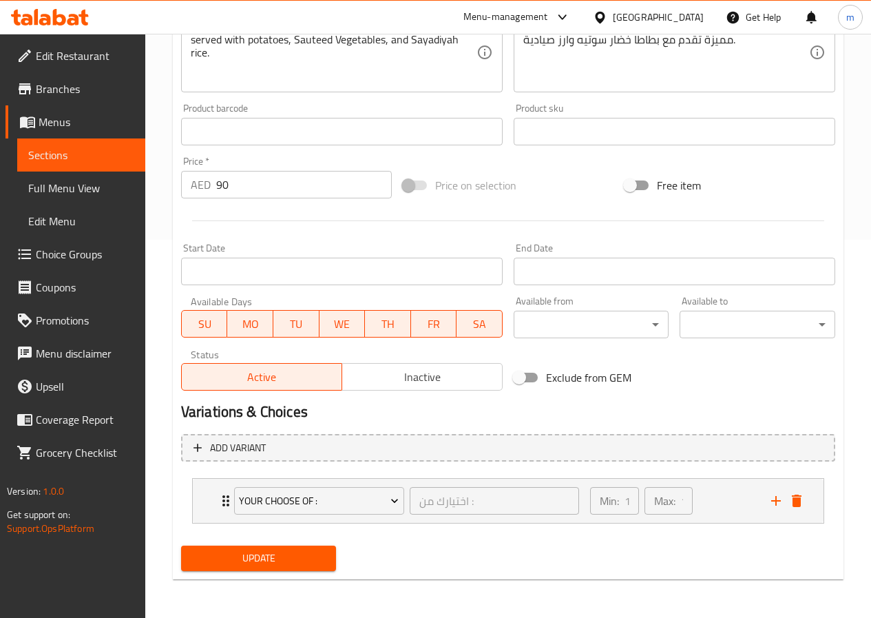
click at [315, 567] on span "Update" at bounding box center [259, 557] width 134 height 17
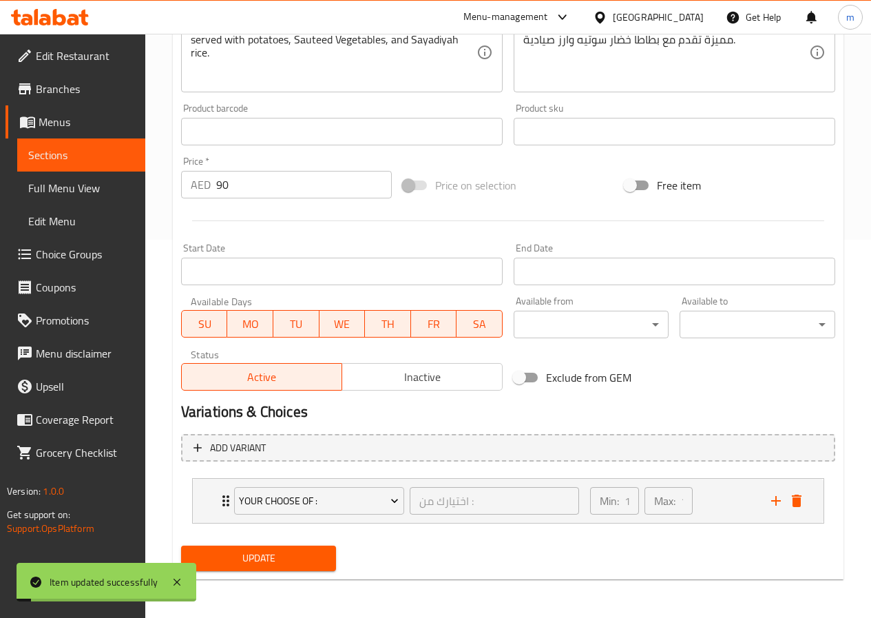
click at [79, 147] on span "Sections" at bounding box center [81, 155] width 106 height 17
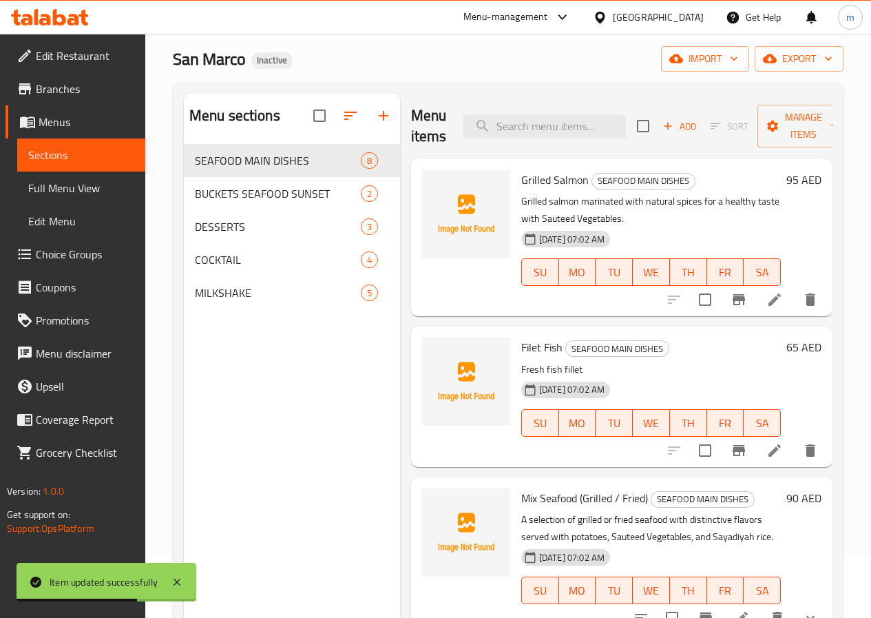
scroll to position [55, 0]
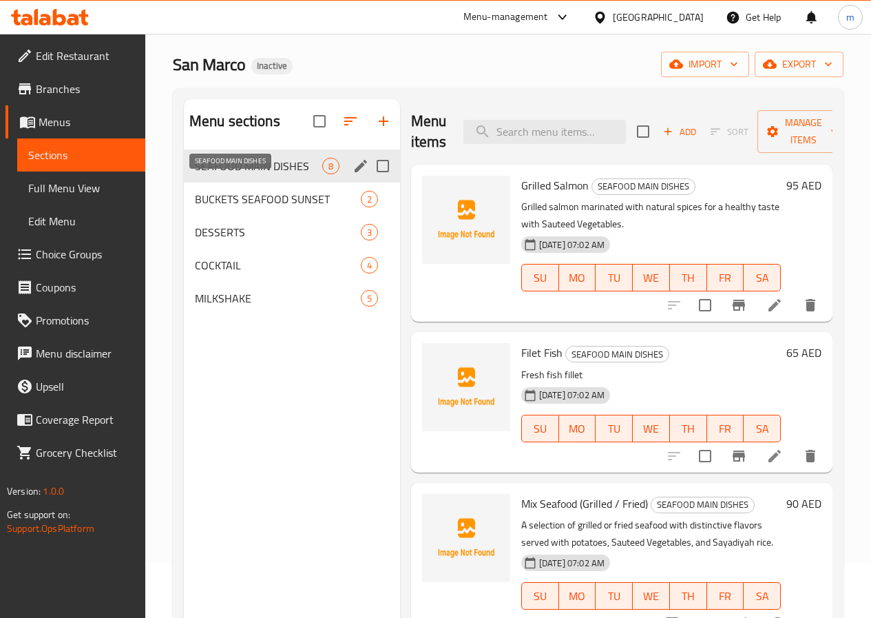
click at [230, 174] on span "SEAFOOD MAIN DISHES" at bounding box center [258, 166] width 127 height 17
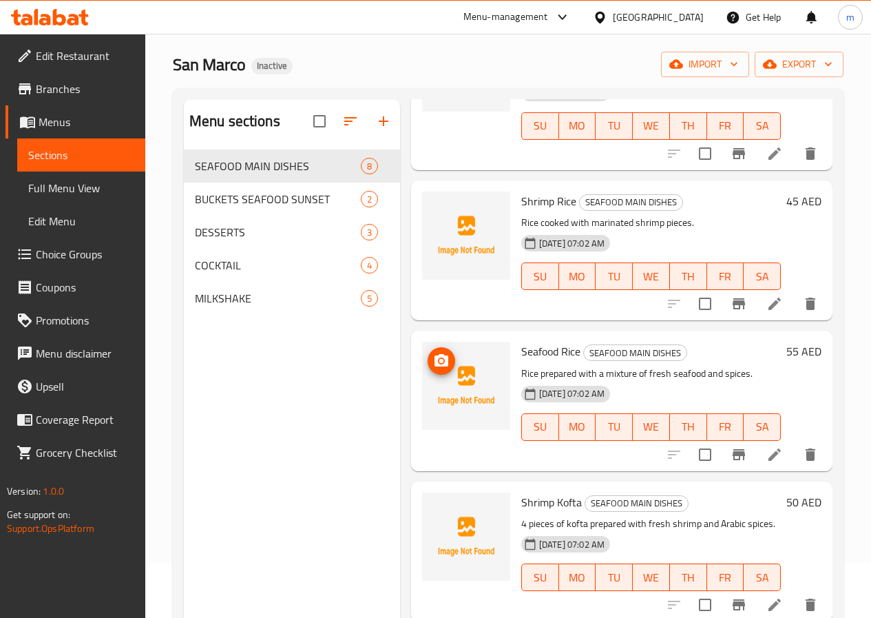
scroll to position [688, 0]
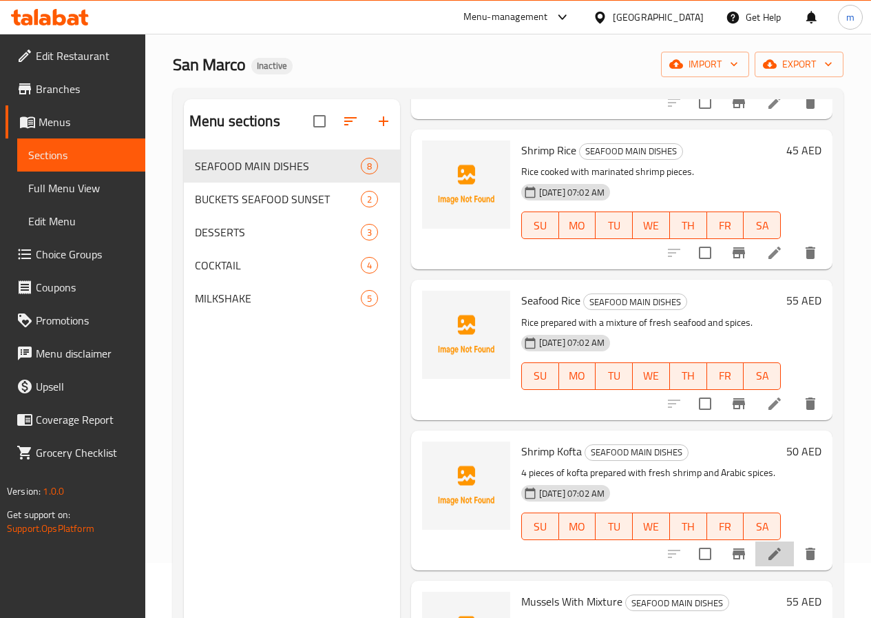
click at [766, 545] on icon at bounding box center [774, 553] width 17 height 17
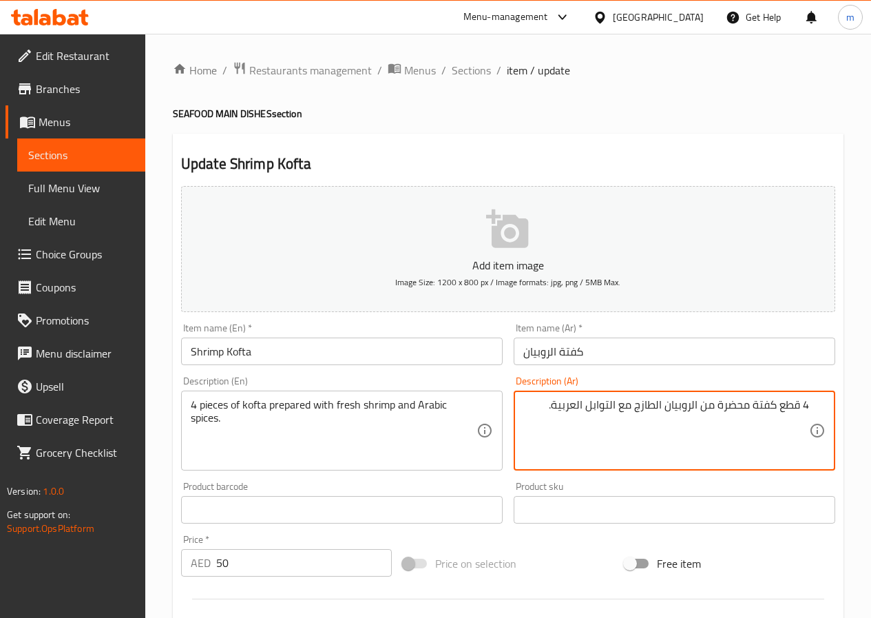
click at [702, 423] on textarea "4 قطع كفتة محضرة من الروبيان الطازج مع التوابل العربية." at bounding box center [666, 430] width 286 height 65
click at [710, 427] on textarea "4 قطع كفتة محضرة من الروبيان الطازج مع التوابل العربية." at bounding box center [666, 430] width 286 height 65
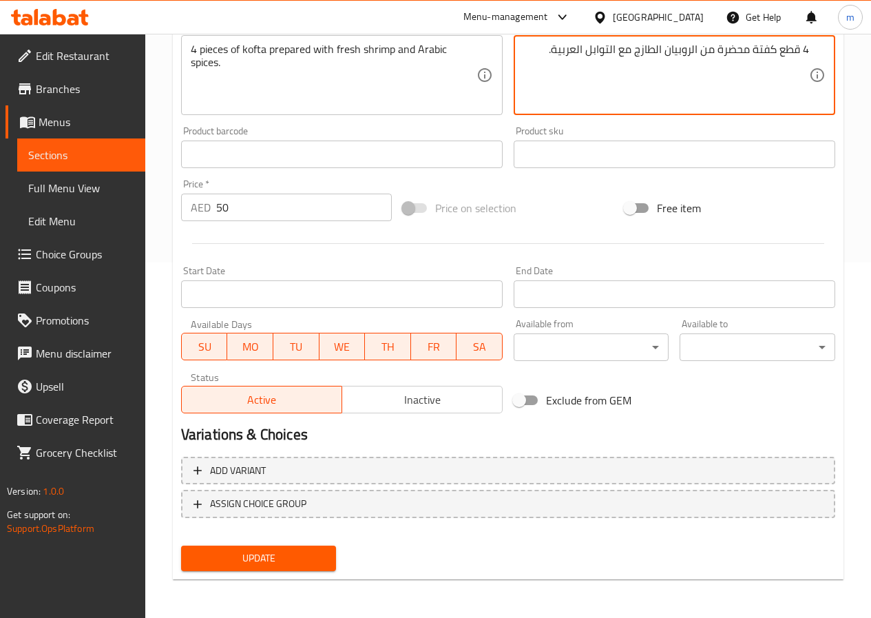
click at [99, 162] on span "Sections" at bounding box center [81, 155] width 106 height 17
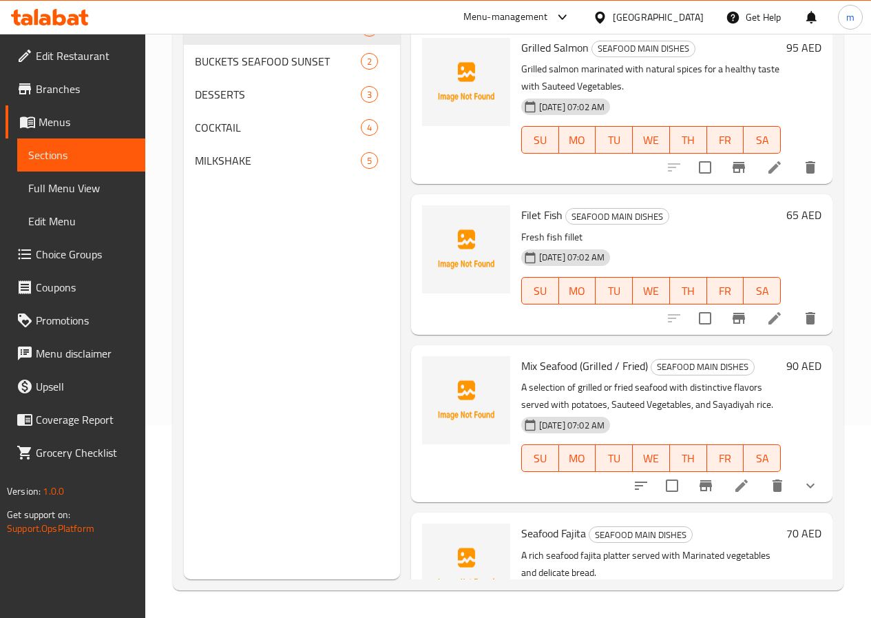
scroll to position [193, 0]
click at [78, 84] on span "Branches" at bounding box center [85, 89] width 98 height 17
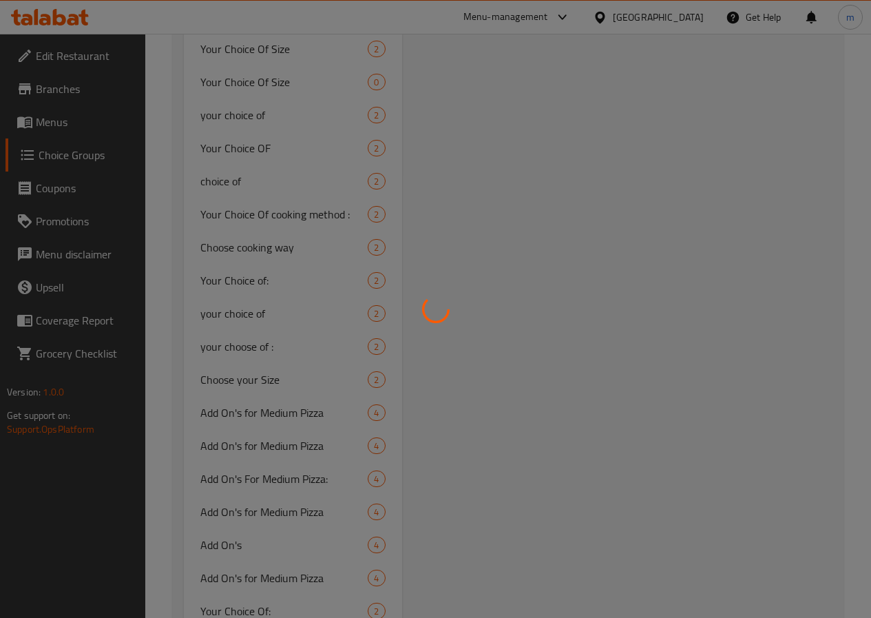
scroll to position [2547, 0]
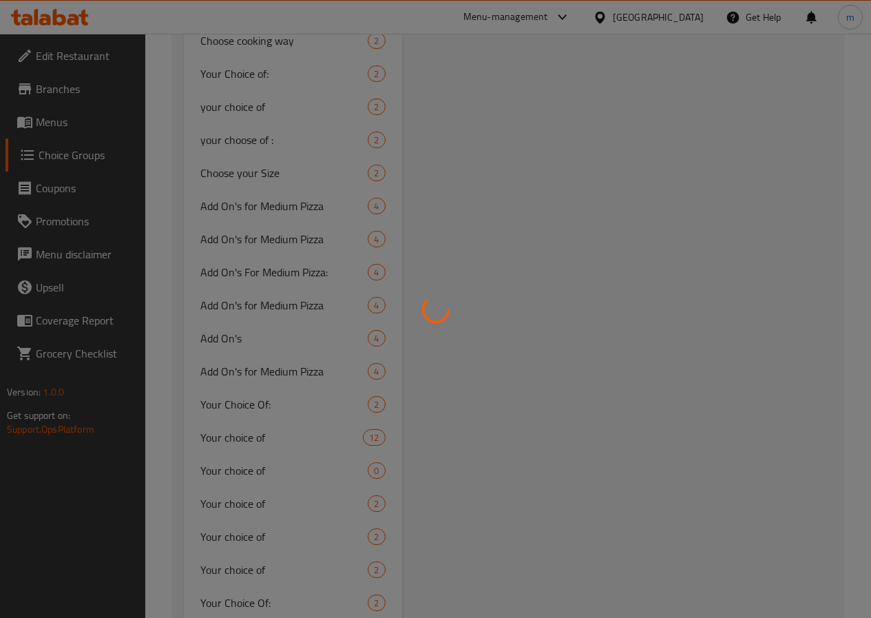
click at [277, 323] on div at bounding box center [435, 309] width 871 height 618
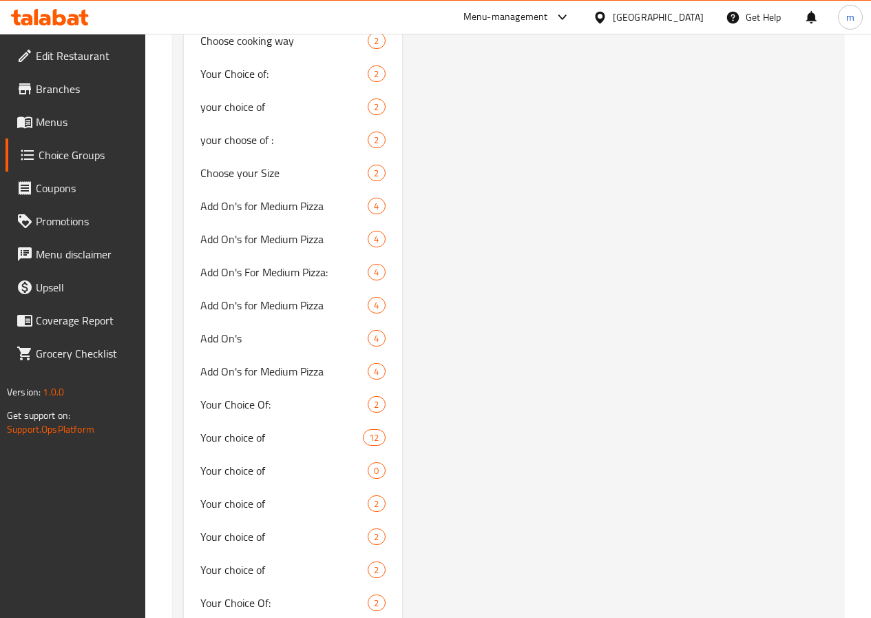
click at [277, 156] on div "your choose of : 2" at bounding box center [293, 139] width 218 height 33
type input "your choose of :"
type input "اختيارك من :"
type input "1"
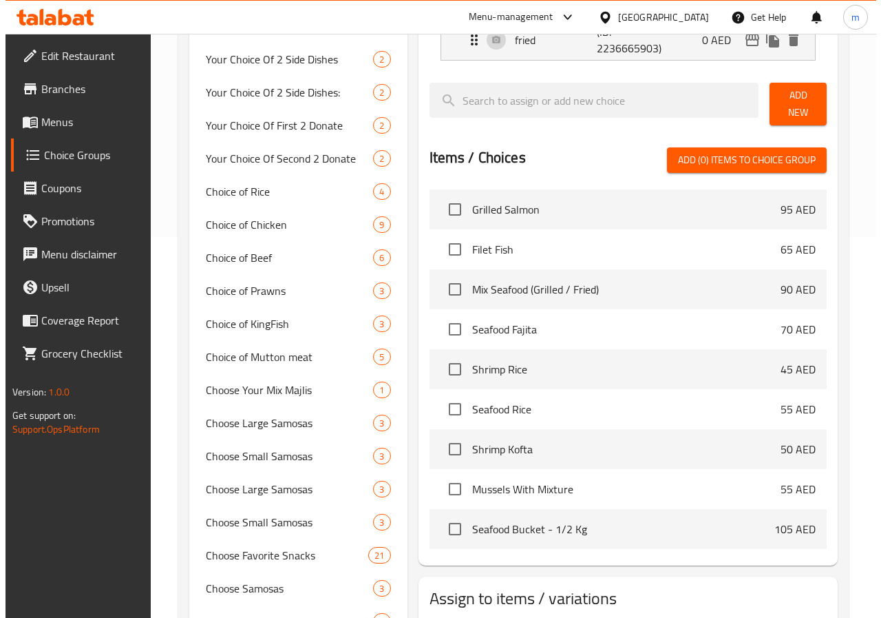
scroll to position [551, 0]
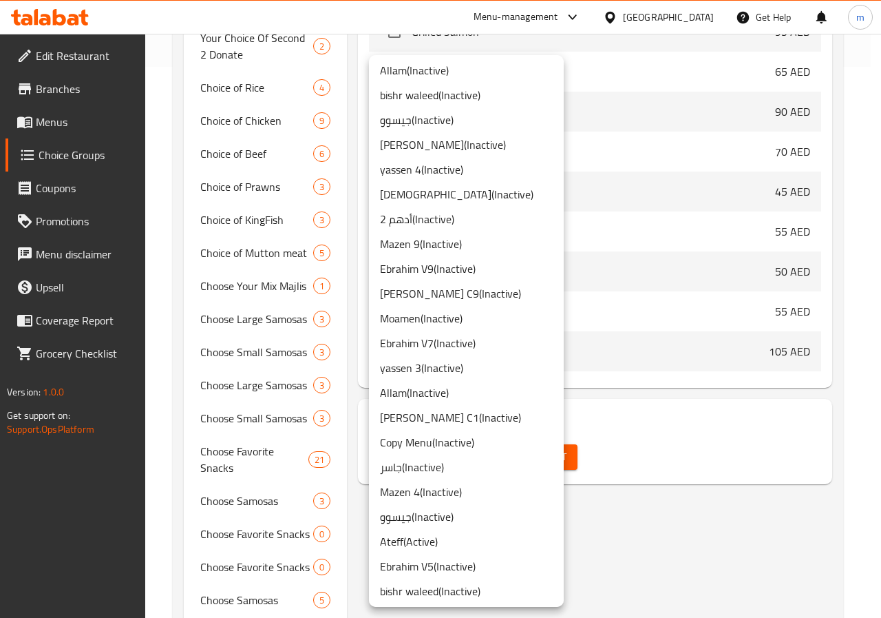
scroll to position [344, 0]
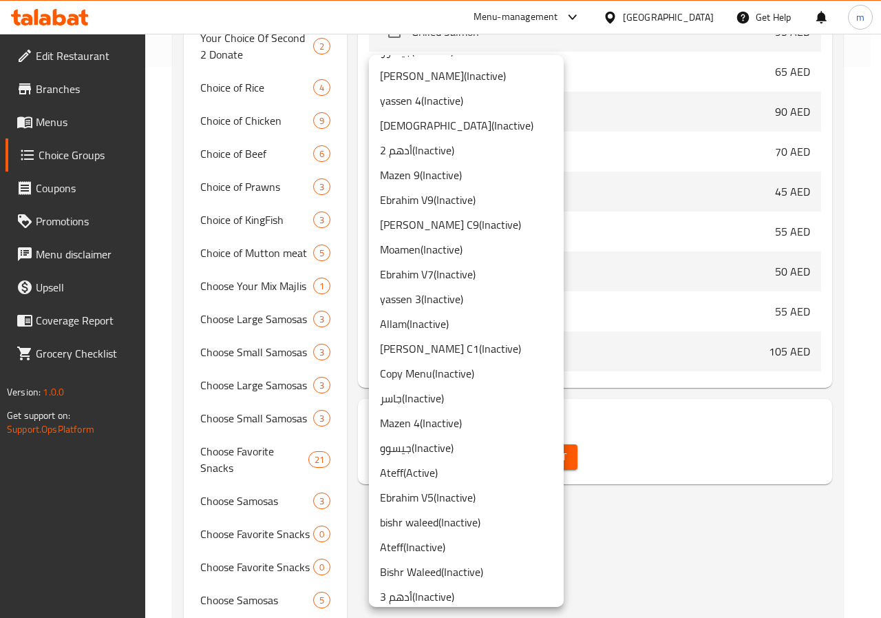
click at [452, 475] on li "Ateff ( Active )" at bounding box center [466, 472] width 195 height 25
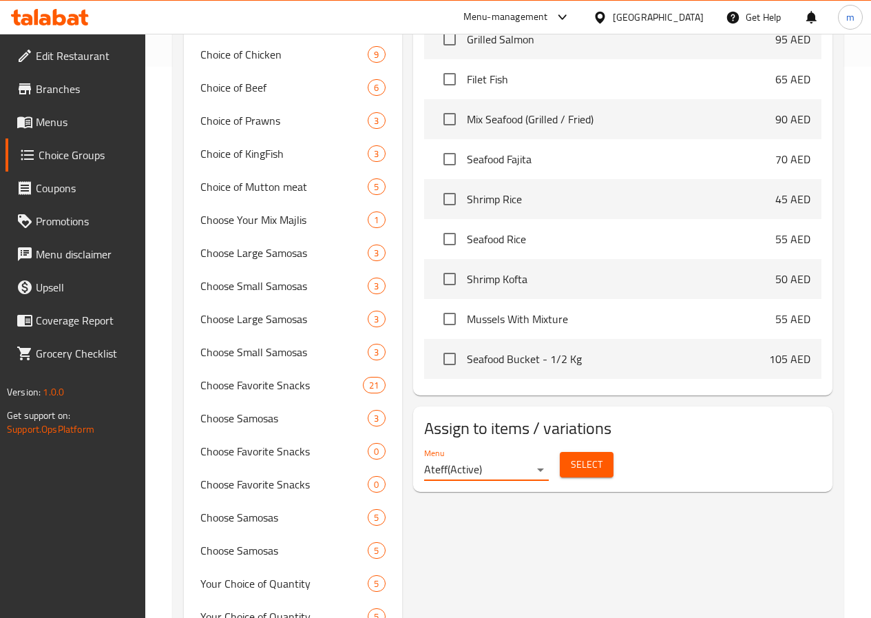
click at [571, 456] on span "Select" at bounding box center [587, 464] width 32 height 17
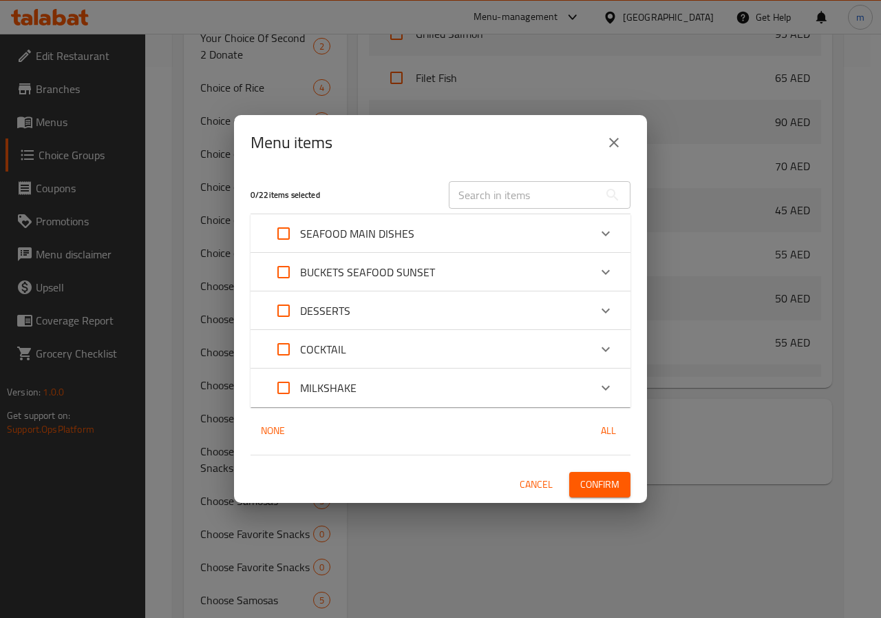
click at [284, 227] on input "Expand" at bounding box center [283, 233] width 33 height 33
checkbox input "true"
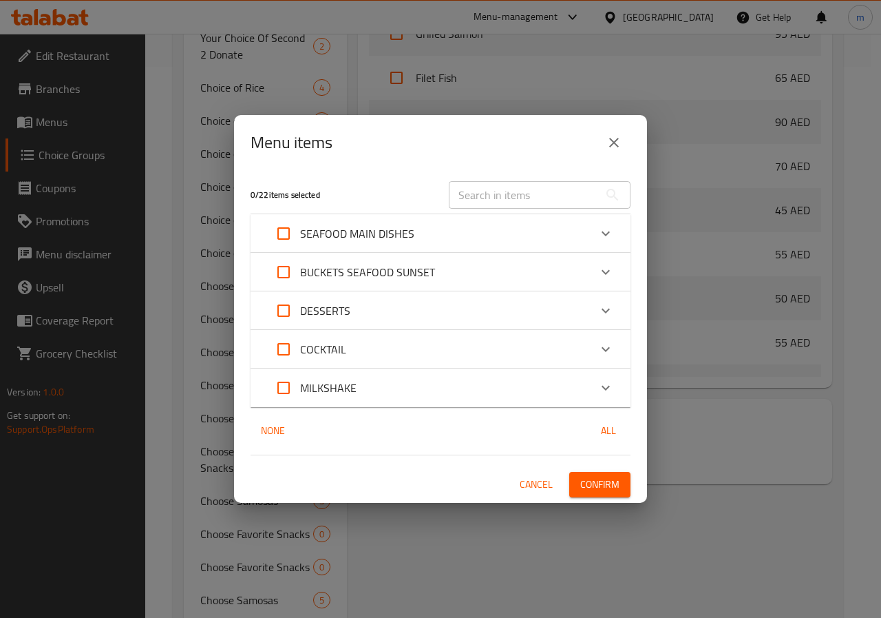
checkbox input "true"
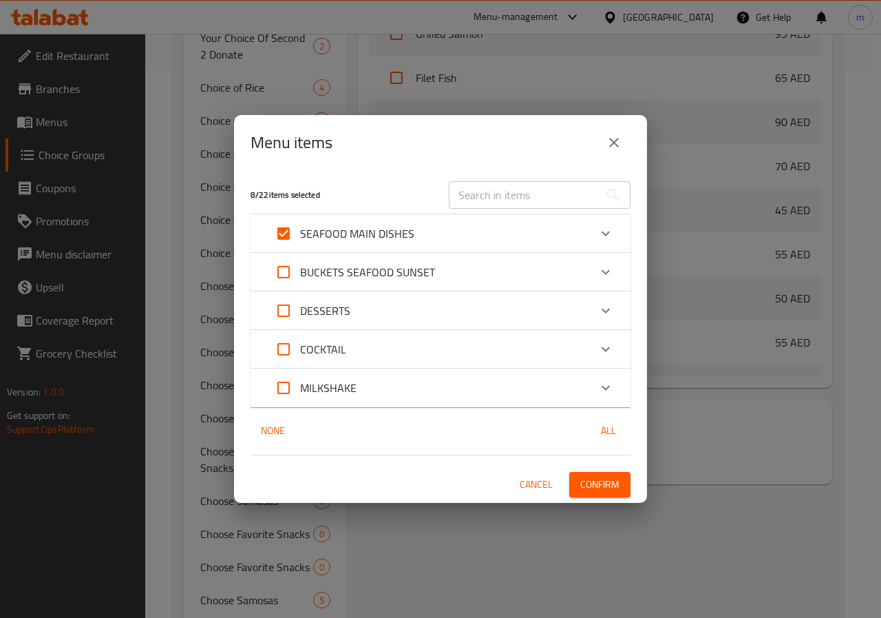
click at [311, 231] on p "SEAFOOD MAIN DISHES" at bounding box center [357, 233] width 114 height 17
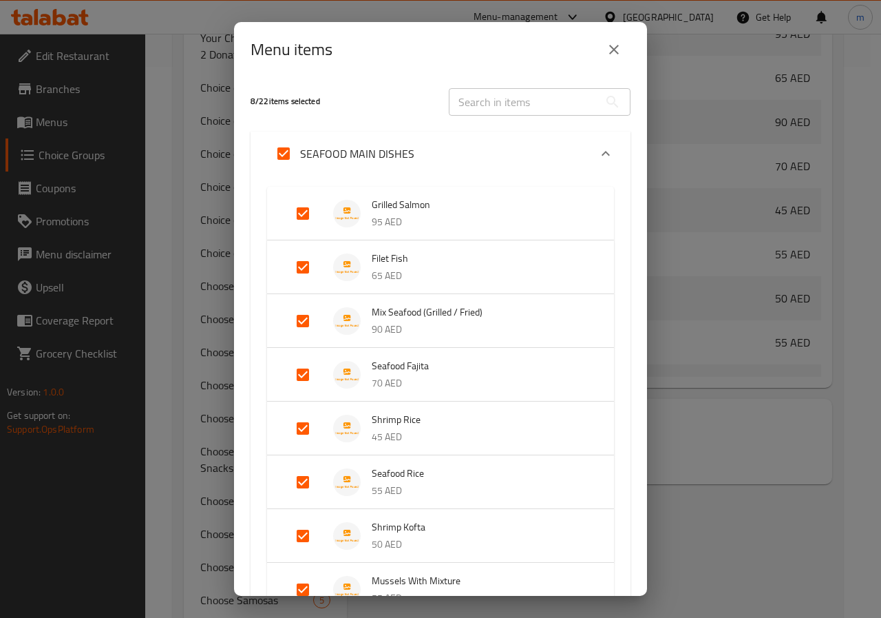
click at [284, 159] on input "Expand" at bounding box center [283, 153] width 33 height 33
checkbox input "false"
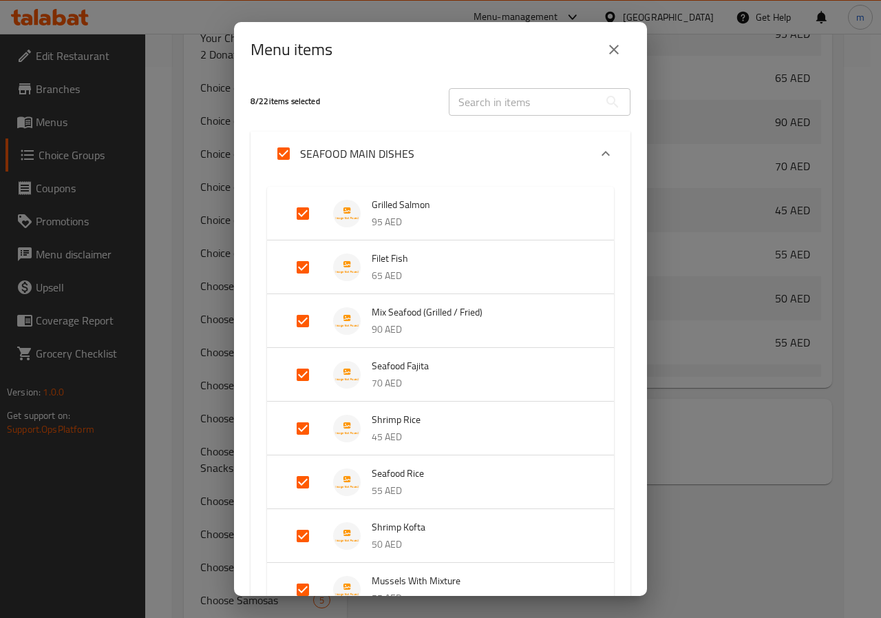
checkbox input "false"
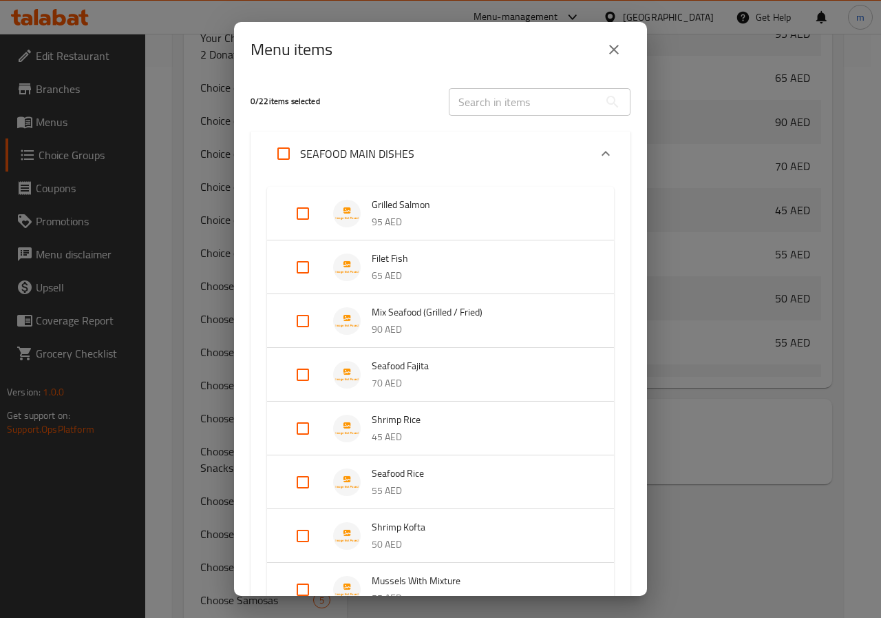
click at [302, 319] on input "Expand" at bounding box center [302, 320] width 33 height 33
checkbox input "true"
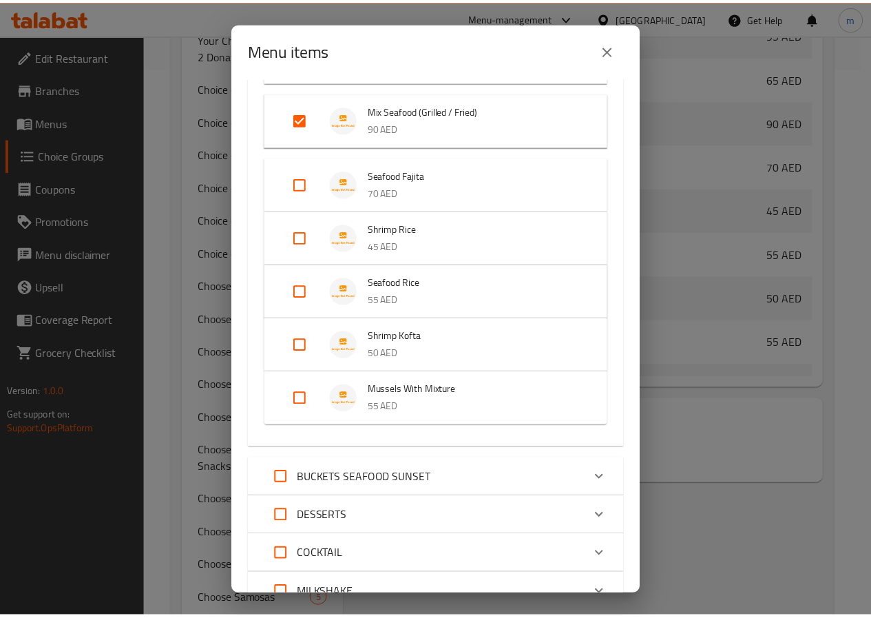
scroll to position [326, 0]
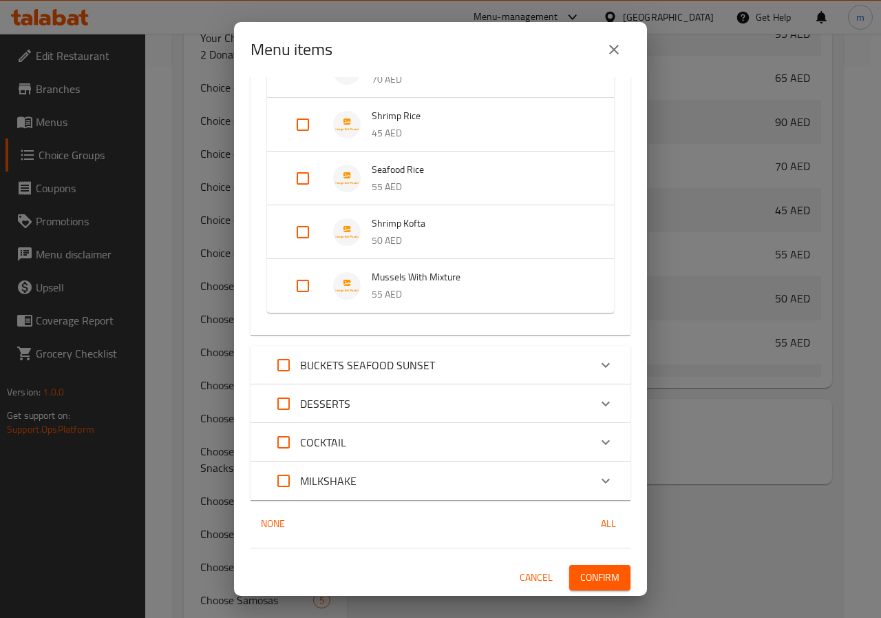
click at [589, 575] on span "Confirm" at bounding box center [599, 577] width 39 height 17
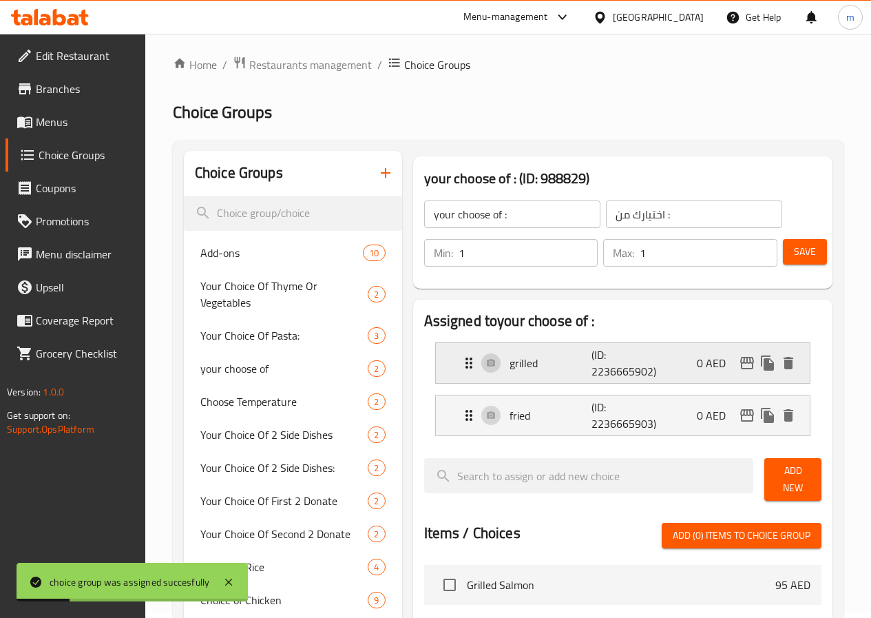
scroll to position [0, 0]
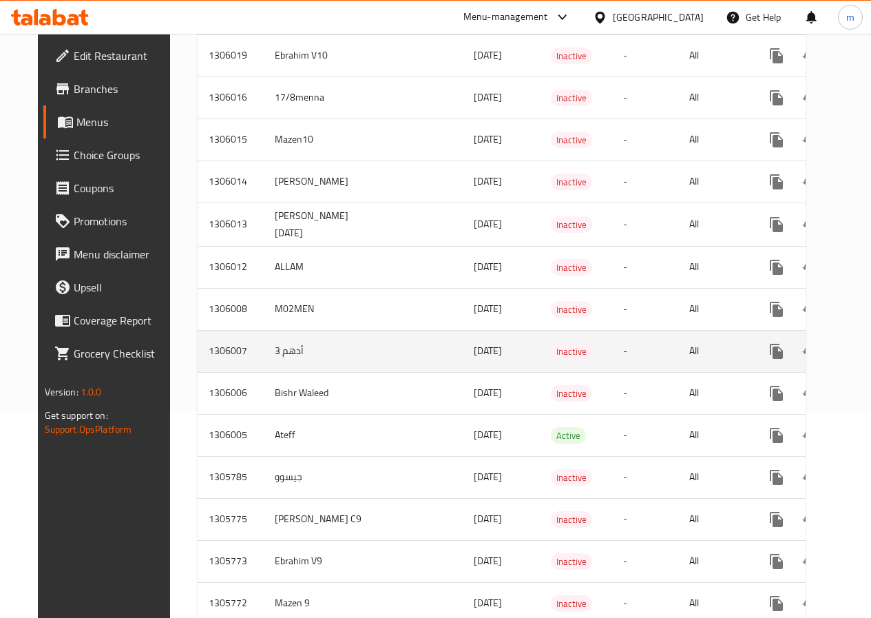
scroll to position [275, 0]
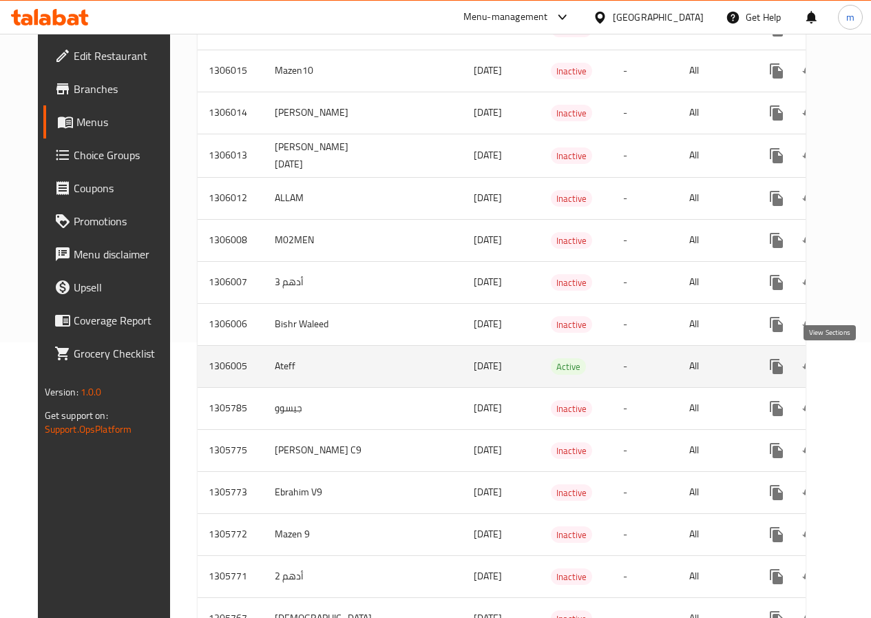
click at [868, 370] on icon "enhanced table" at bounding box center [876, 366] width 17 height 17
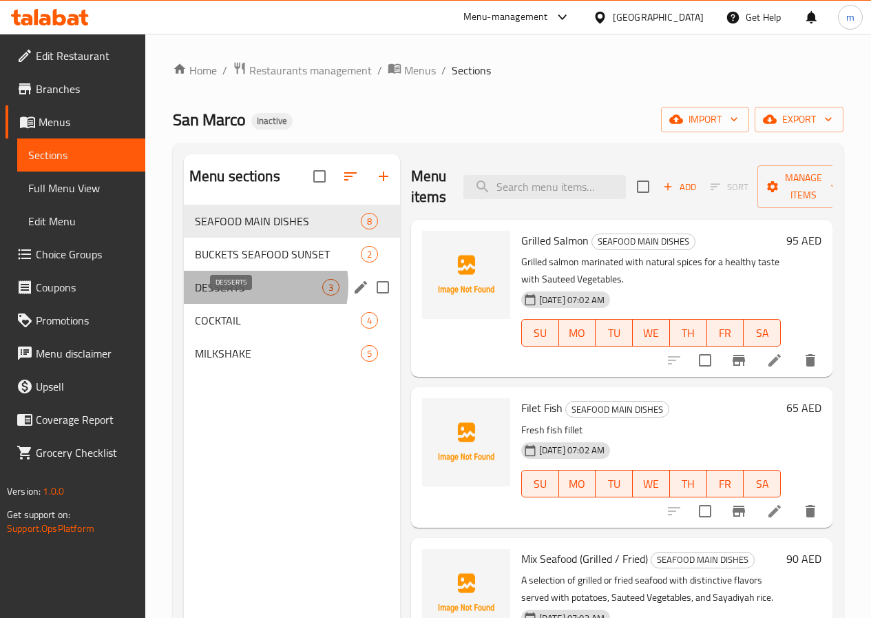
drag, startPoint x: 246, startPoint y: 306, endPoint x: 205, endPoint y: 304, distance: 41.4
click at [205, 295] on span "DESSERTS" at bounding box center [258, 287] width 127 height 17
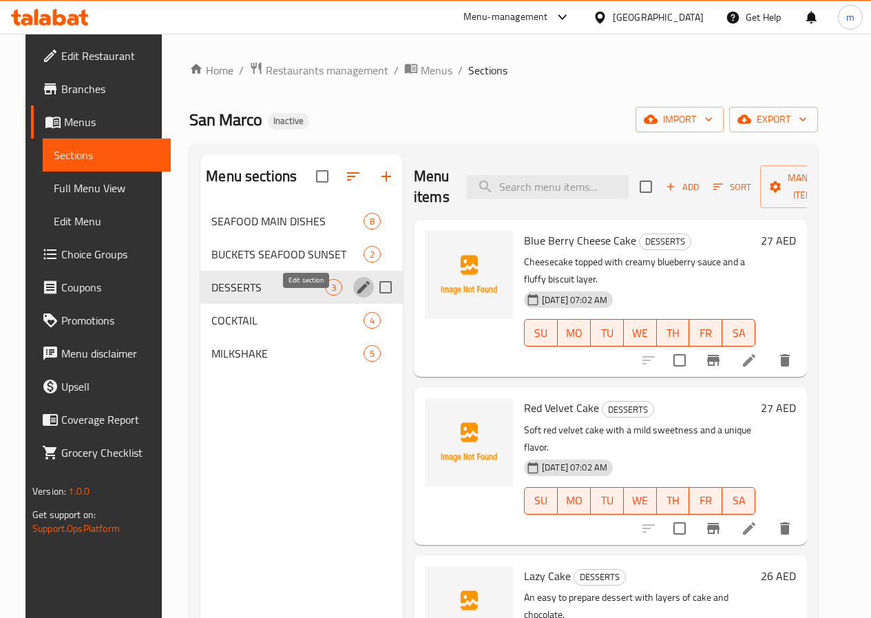
click at [355, 295] on icon "edit" at bounding box center [363, 287] width 17 height 17
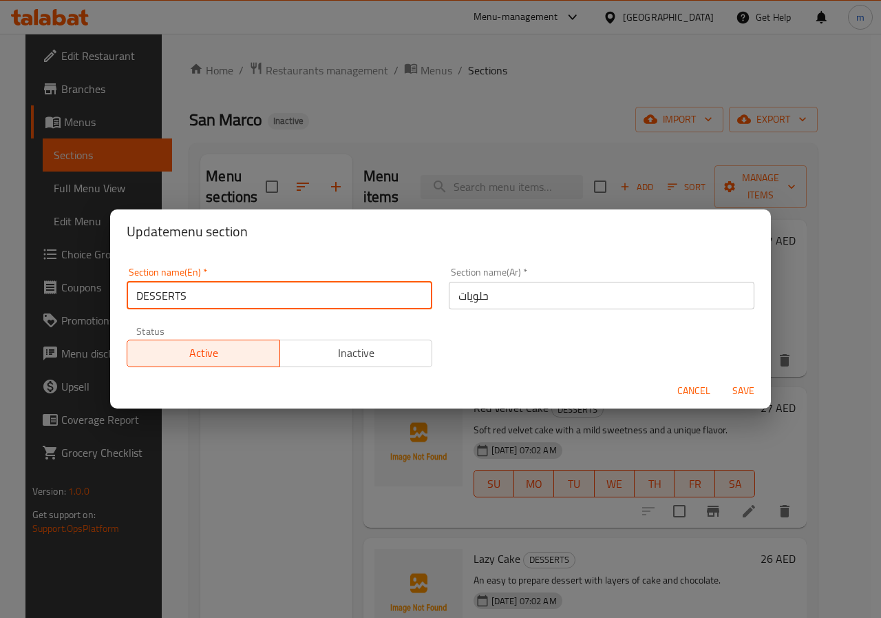
drag, startPoint x: 276, startPoint y: 293, endPoint x: 74, endPoint y: 288, distance: 201.8
click at [74, 288] on div "Update menu section Section name(En)   * DESSERTS Section name(En) * Section na…" at bounding box center [440, 309] width 881 height 618
